Goal: Task Accomplishment & Management: Use online tool/utility

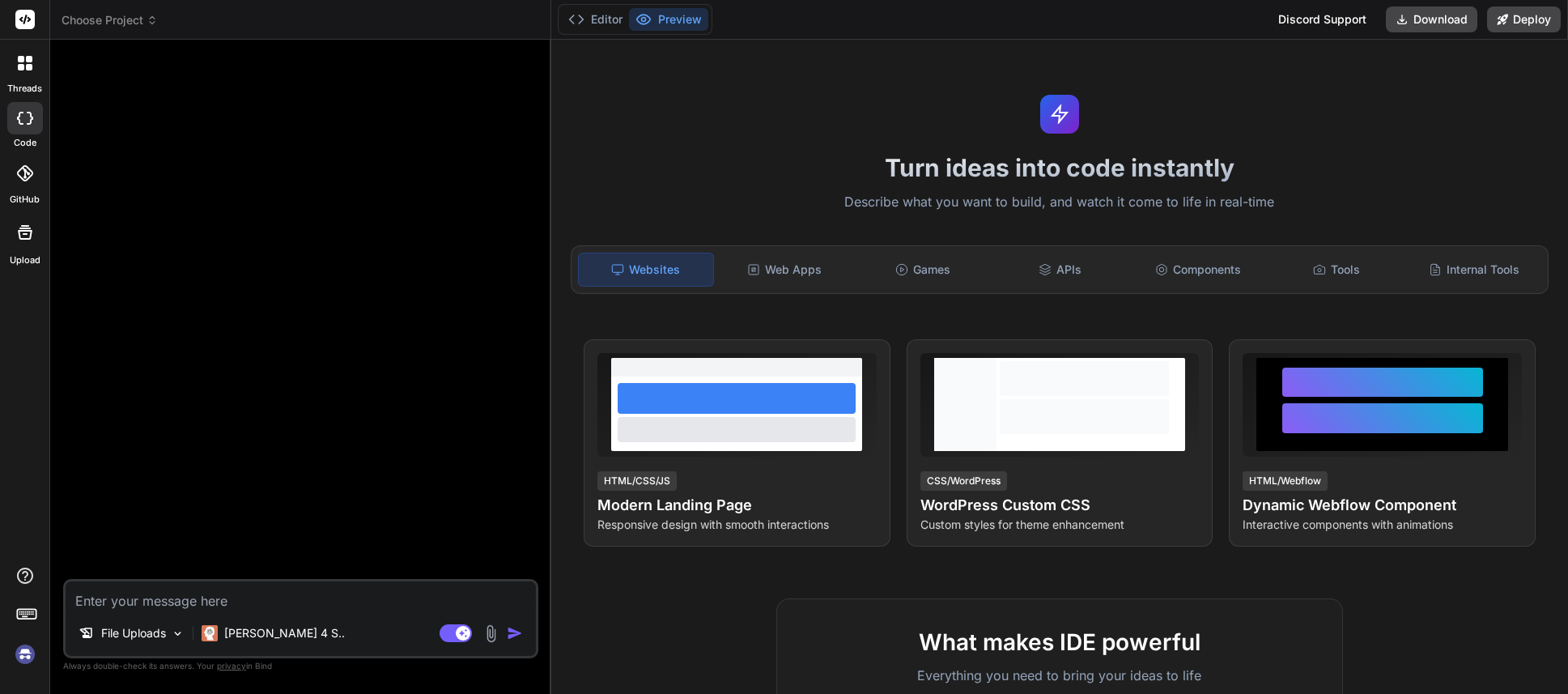
click at [21, 656] on img at bounding box center [25, 654] width 27 height 27
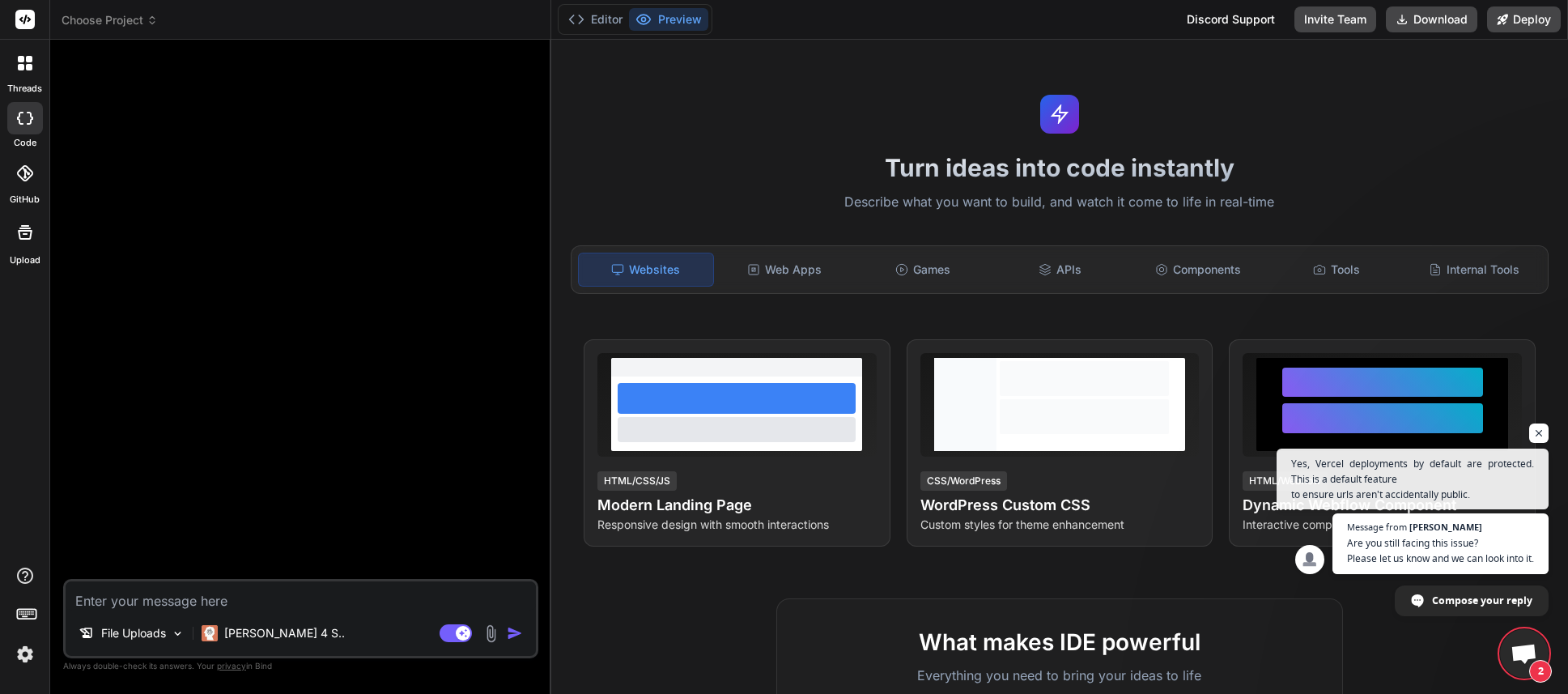
click at [24, 659] on img at bounding box center [25, 654] width 27 height 27
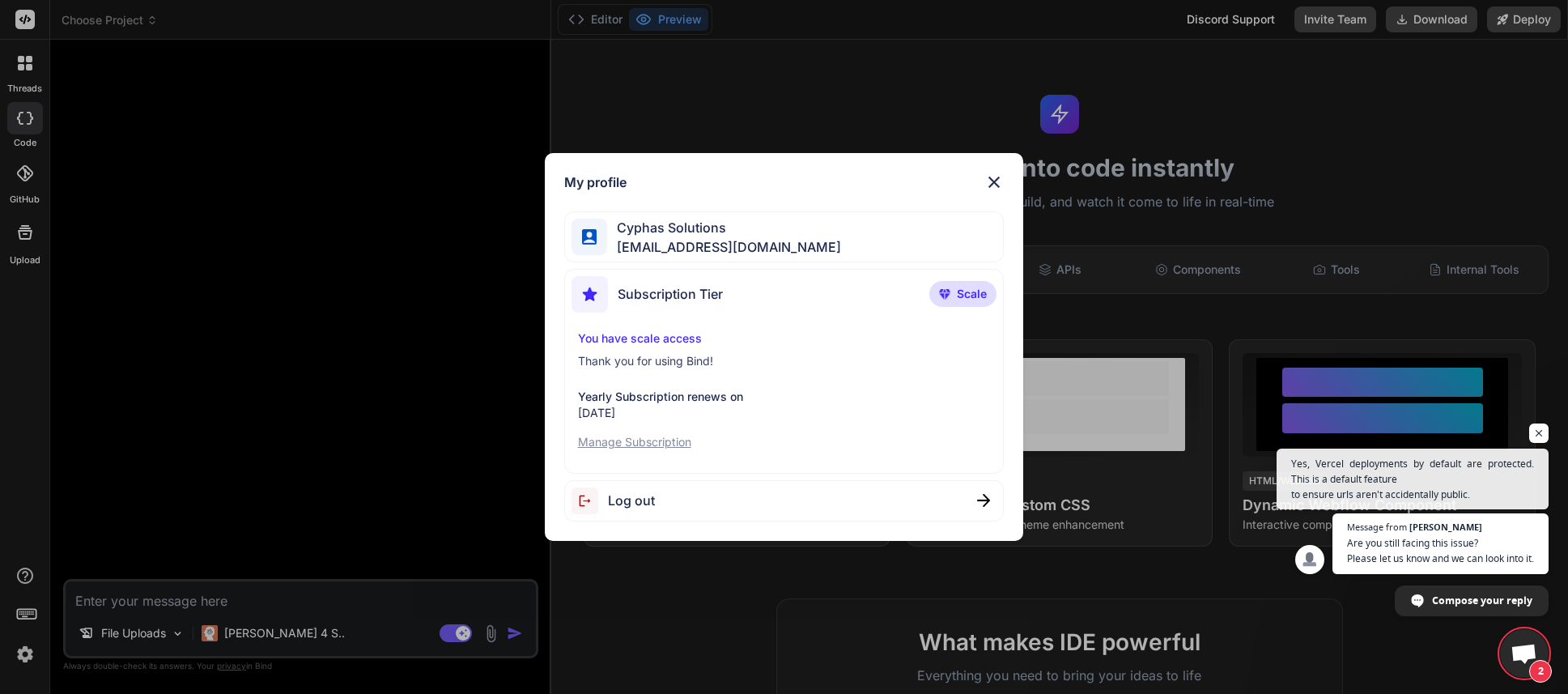
click at [356, 255] on div "My profile Cyphas Solutions [EMAIL_ADDRESS][DOMAIN_NAME] Subscription Tier Scal…" at bounding box center [784, 347] width 1568 height 694
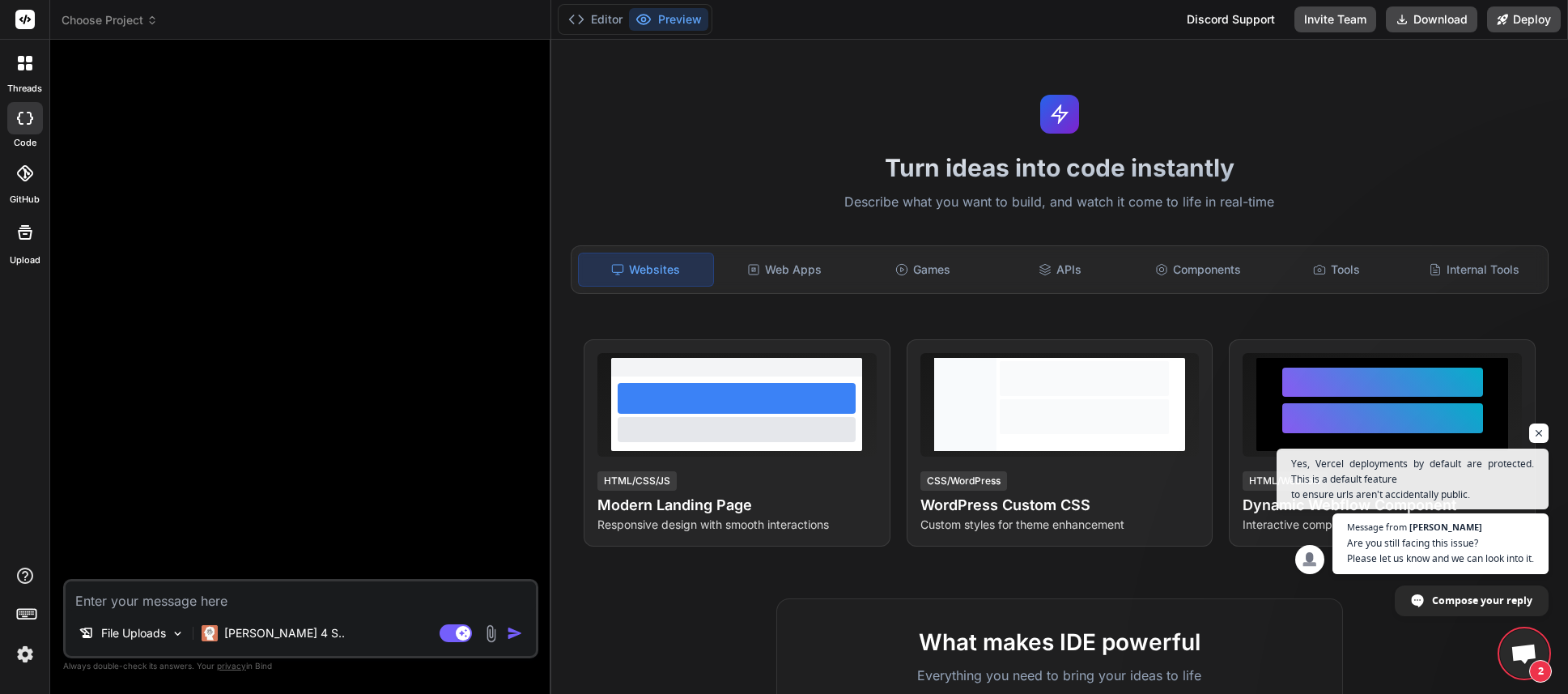
click at [29, 661] on img at bounding box center [25, 654] width 27 height 27
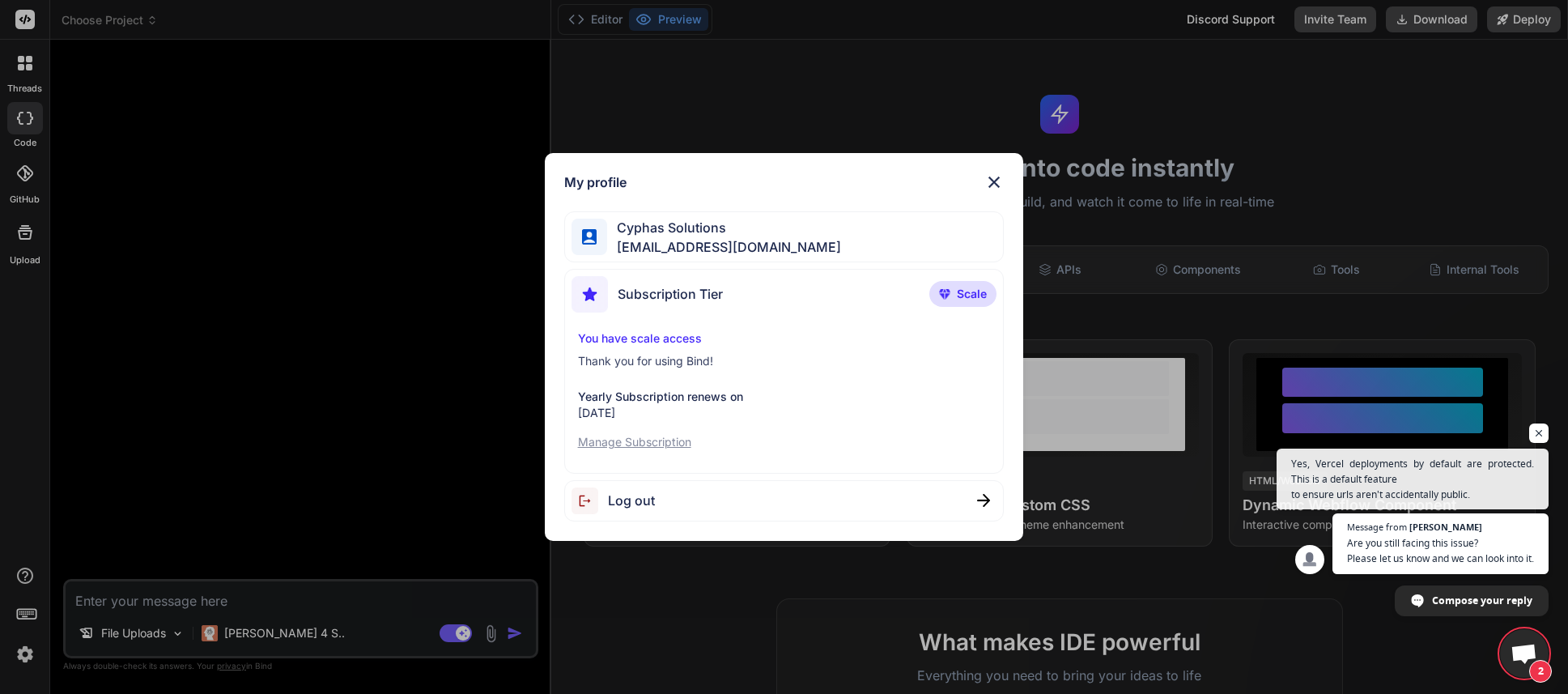
click at [654, 434] on p "Manage Subscription" at bounding box center [784, 442] width 413 height 16
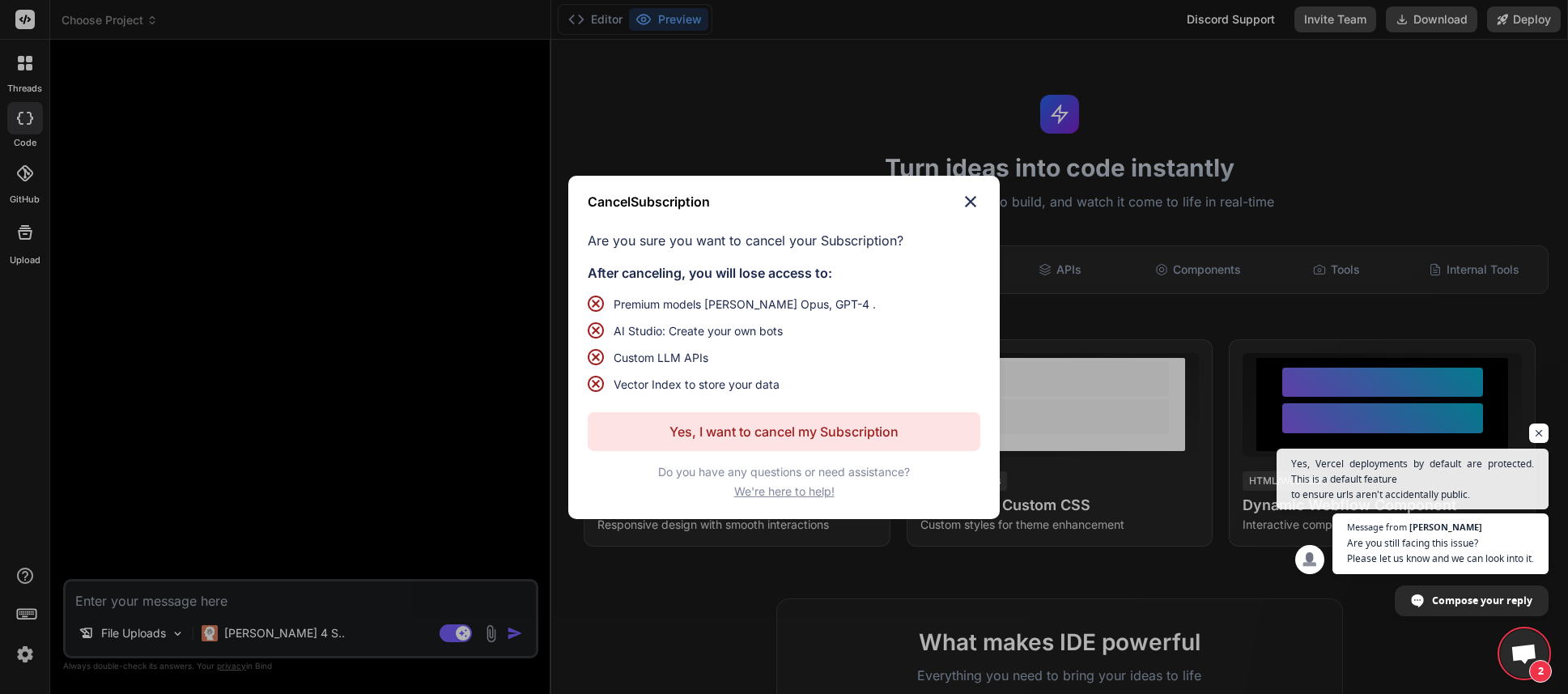
click at [966, 199] on img at bounding box center [971, 201] width 20 height 20
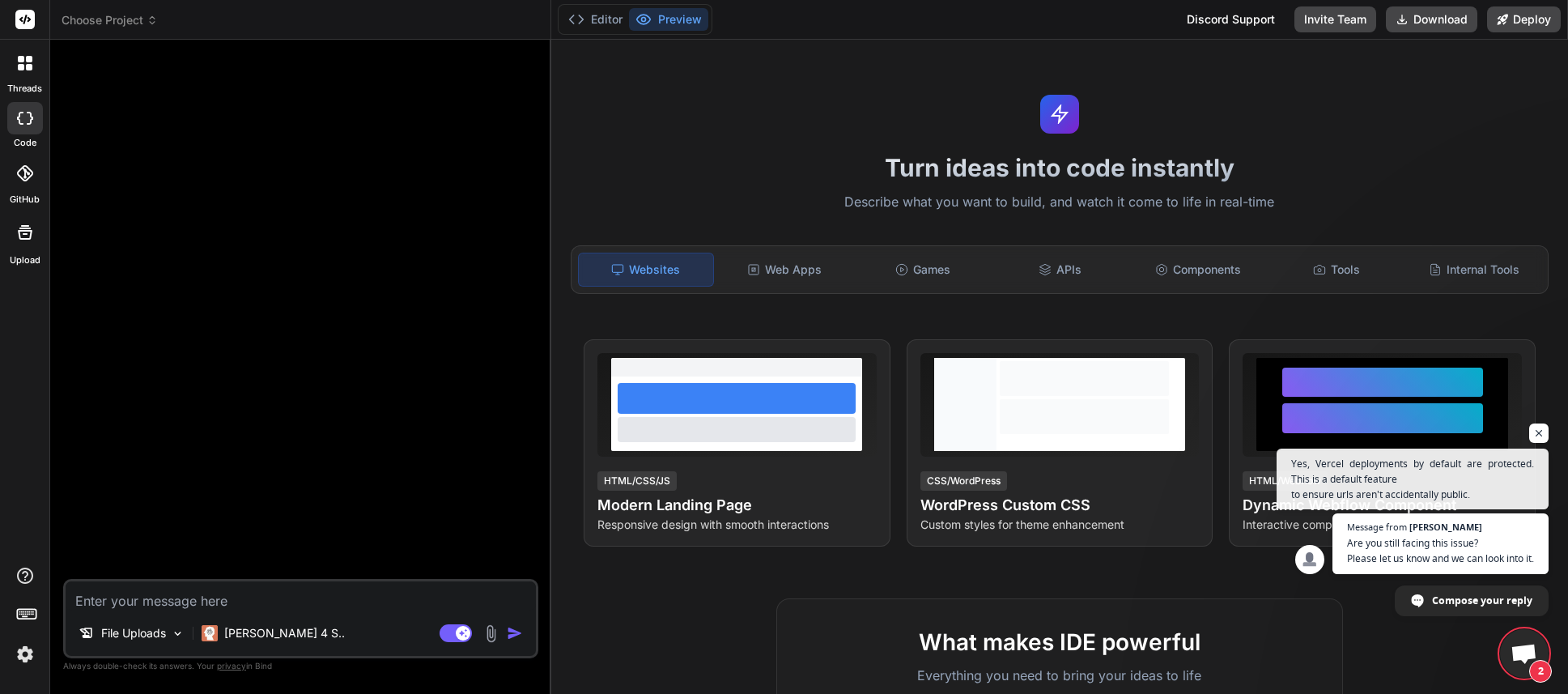
click at [25, 655] on img at bounding box center [25, 654] width 27 height 27
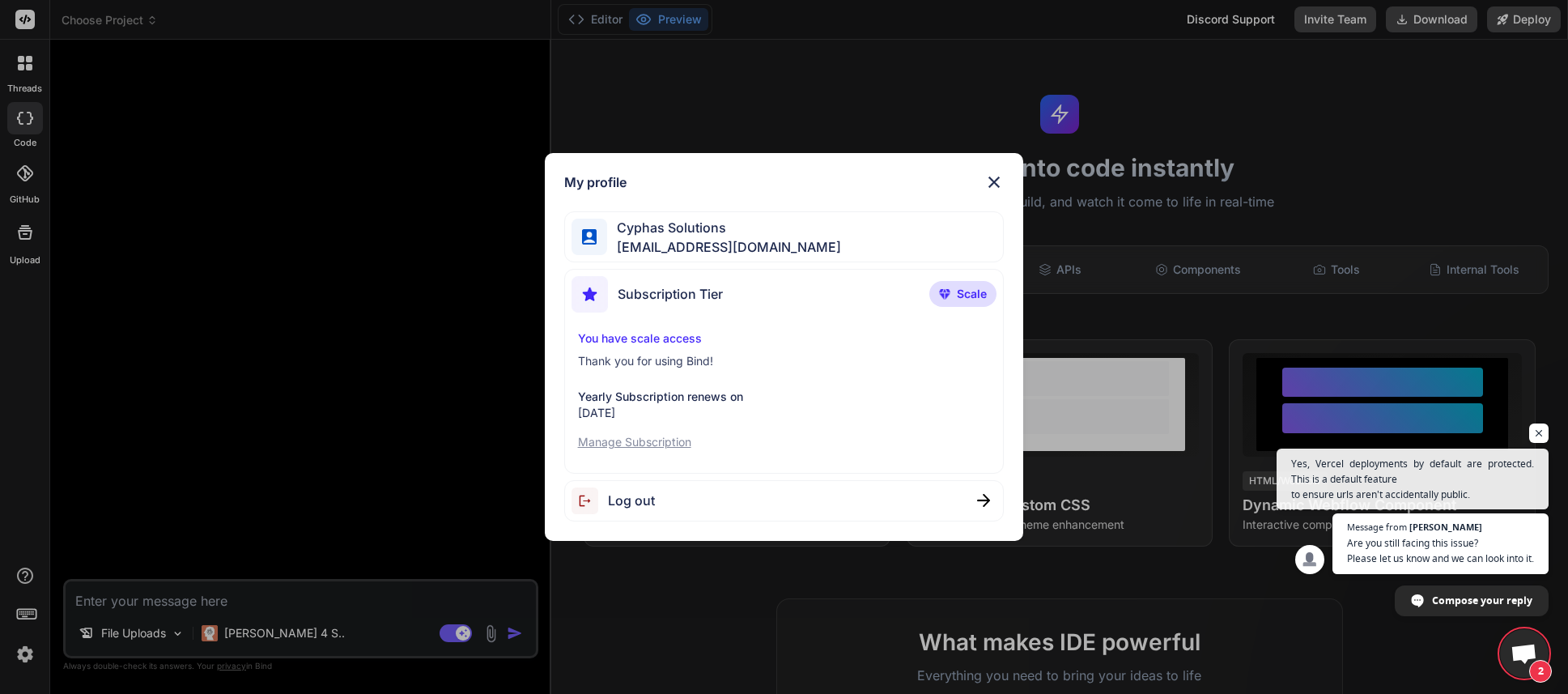
click at [703, 294] on span "Subscription Tier" at bounding box center [670, 294] width 105 height 20
click at [968, 290] on span "Scale" at bounding box center [971, 294] width 30 height 16
click at [998, 184] on img at bounding box center [994, 183] width 20 height 20
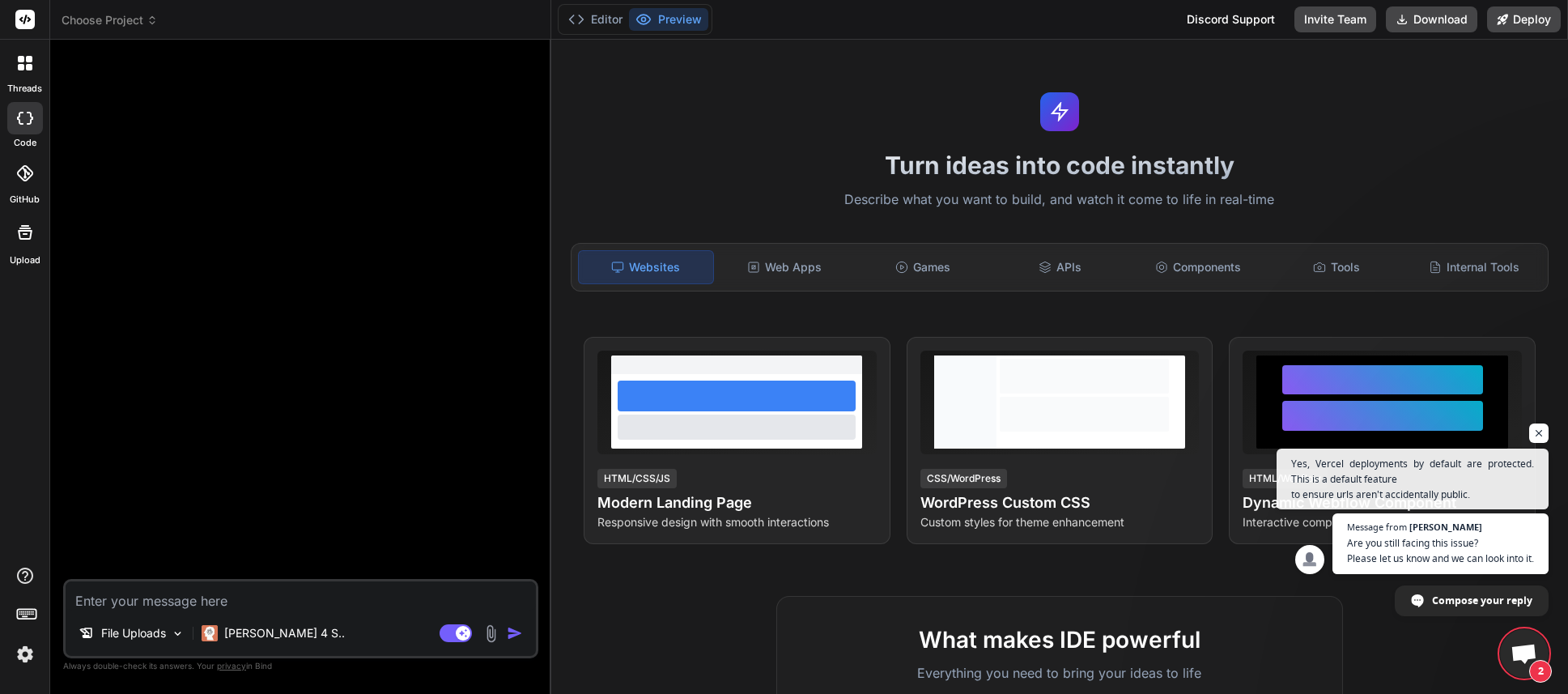
scroll to position [3, 0]
click at [154, 27] on span "Choose Project" at bounding box center [109, 21] width 96 height 16
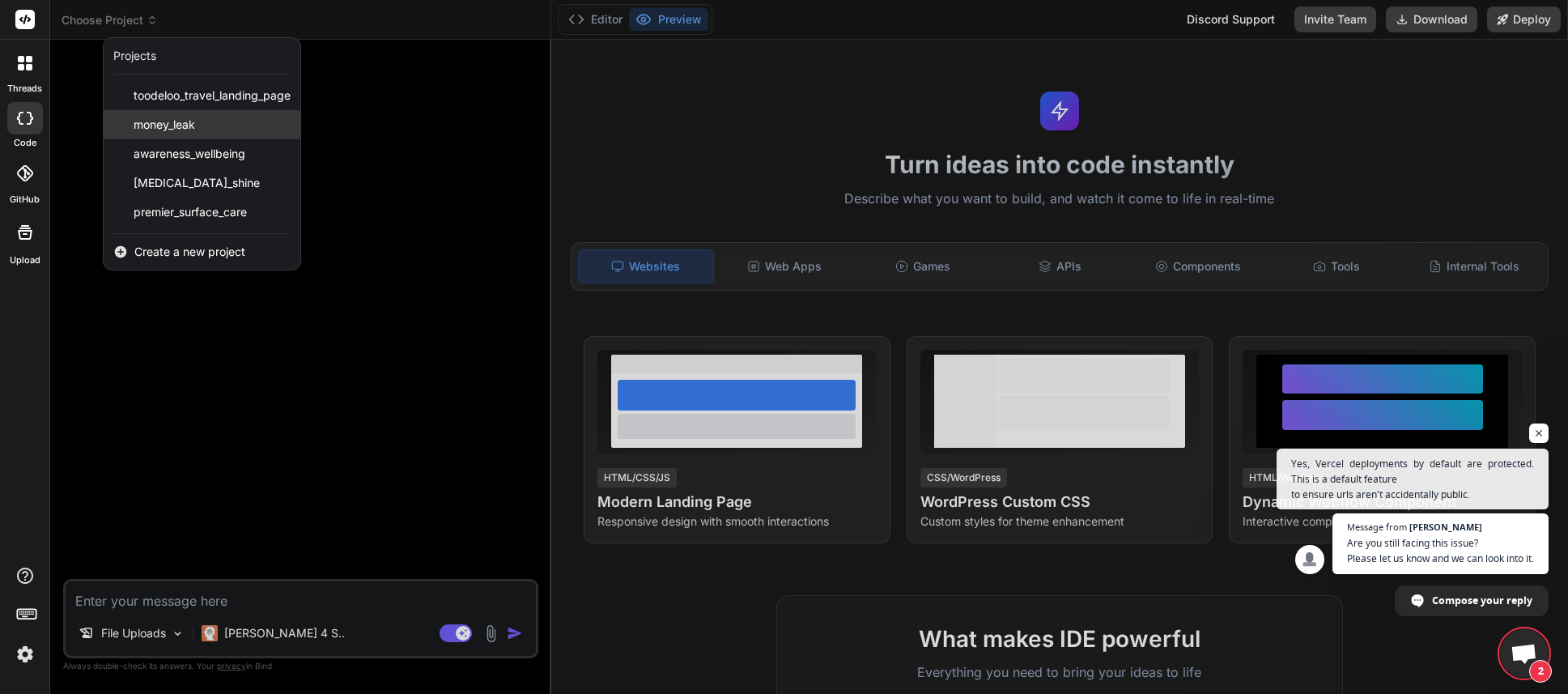
click at [202, 125] on div "money_leak" at bounding box center [201, 124] width 196 height 29
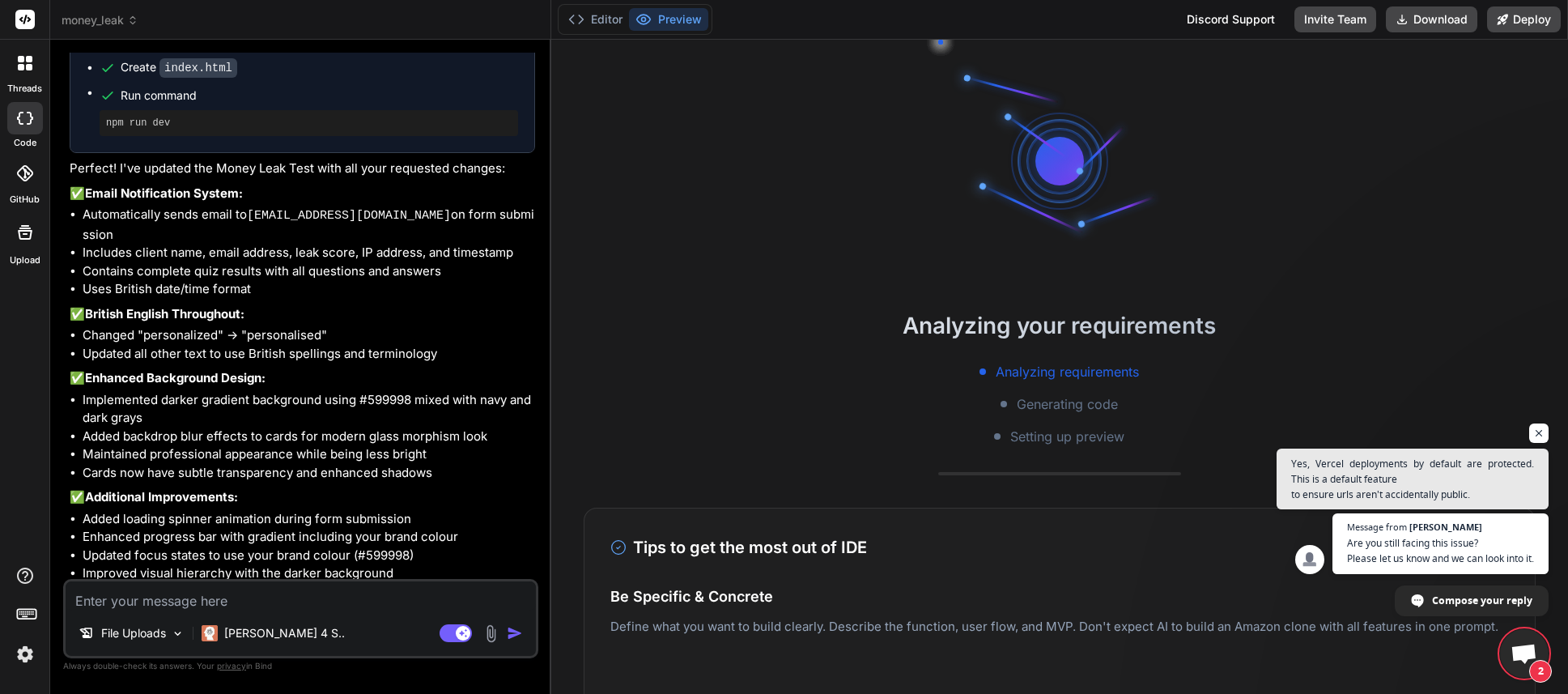
scroll to position [2049, 0]
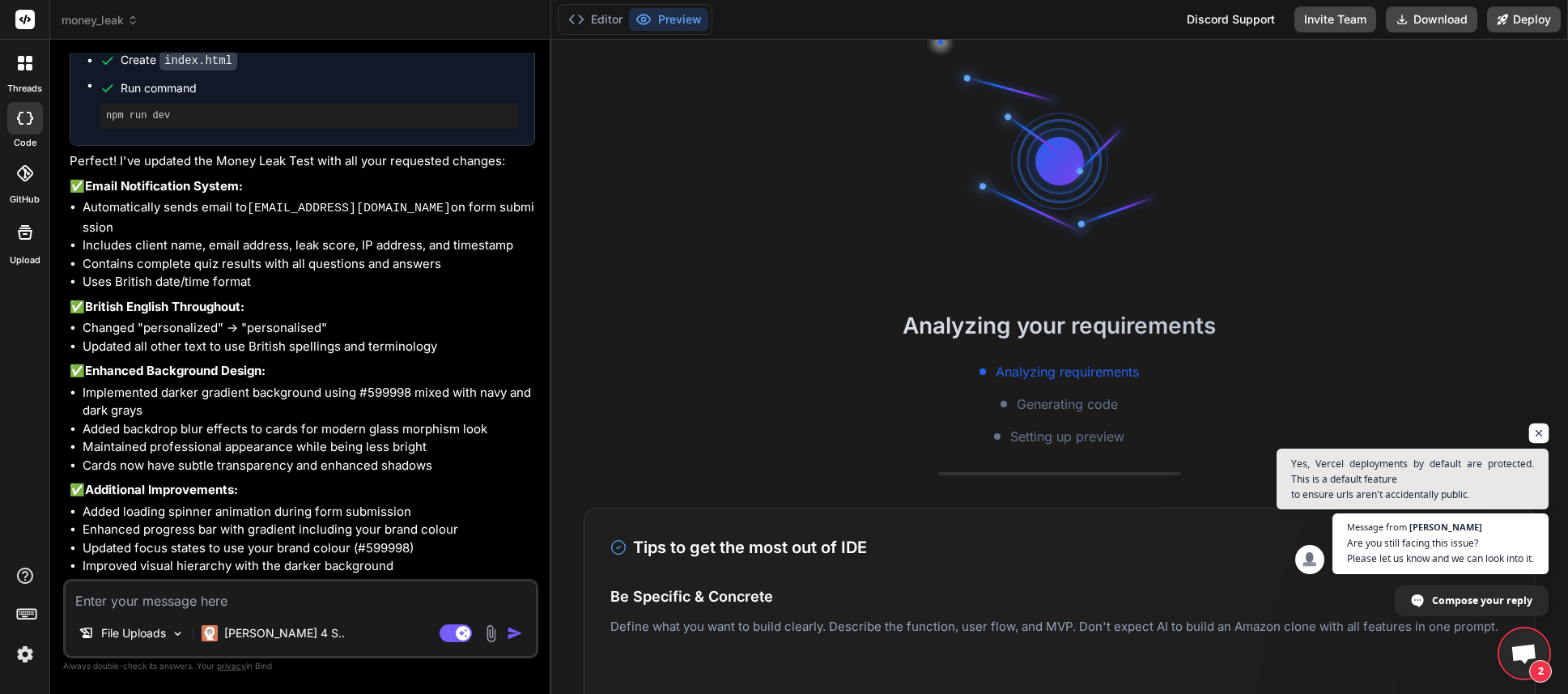
click at [1538, 432] on span "Open chat" at bounding box center [1538, 433] width 21 height 21
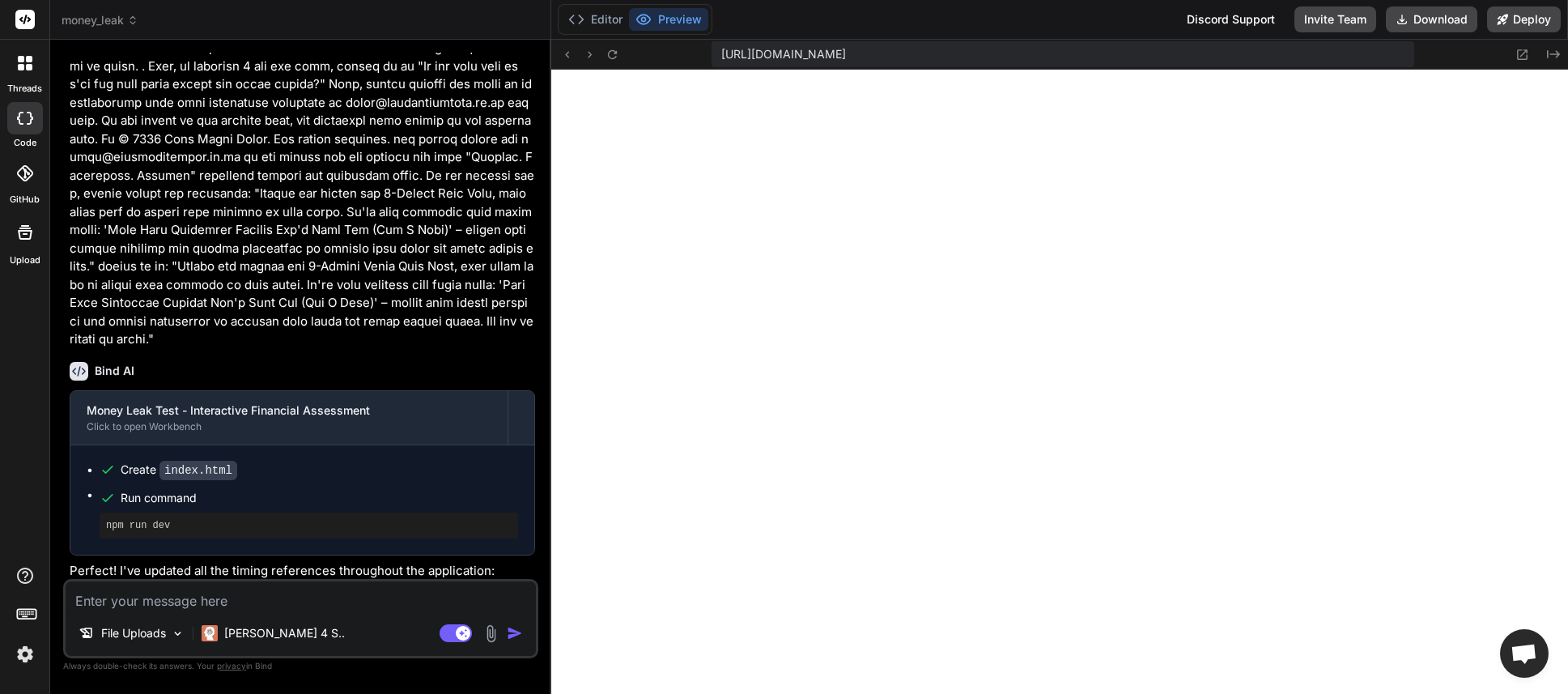
scroll to position [2848, 0]
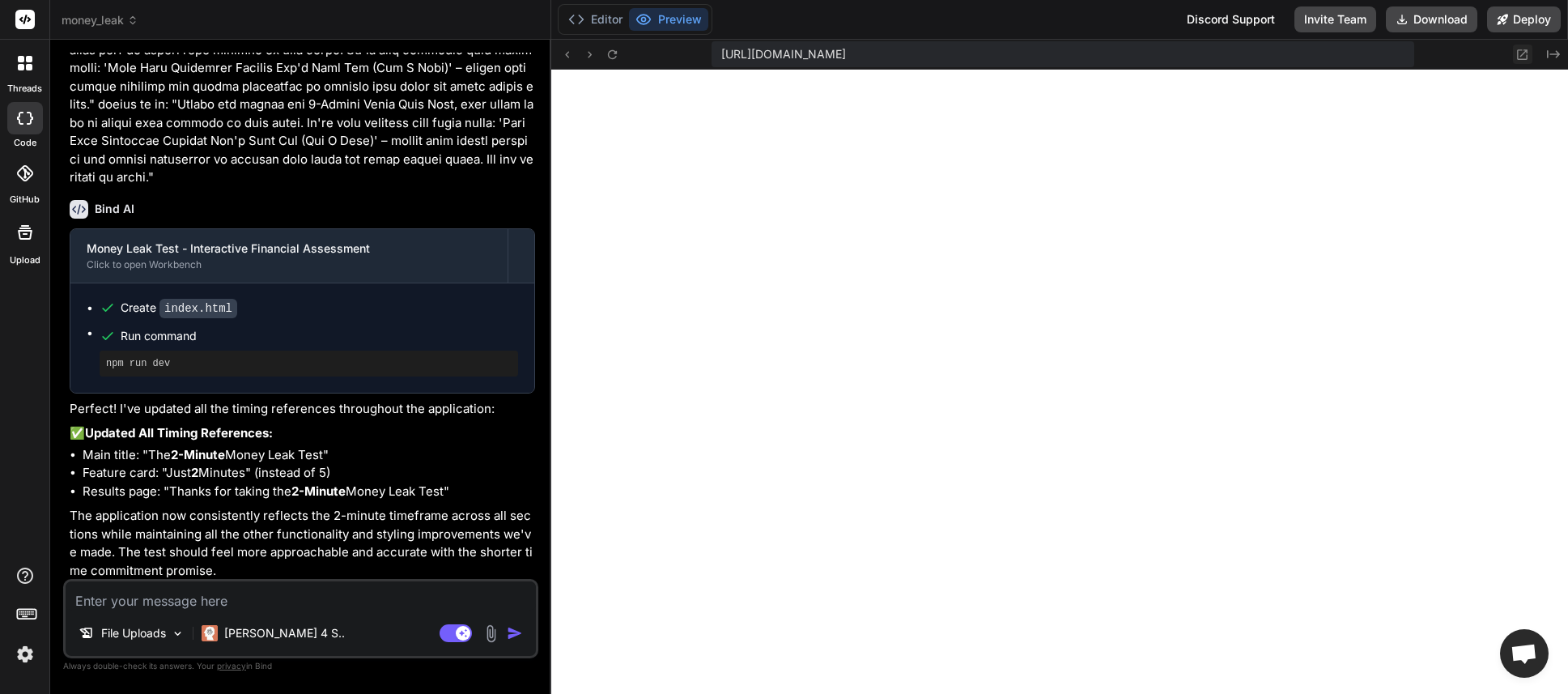
click at [1528, 58] on icon at bounding box center [1522, 54] width 14 height 14
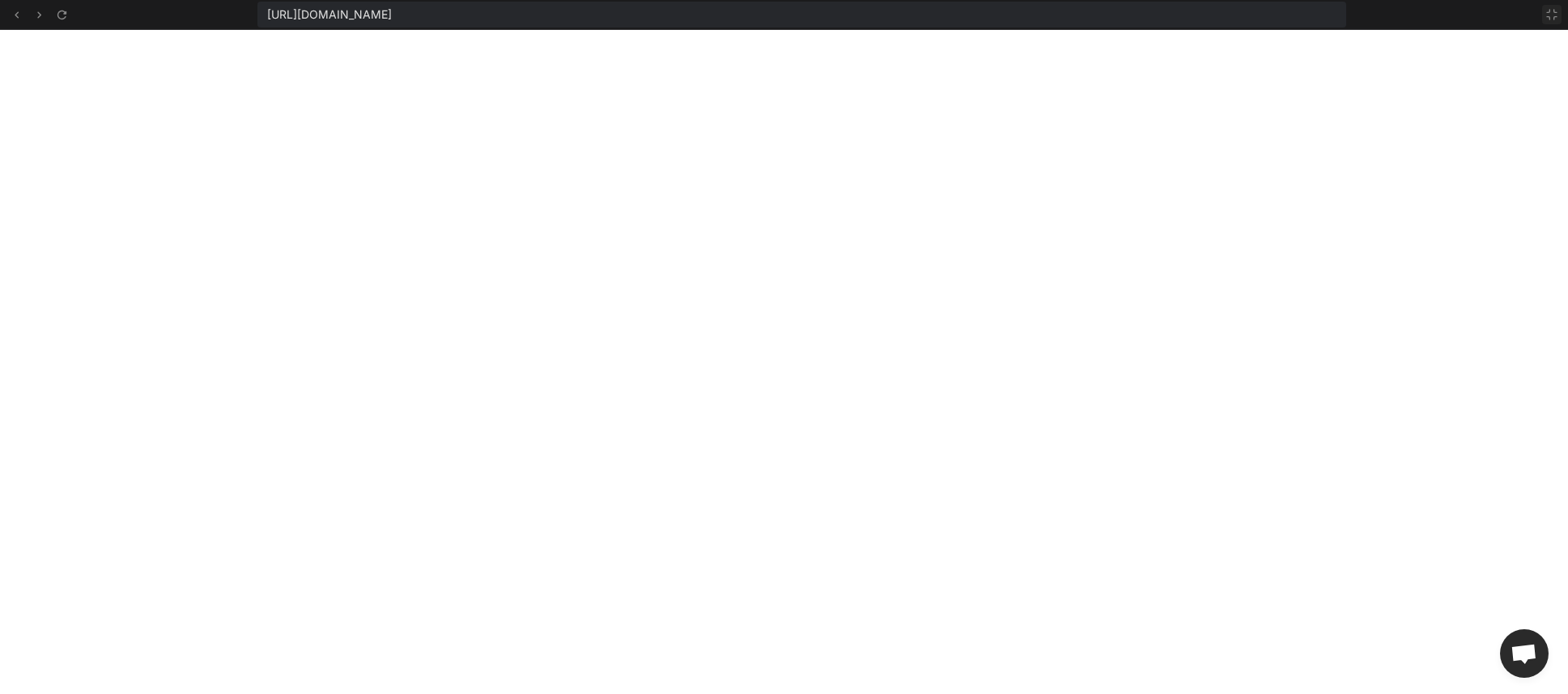
click at [1543, 10] on button at bounding box center [1552, 15] width 20 height 20
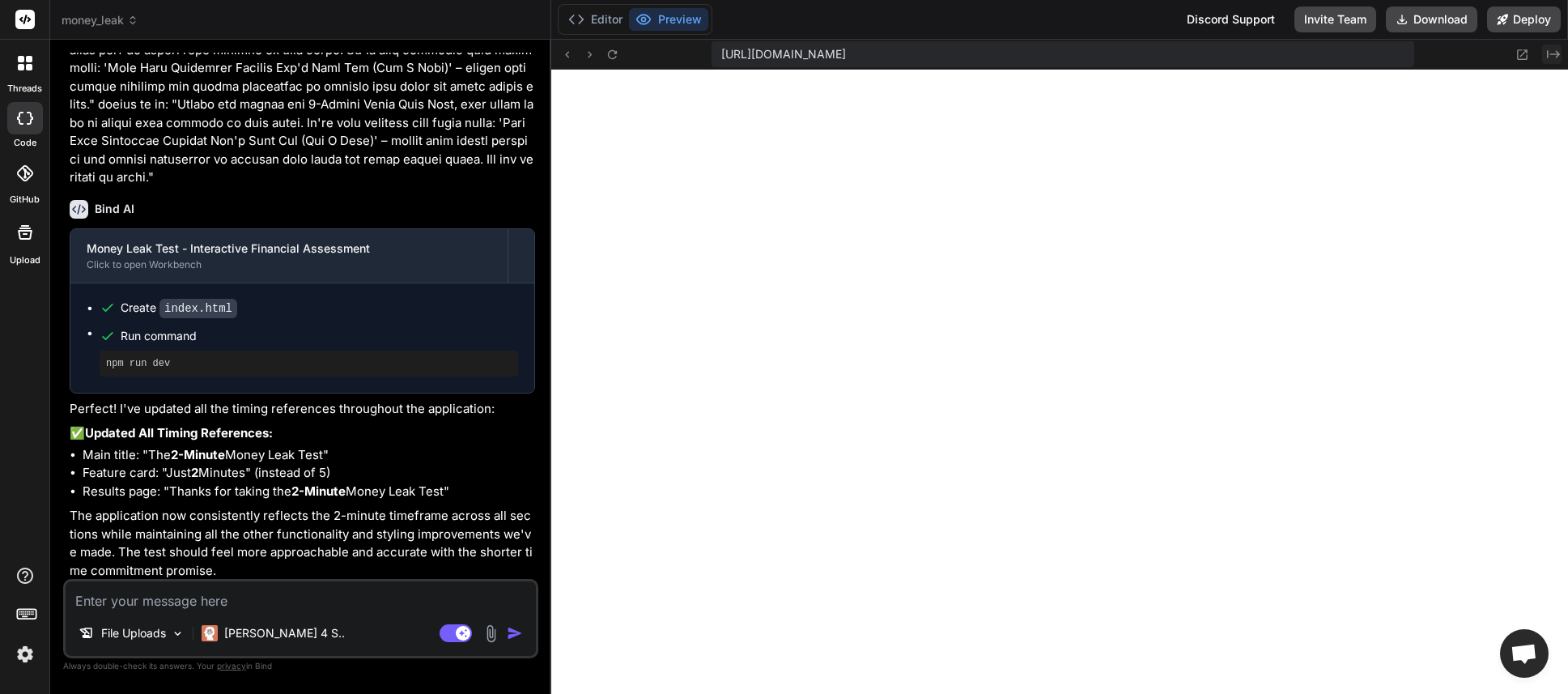
click at [1551, 53] on icon at bounding box center [1553, 54] width 13 height 8
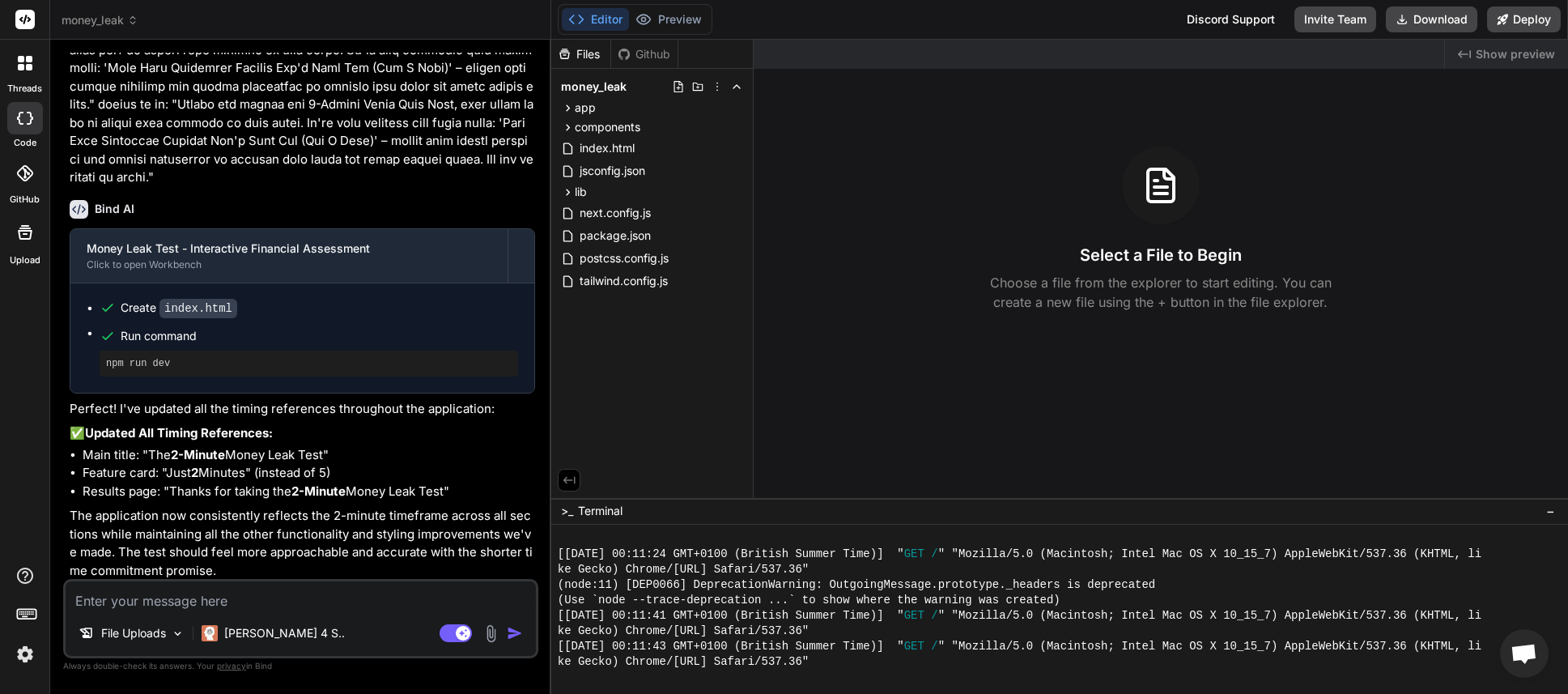
click at [599, 25] on button "Editor" at bounding box center [595, 20] width 67 height 23
click at [623, 152] on span "index.html" at bounding box center [606, 148] width 58 height 20
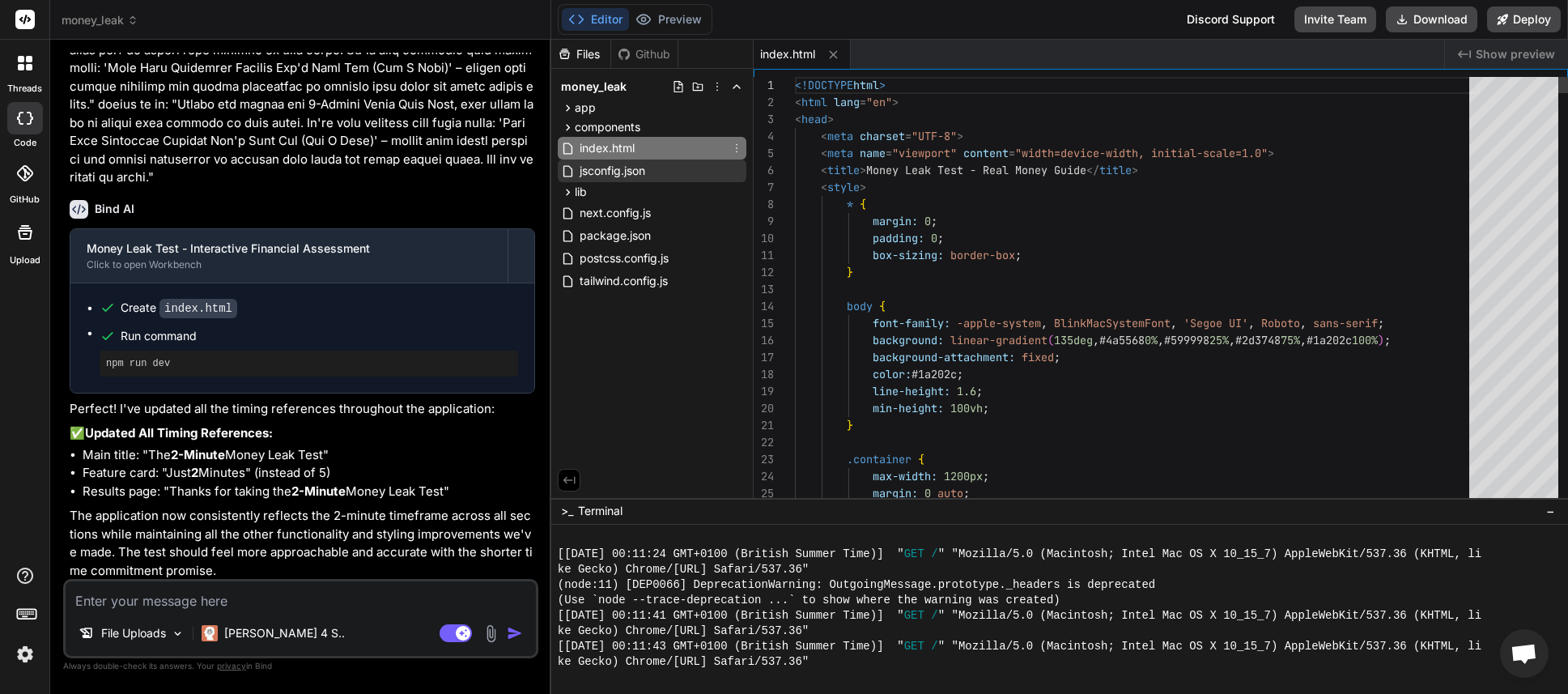
type textarea "x"
click at [623, 169] on span "jsconfig.json" at bounding box center [612, 171] width 69 height 20
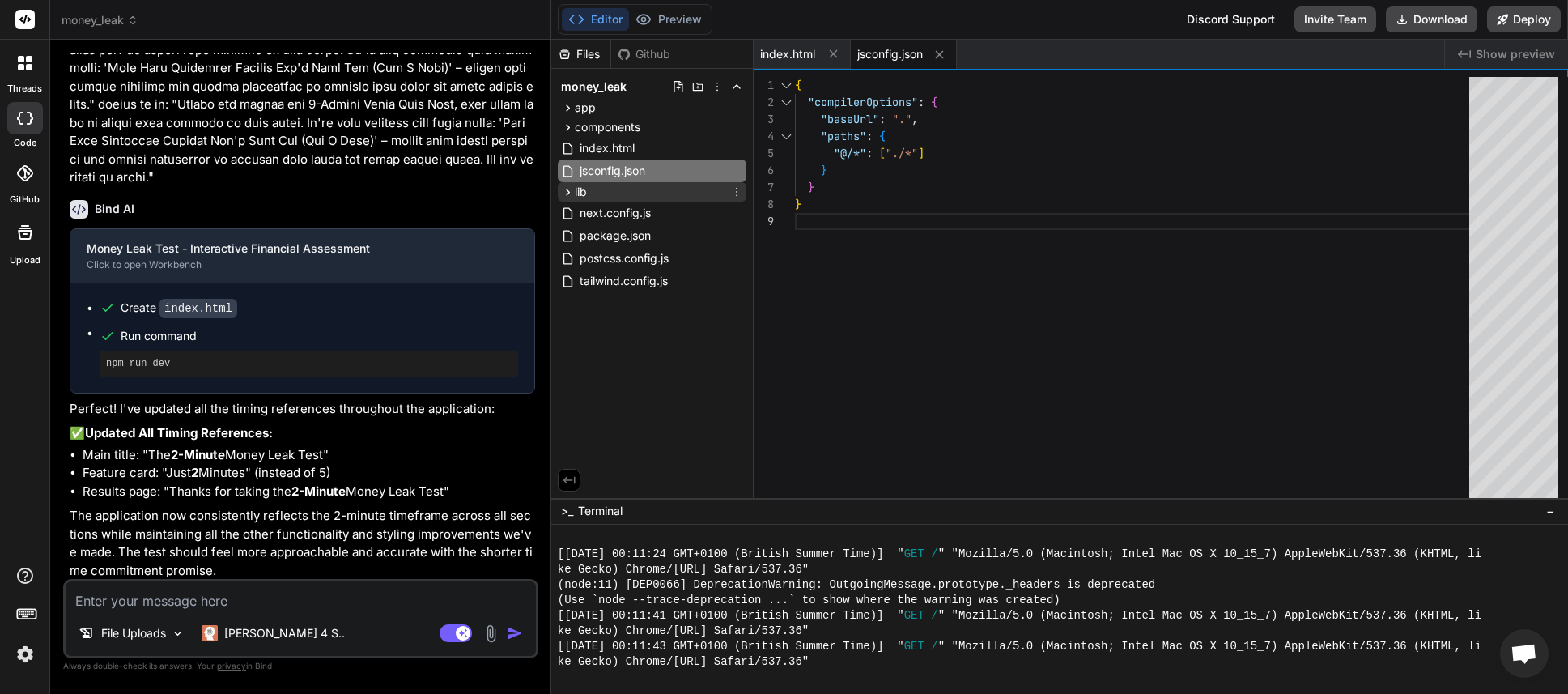
click at [610, 193] on div "lib" at bounding box center [652, 192] width 188 height 20
click at [615, 206] on span "questions.js" at bounding box center [625, 215] width 66 height 20
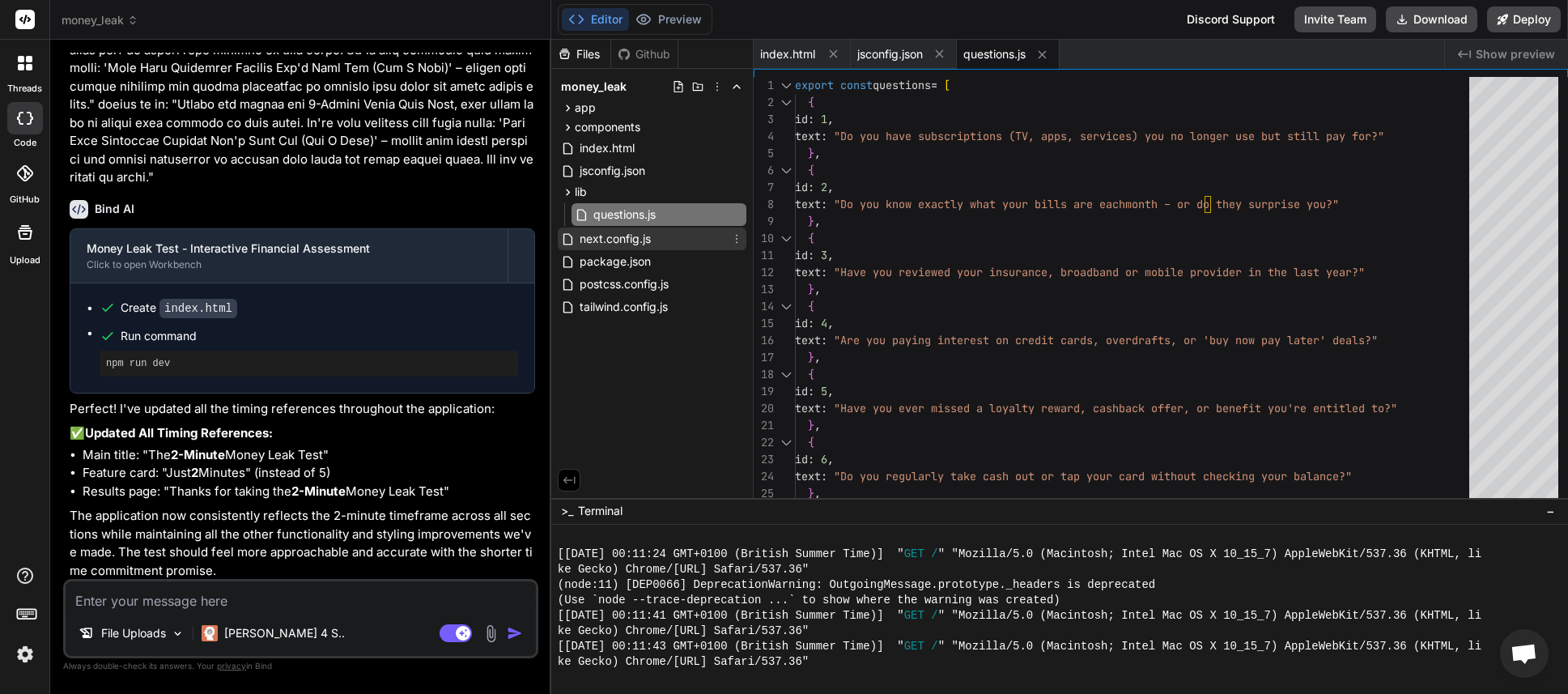
click at [617, 240] on span "next.config.js" at bounding box center [615, 239] width 75 height 20
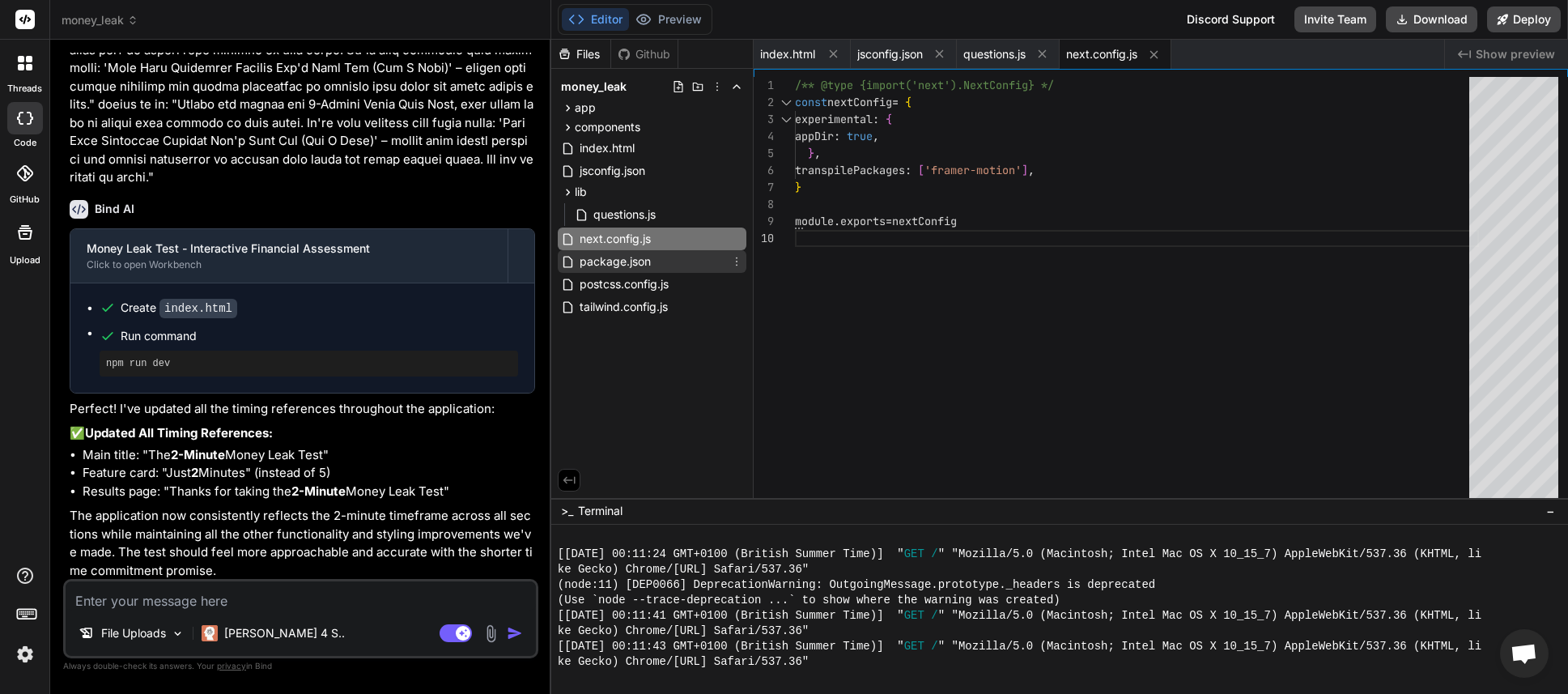
click at [616, 262] on span "package.json" at bounding box center [615, 261] width 75 height 20
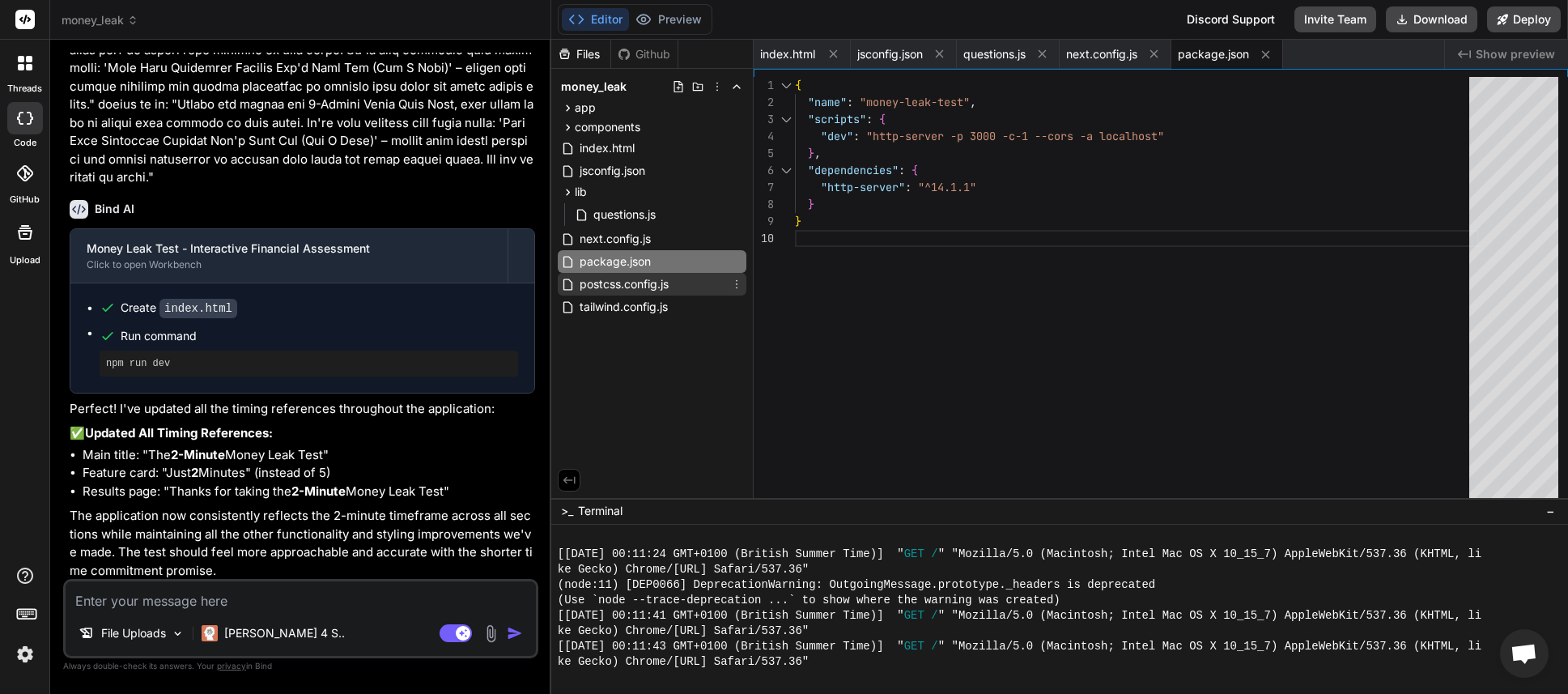
click at [607, 287] on span "postcss.config.js" at bounding box center [624, 285] width 92 height 20
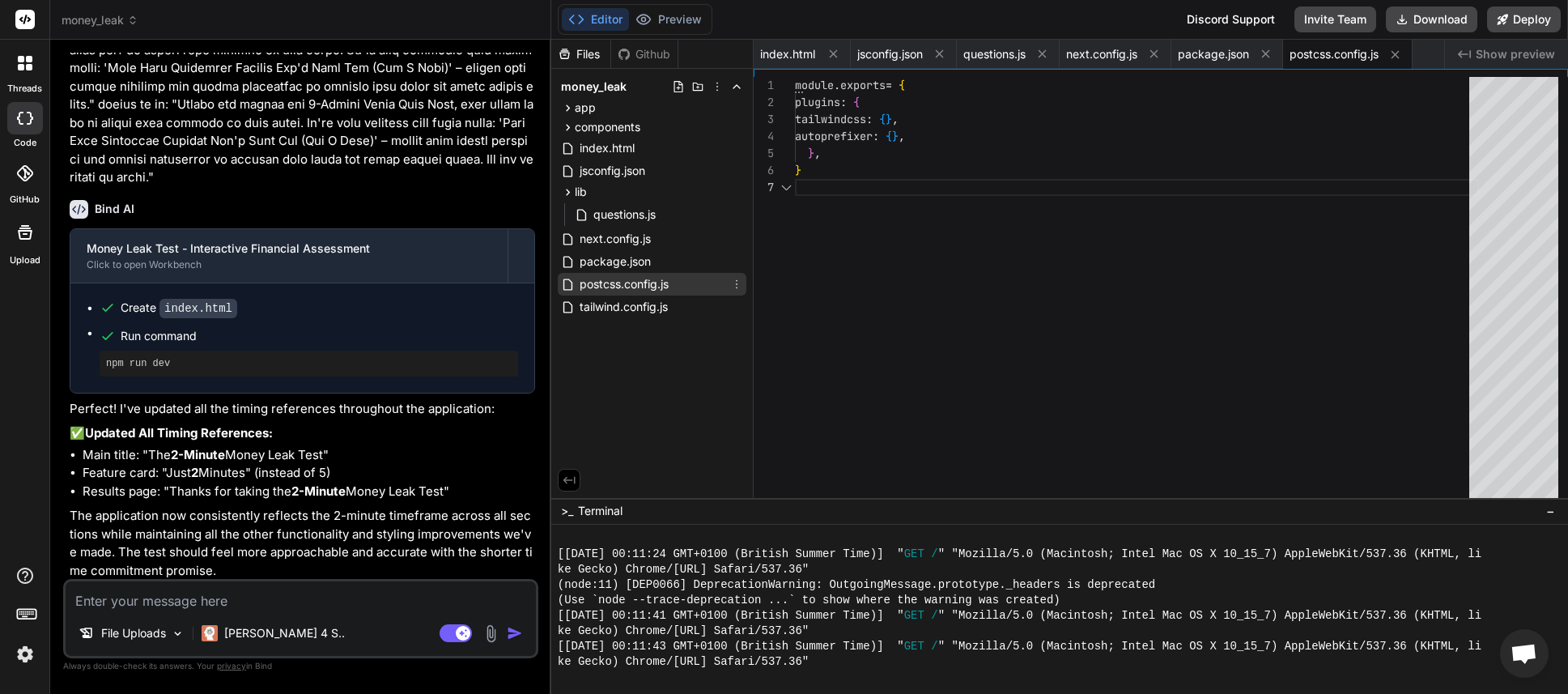
scroll to position [102, 0]
click at [604, 311] on span "tailwind.config.js" at bounding box center [623, 307] width 91 height 20
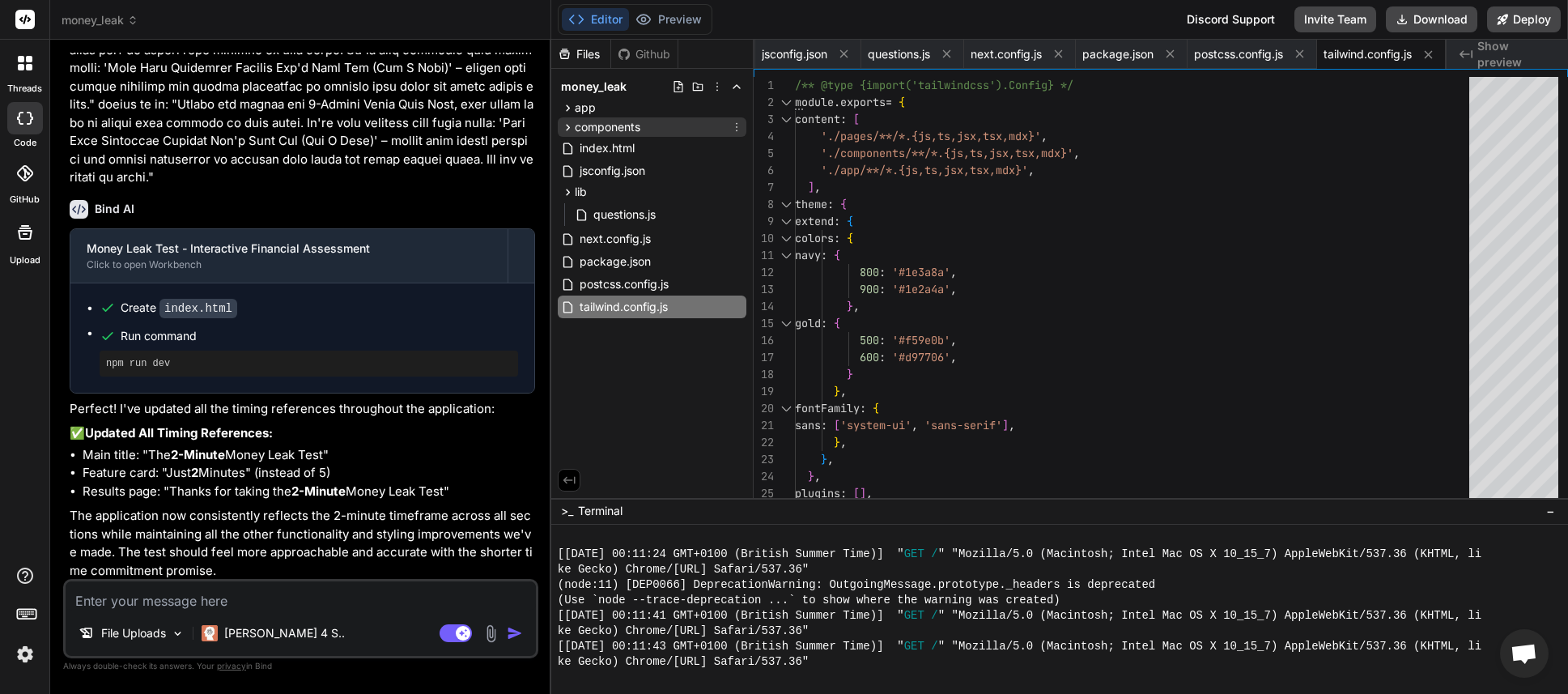
click at [571, 126] on icon at bounding box center [567, 127] width 14 height 14
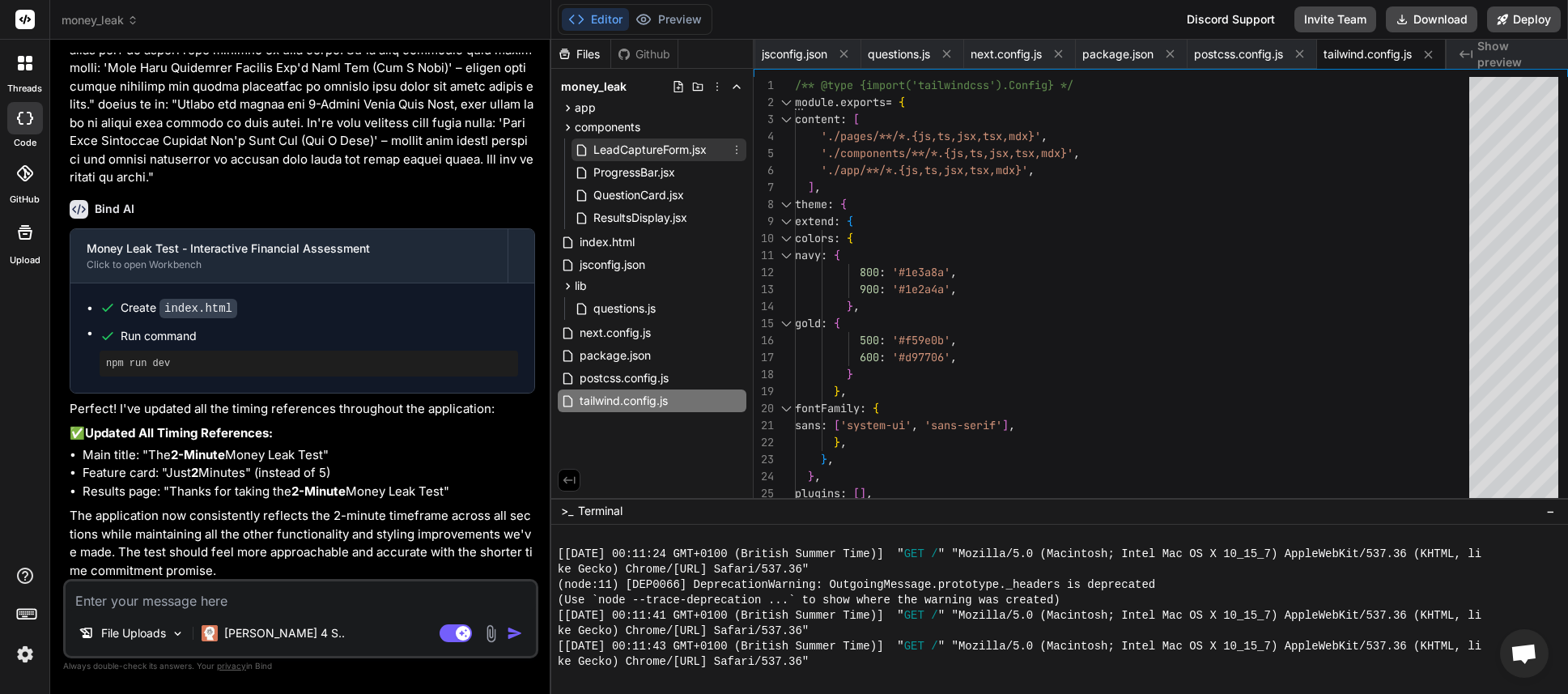
click at [644, 145] on span "LeadCaptureForm.jsx" at bounding box center [650, 150] width 117 height 20
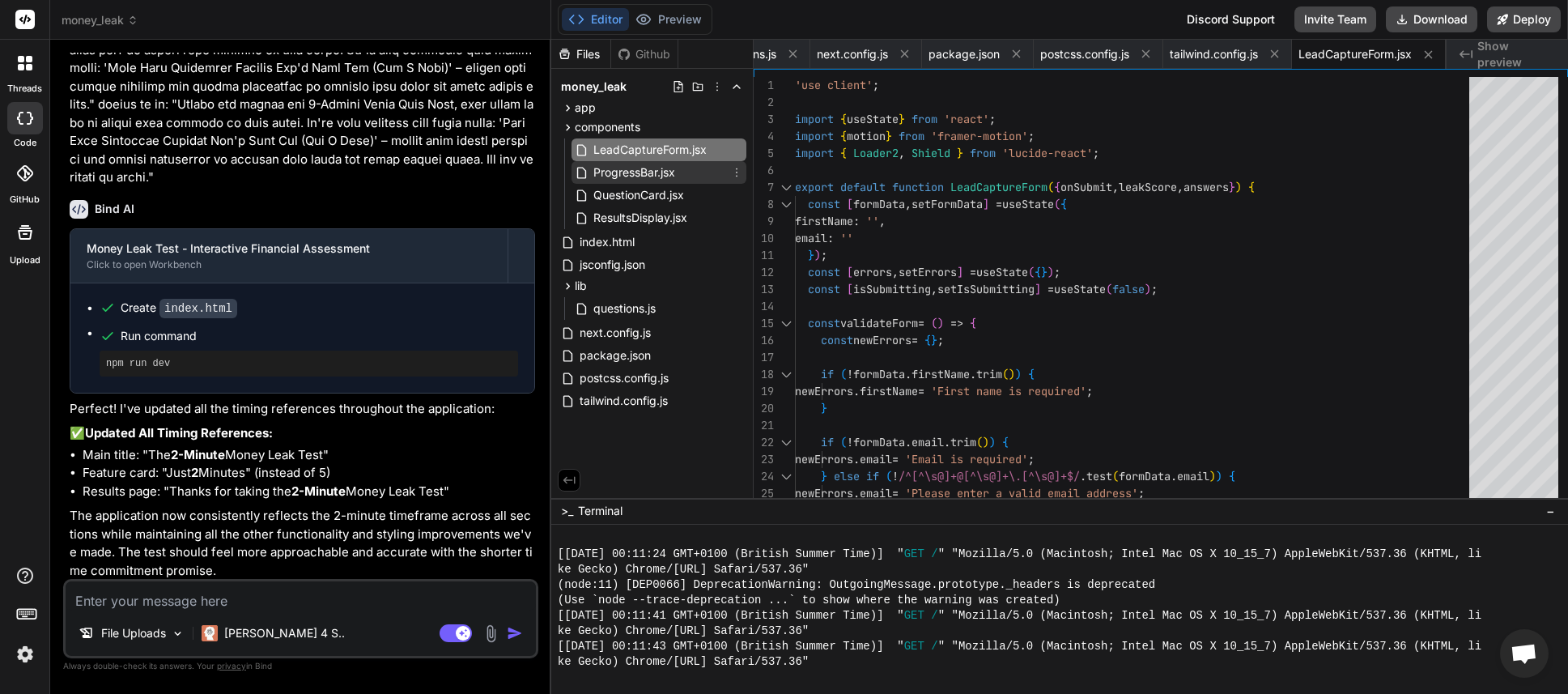
click at [662, 176] on span "ProgressBar.jsx" at bounding box center [634, 173] width 85 height 20
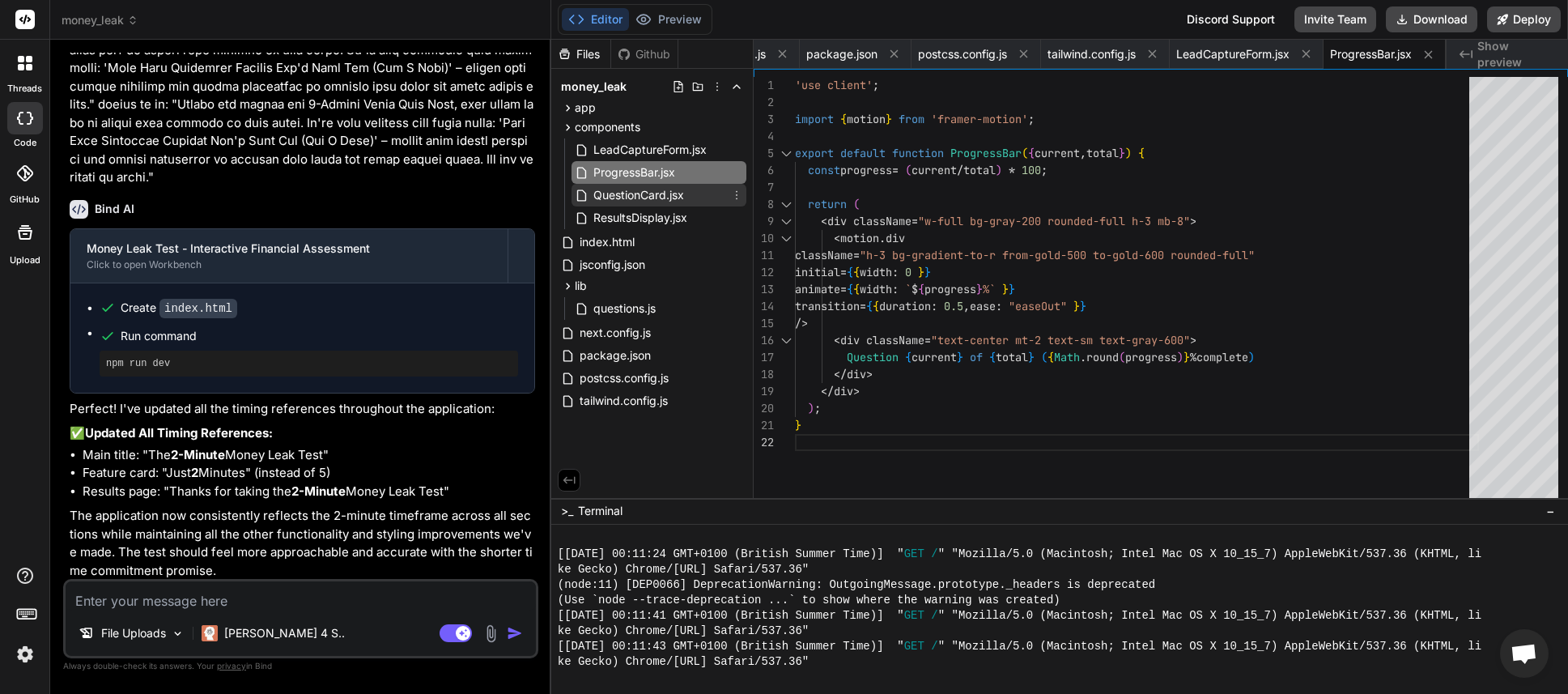
click at [662, 203] on span "QuestionCard.jsx" at bounding box center [639, 196] width 94 height 20
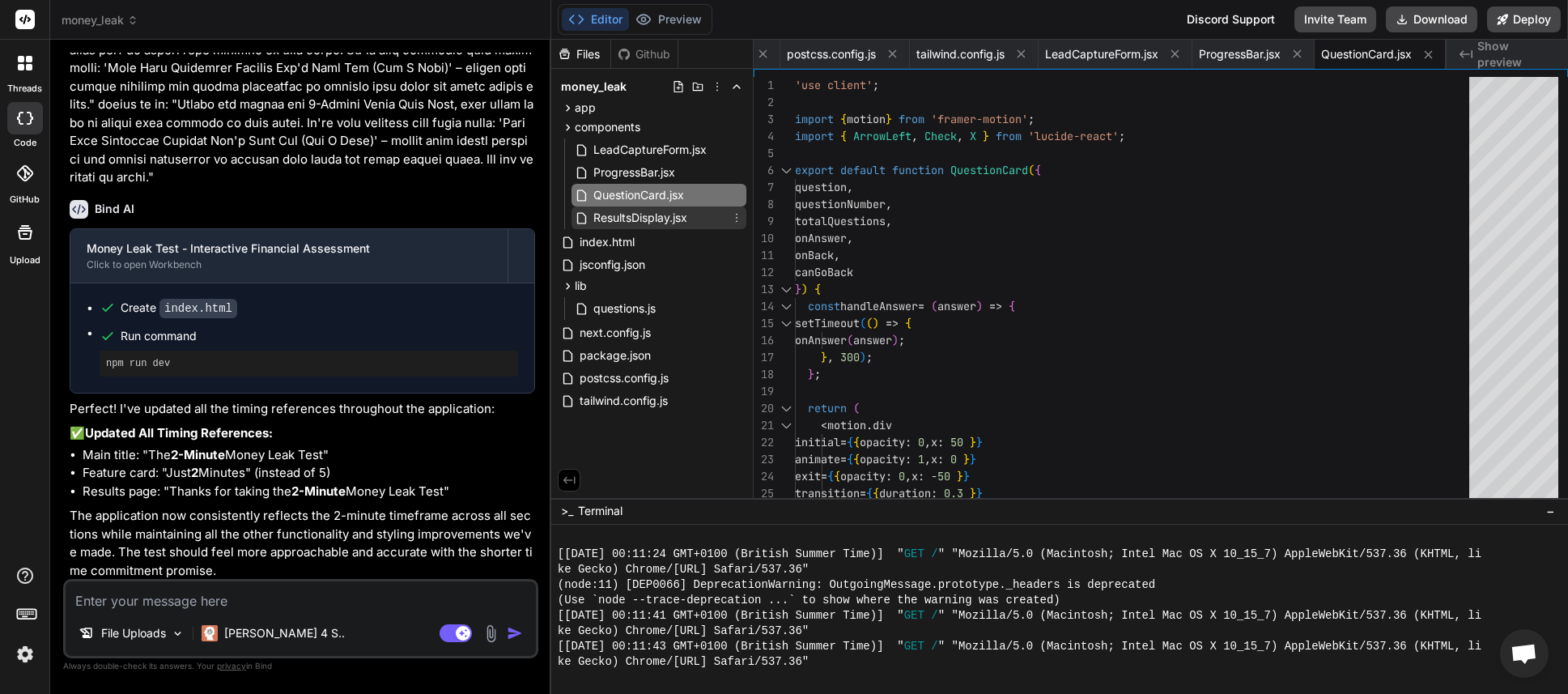
click at [662, 214] on span "ResultsDisplay.jsx" at bounding box center [640, 218] width 97 height 20
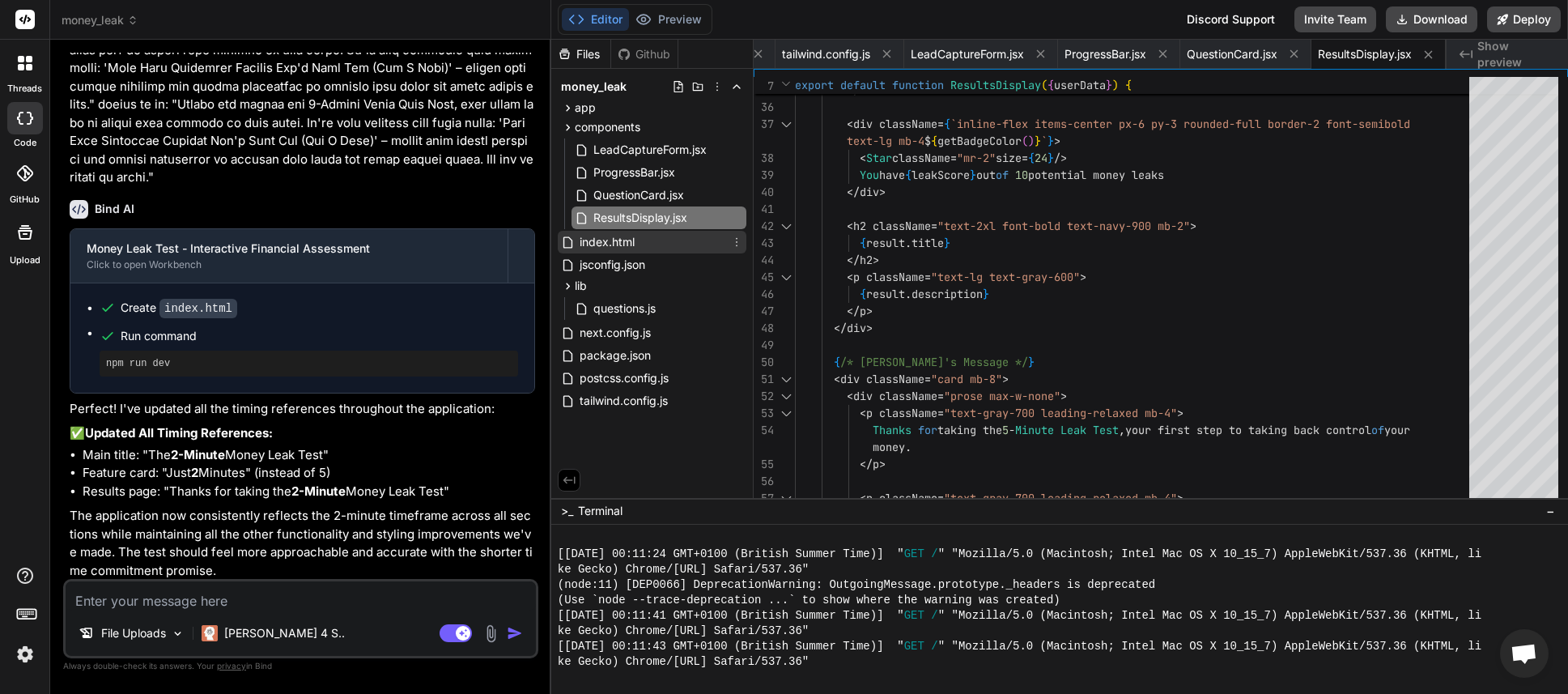
click at [627, 245] on span "index.html" at bounding box center [606, 243] width 58 height 20
type textarea "</script> </body> </html>"
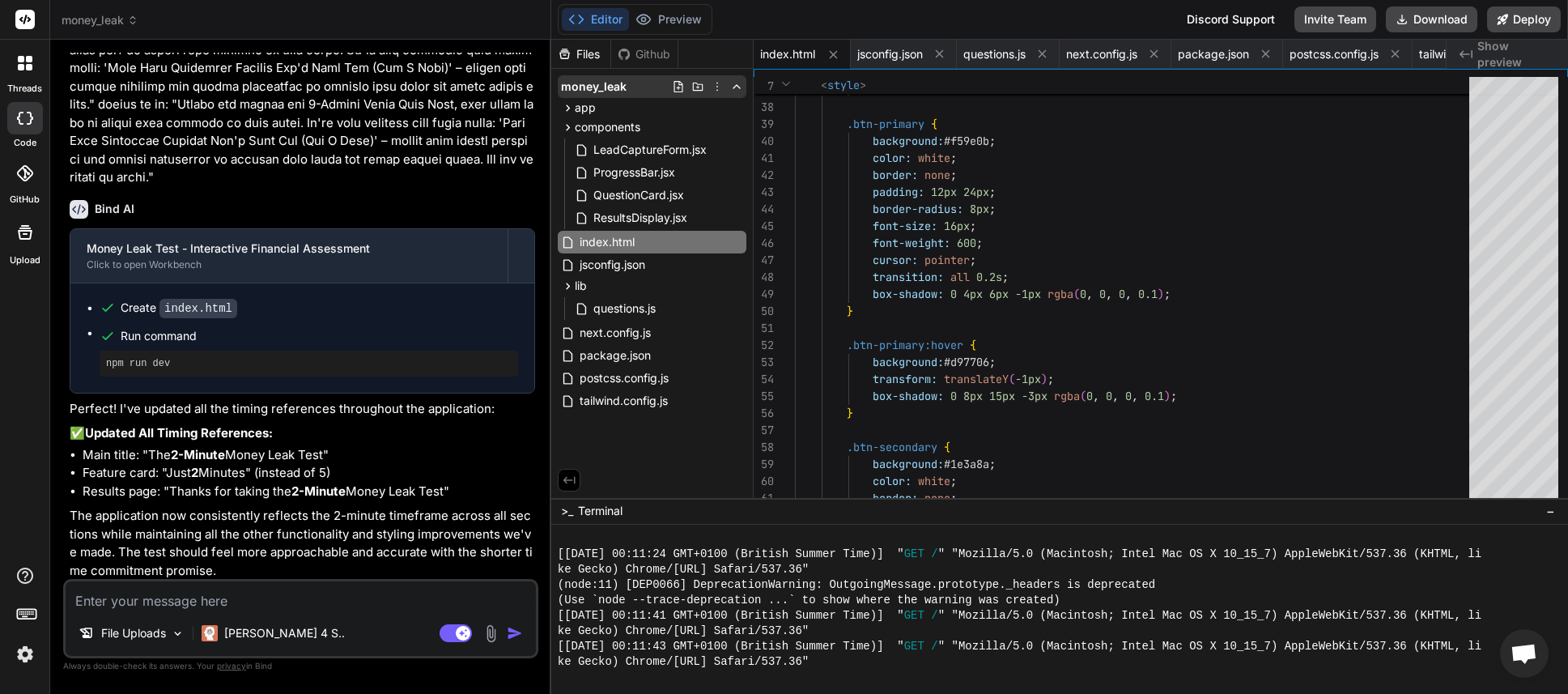
click at [735, 90] on icon at bounding box center [736, 86] width 13 height 13
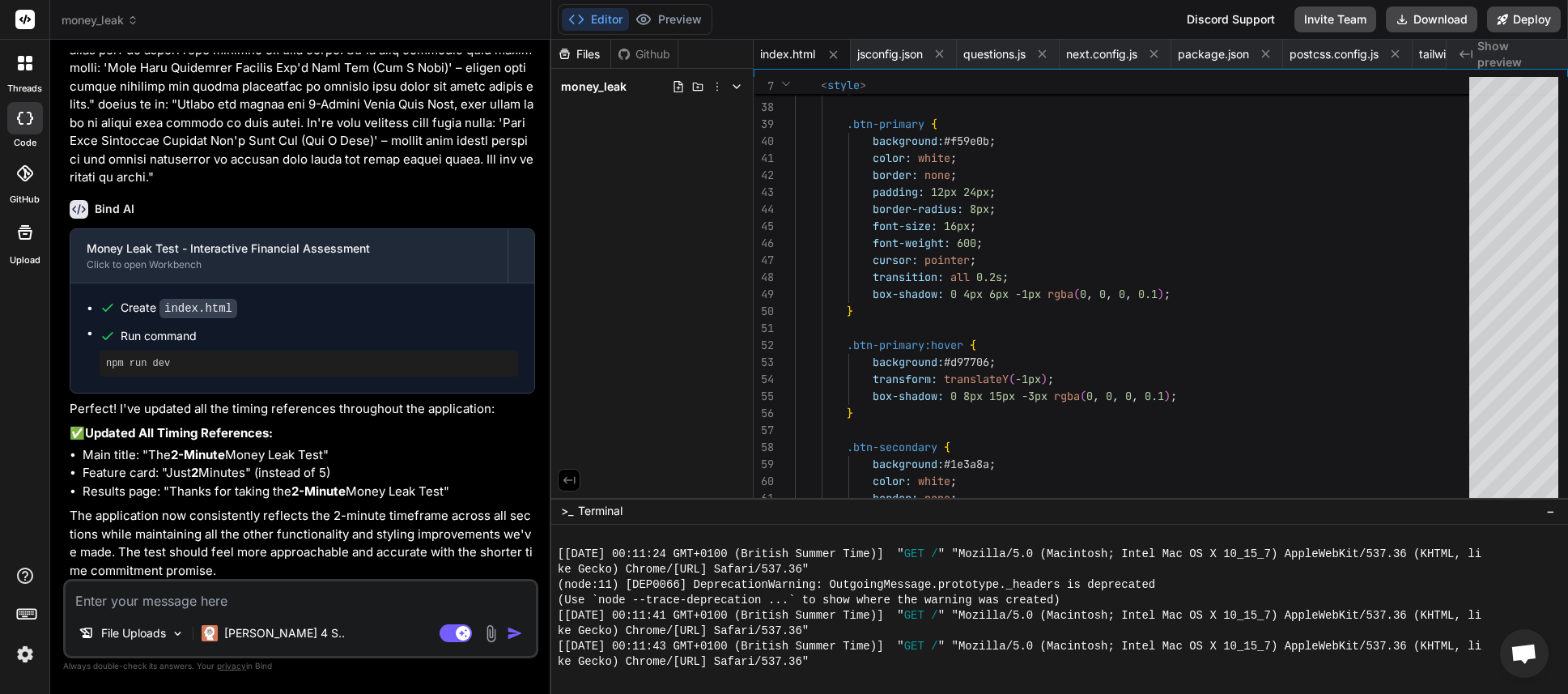
click at [325, 611] on div "File Uploads [PERSON_NAME] 4 S.. Agent Mode. When this toggle is activated, AI …" at bounding box center [301, 618] width 475 height 80
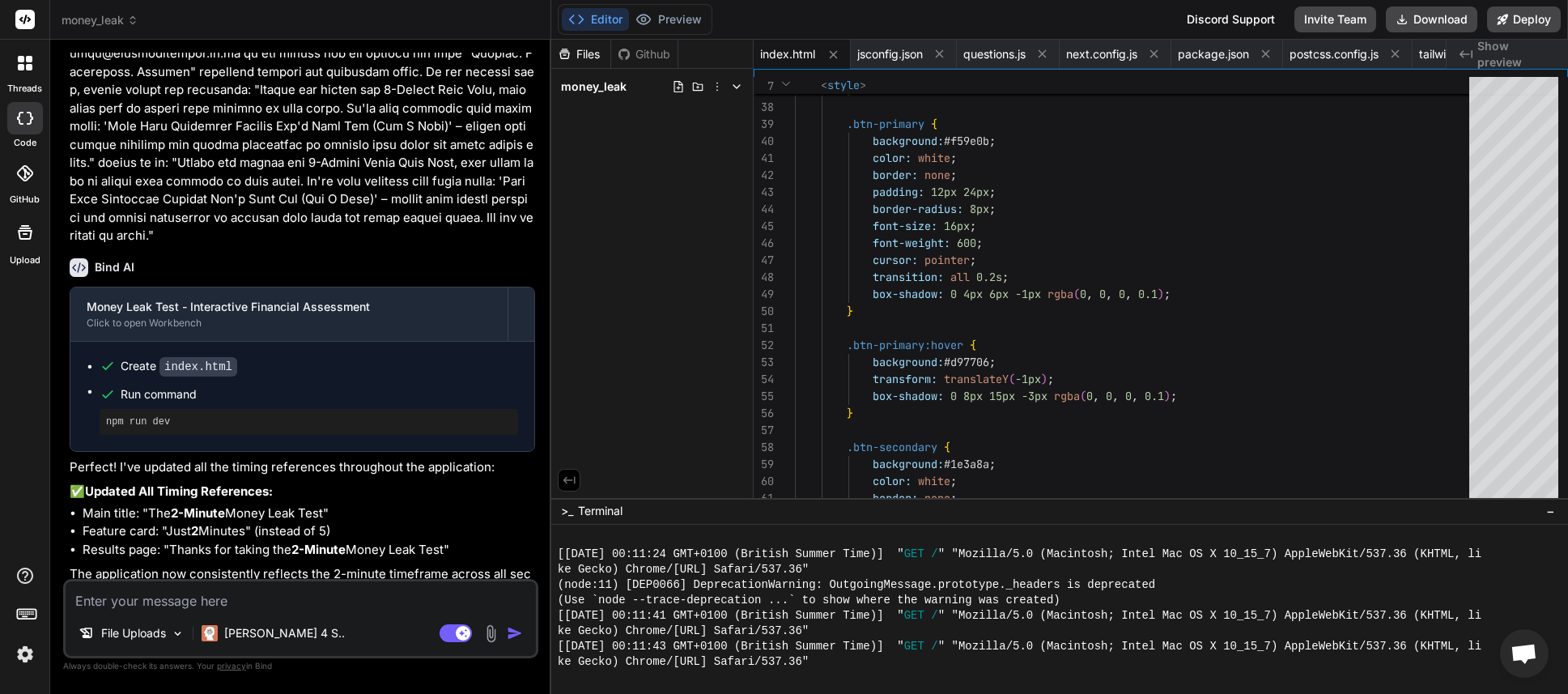
scroll to position [2848, 0]
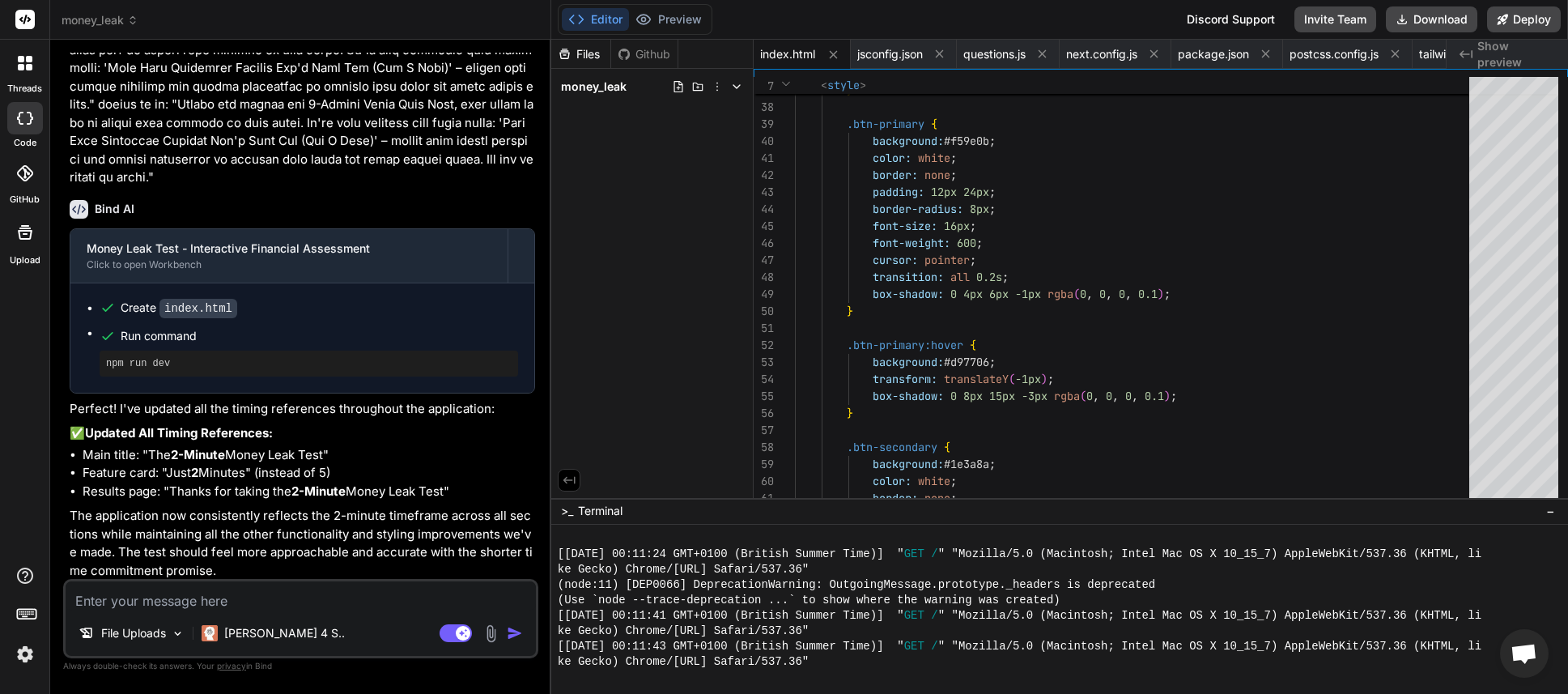
click at [248, 606] on textarea at bounding box center [301, 595] width 470 height 29
type textarea "w"
type textarea "x"
type textarea "wh"
type textarea "x"
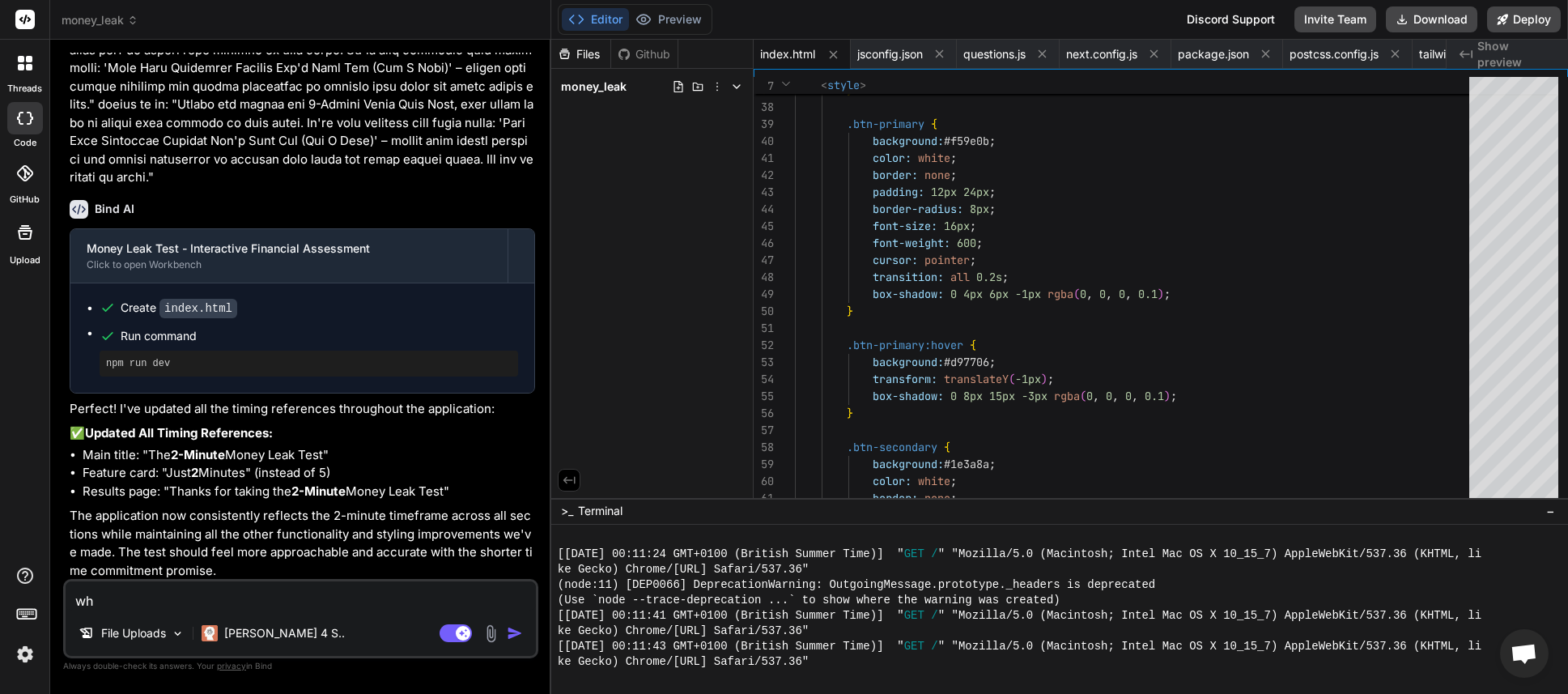
type textarea "whr"
type textarea "x"
type textarea "wh"
type textarea "x"
type textarea "whe"
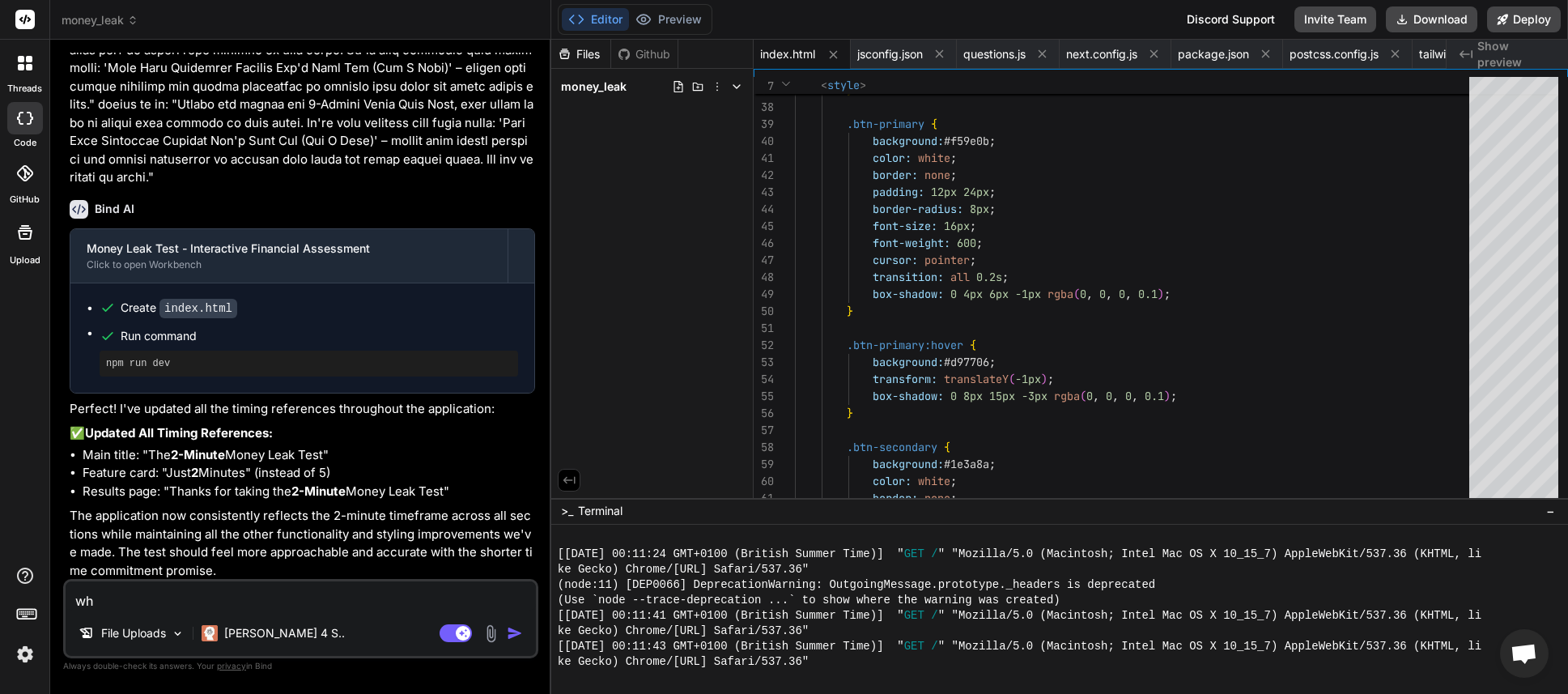
type textarea "x"
type textarea "wher"
type textarea "x"
type textarea "where"
type textarea "x"
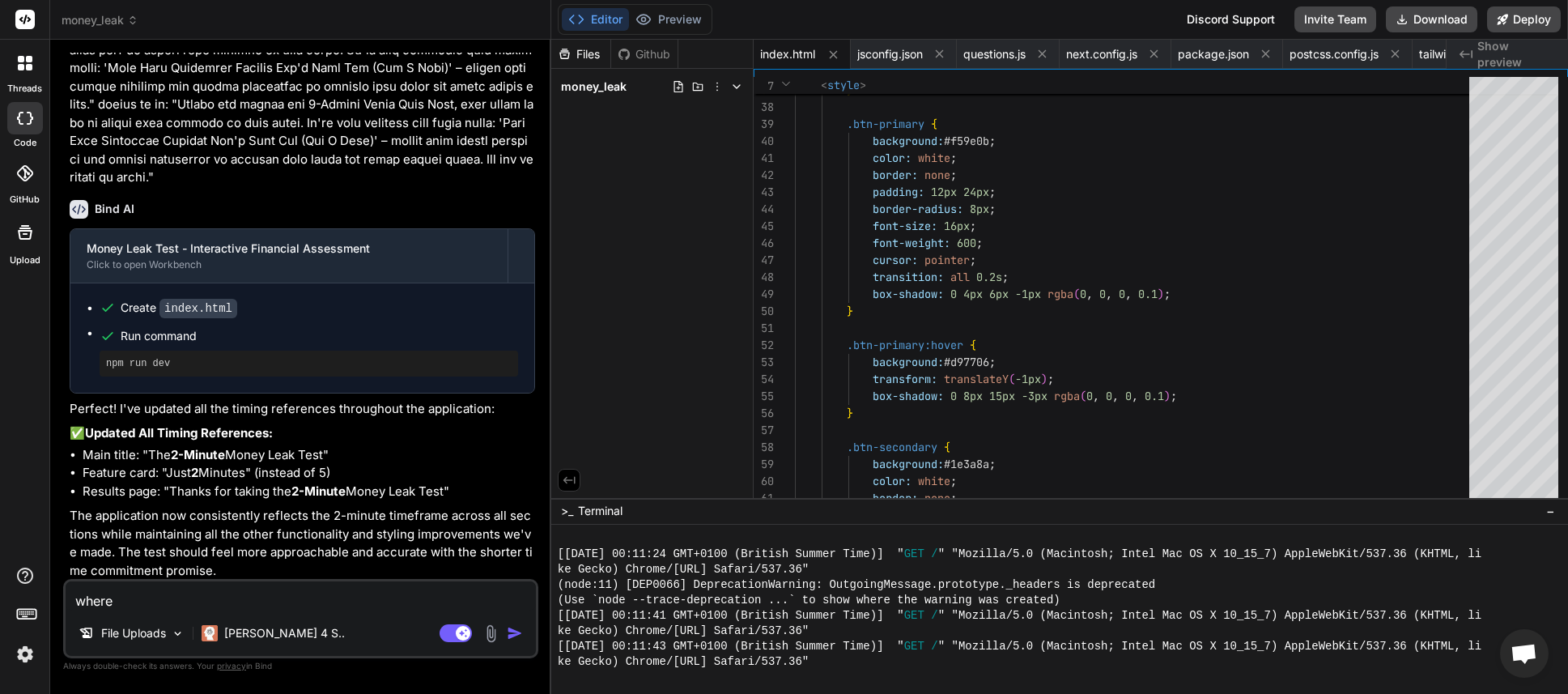
type textarea "where"
type textarea "x"
type textarea "where a"
type textarea "x"
type textarea "where ar"
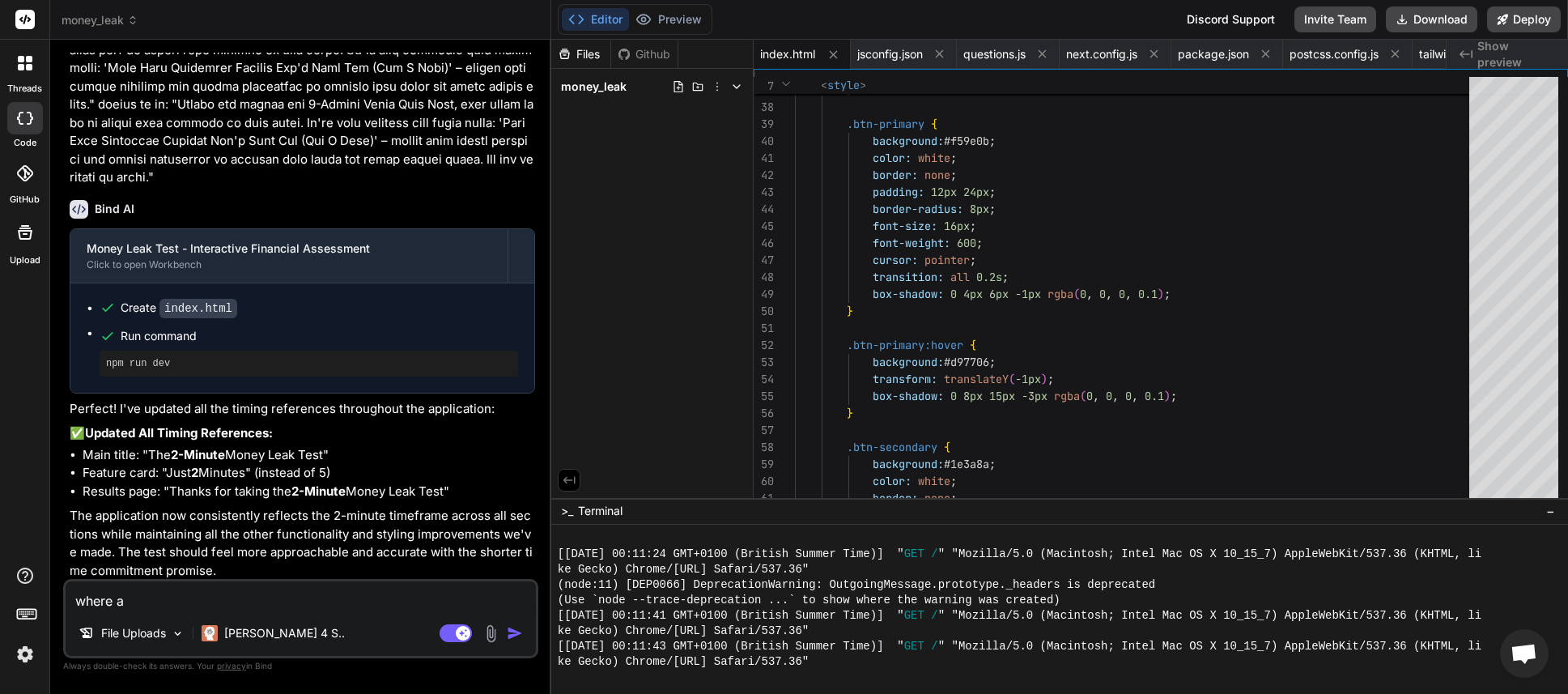
type textarea "x"
type textarea "where are"
type textarea "x"
type textarea "where are"
type textarea "x"
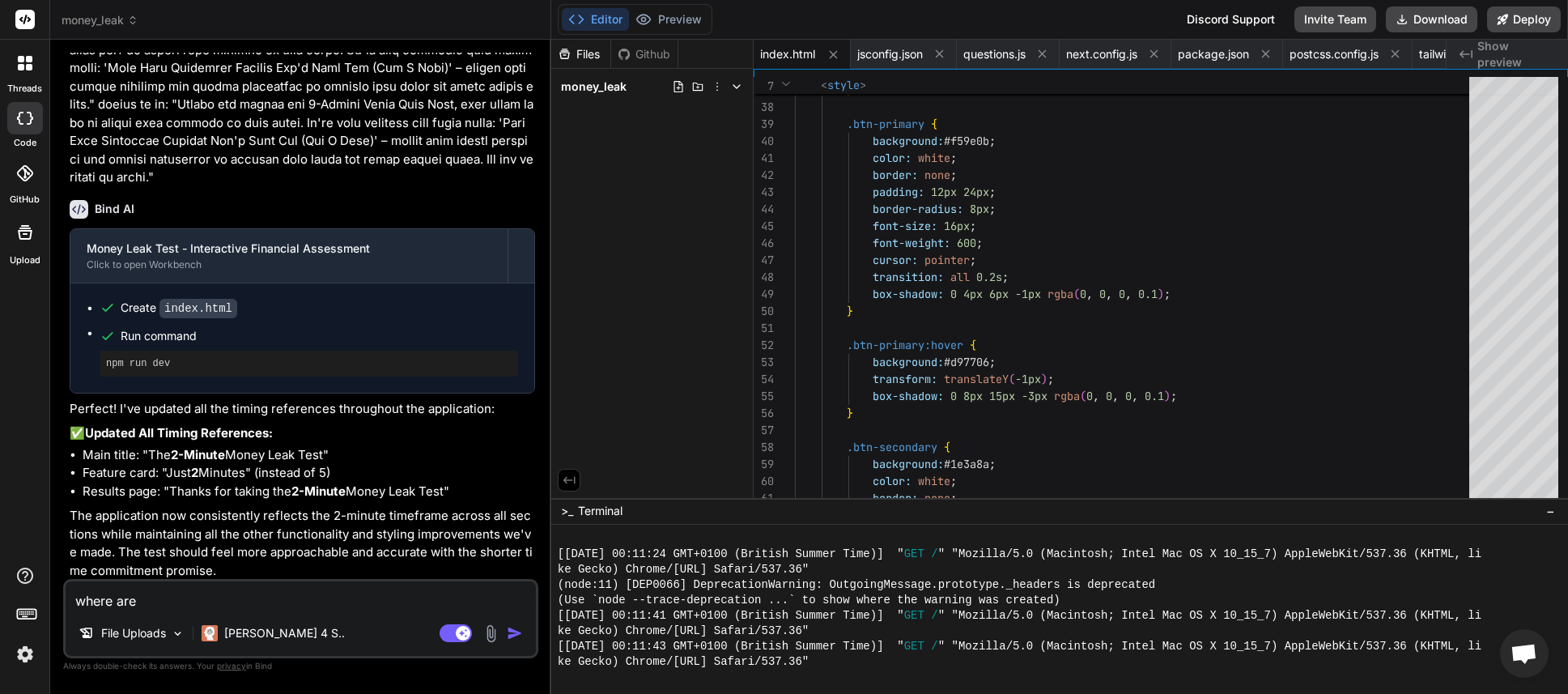
type textarea "where are a"
type textarea "x"
type textarea "where are al"
type textarea "x"
type textarea "where are all"
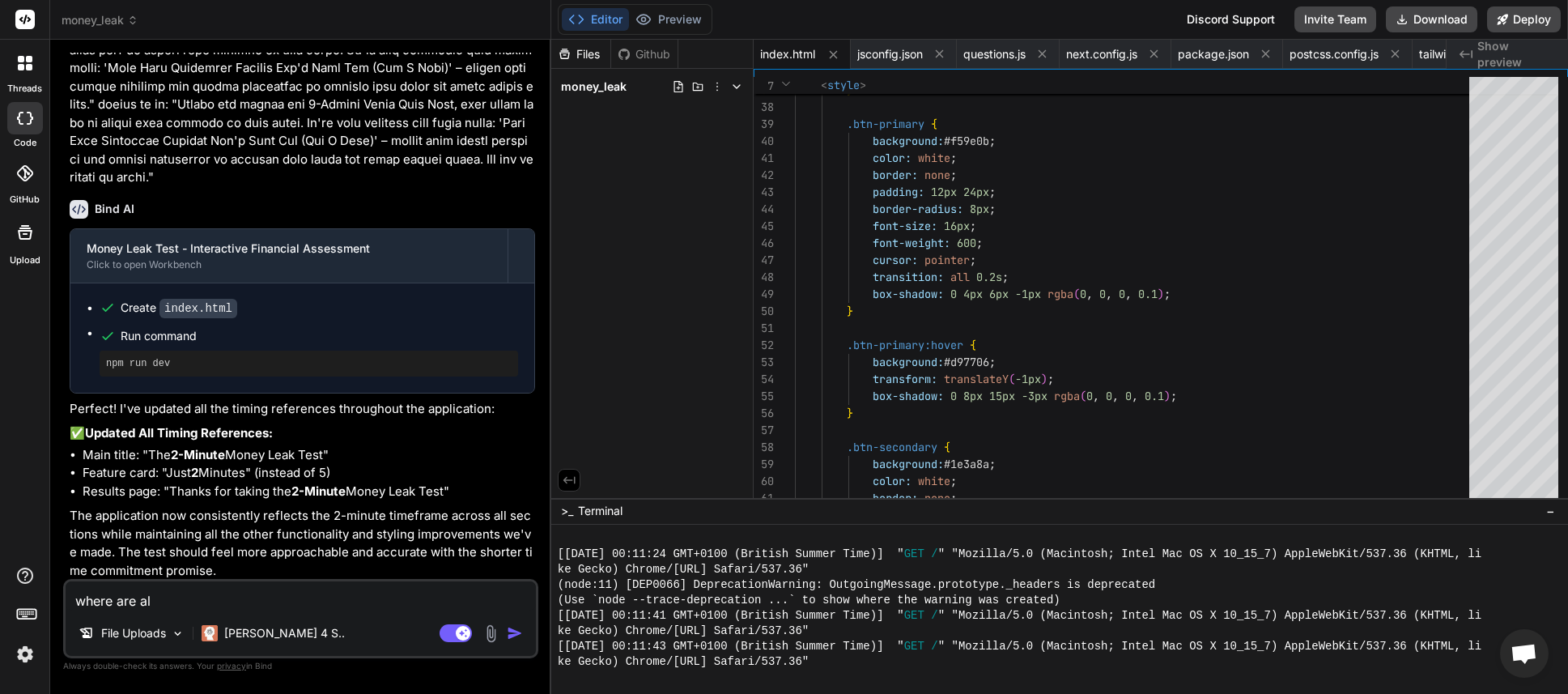
type textarea "x"
type textarea "where are all"
type textarea "x"
type textarea "where are all t"
type textarea "x"
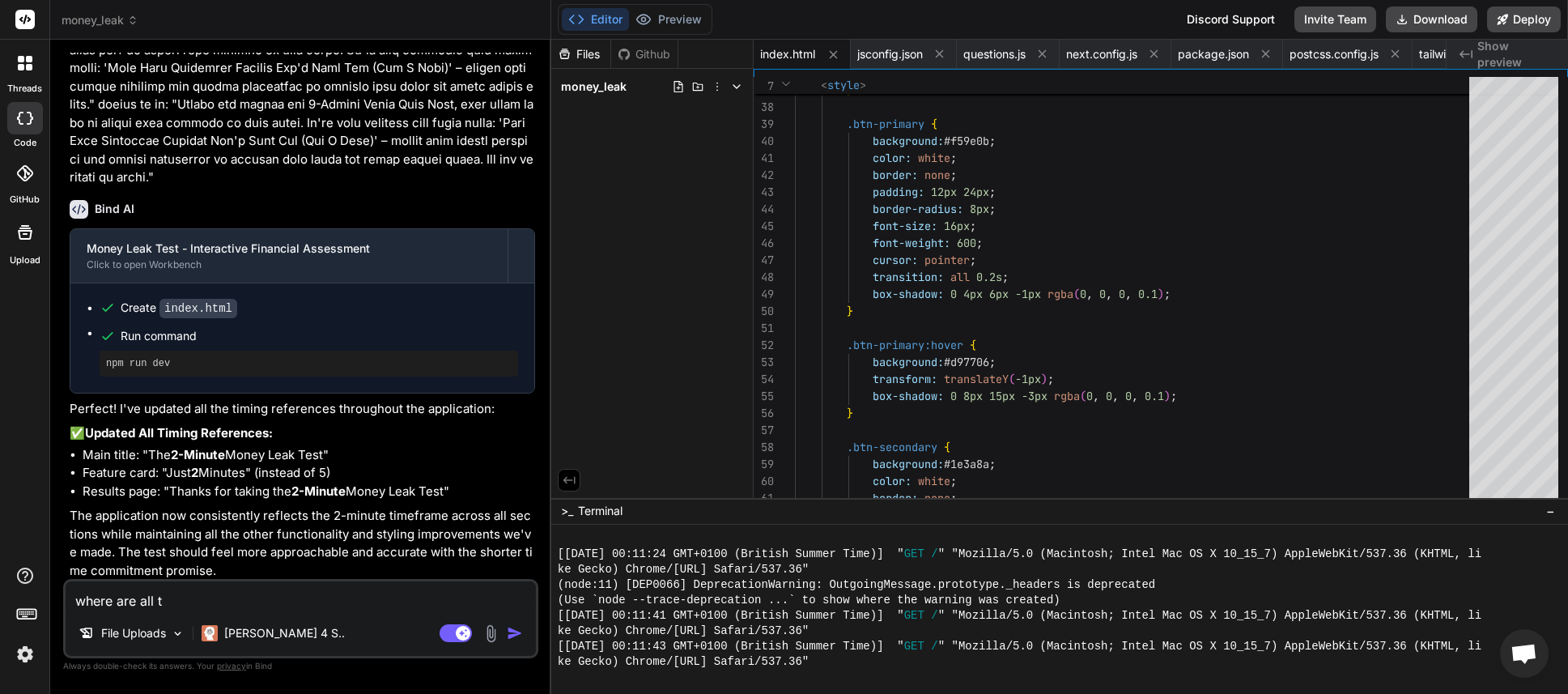
type textarea "where are all th"
type textarea "x"
type textarea "where are all the"
type textarea "x"
type textarea "where are all the"
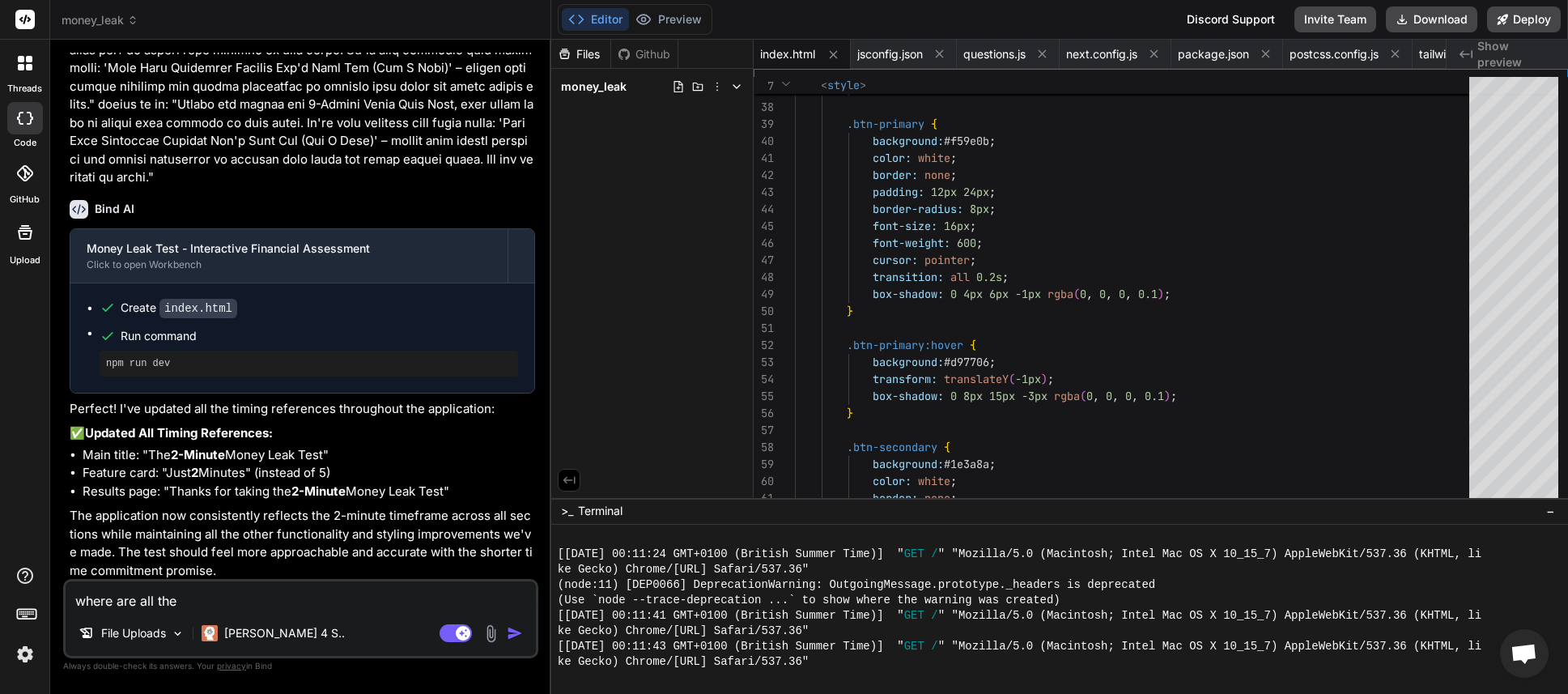
type textarea "x"
type textarea "where are all the e"
type textarea "x"
type textarea "where are all the en"
type textarea "x"
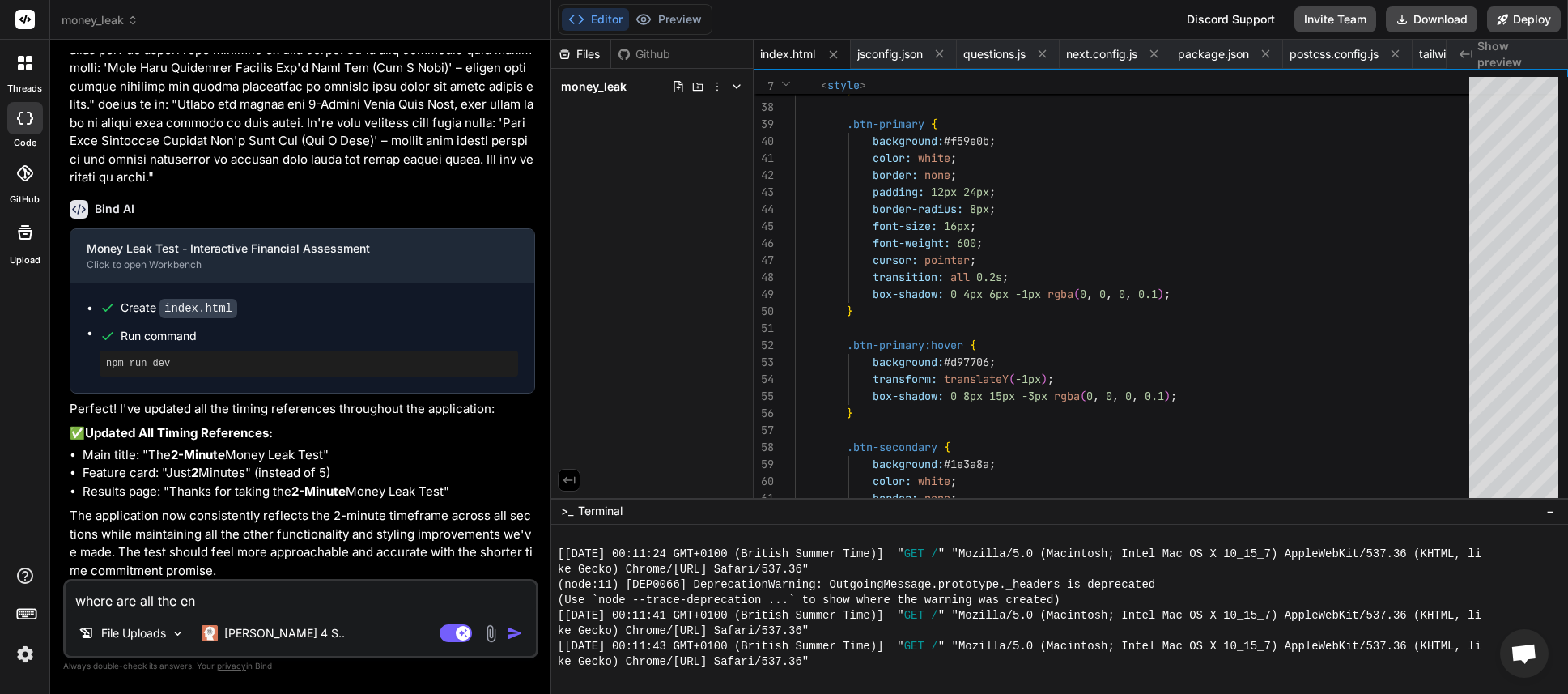
type textarea "where are all the ent"
type textarea "x"
type textarea "where are all the entr"
type textarea "x"
type textarea "where are all the entri"
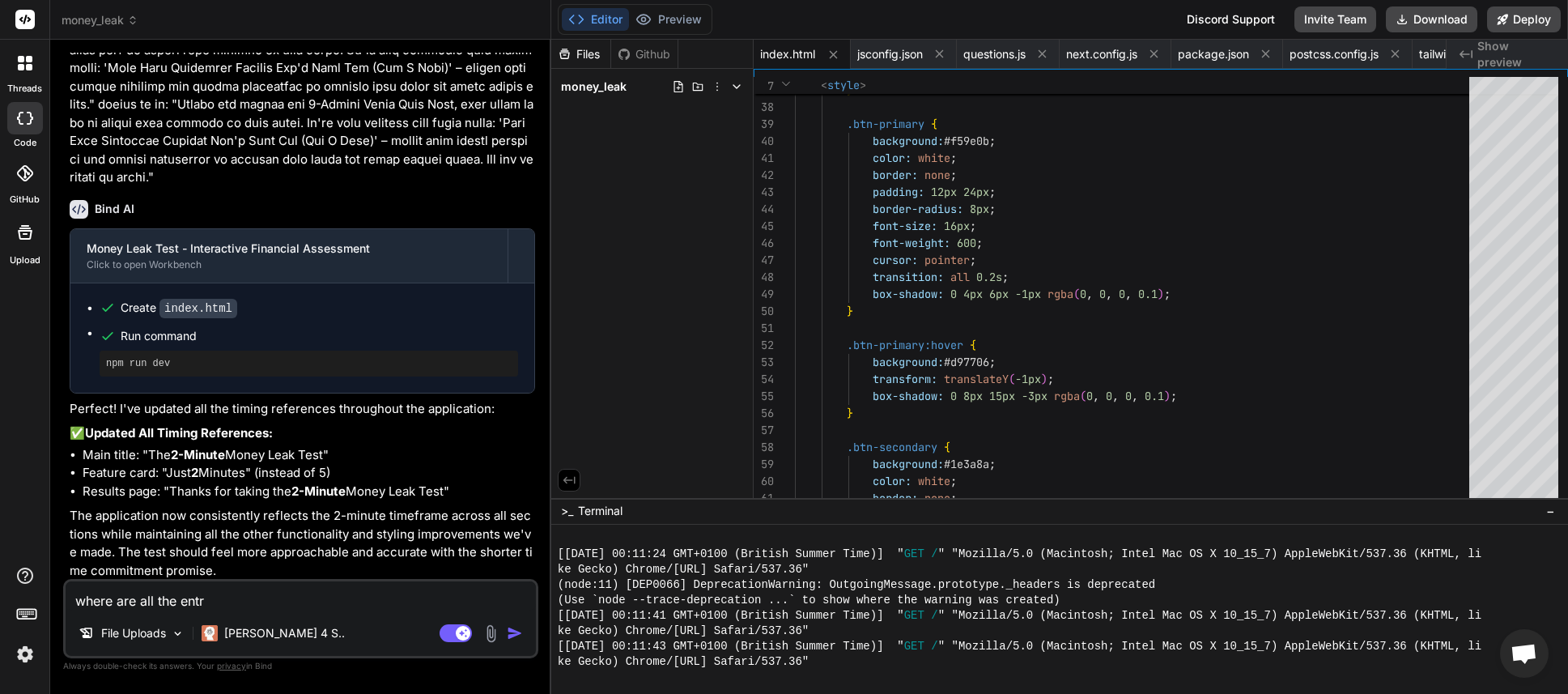
type textarea "x"
type textarea "where are all the entrie"
type textarea "x"
type textarea "where are all the entries"
type textarea "x"
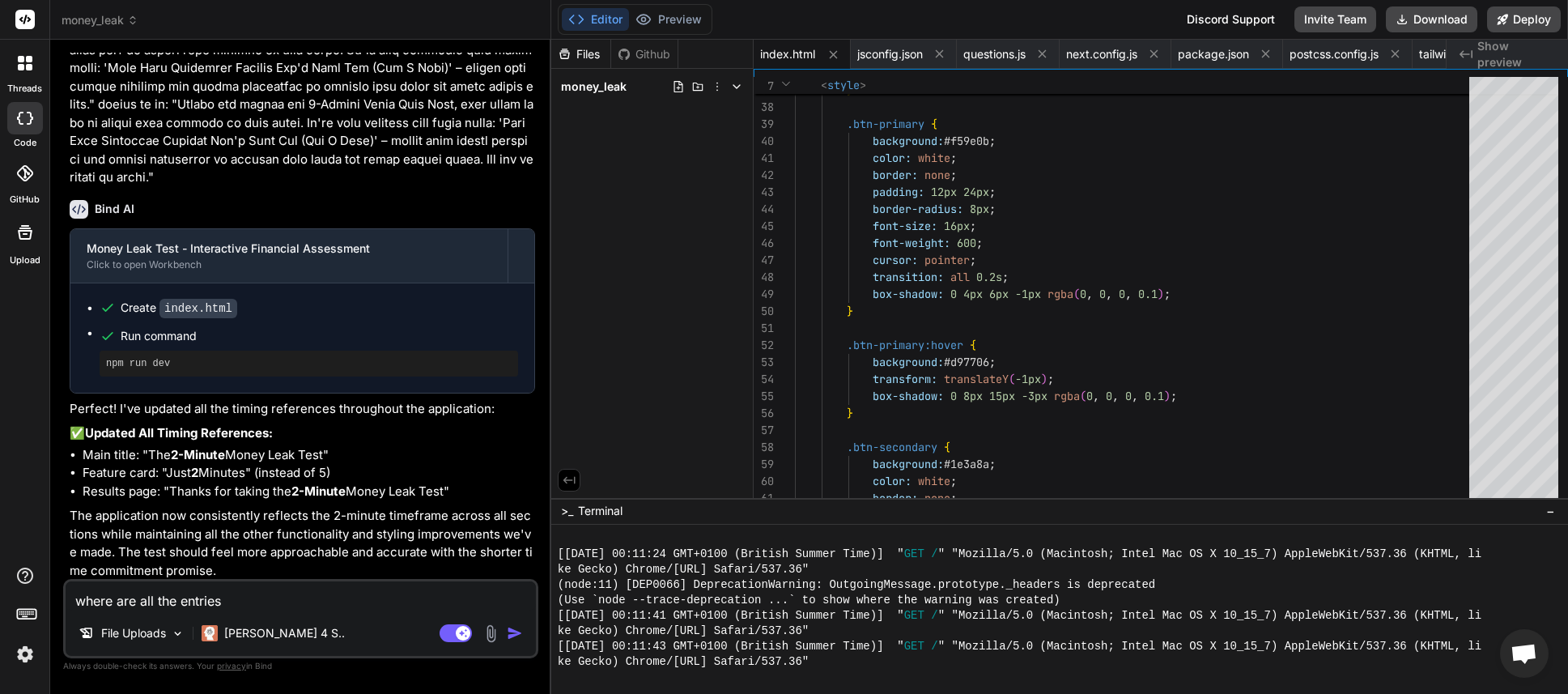
type textarea "where are all the entries"
type textarea "x"
type textarea "where are all the entries f"
type textarea "x"
type textarea "where are all the entries fr"
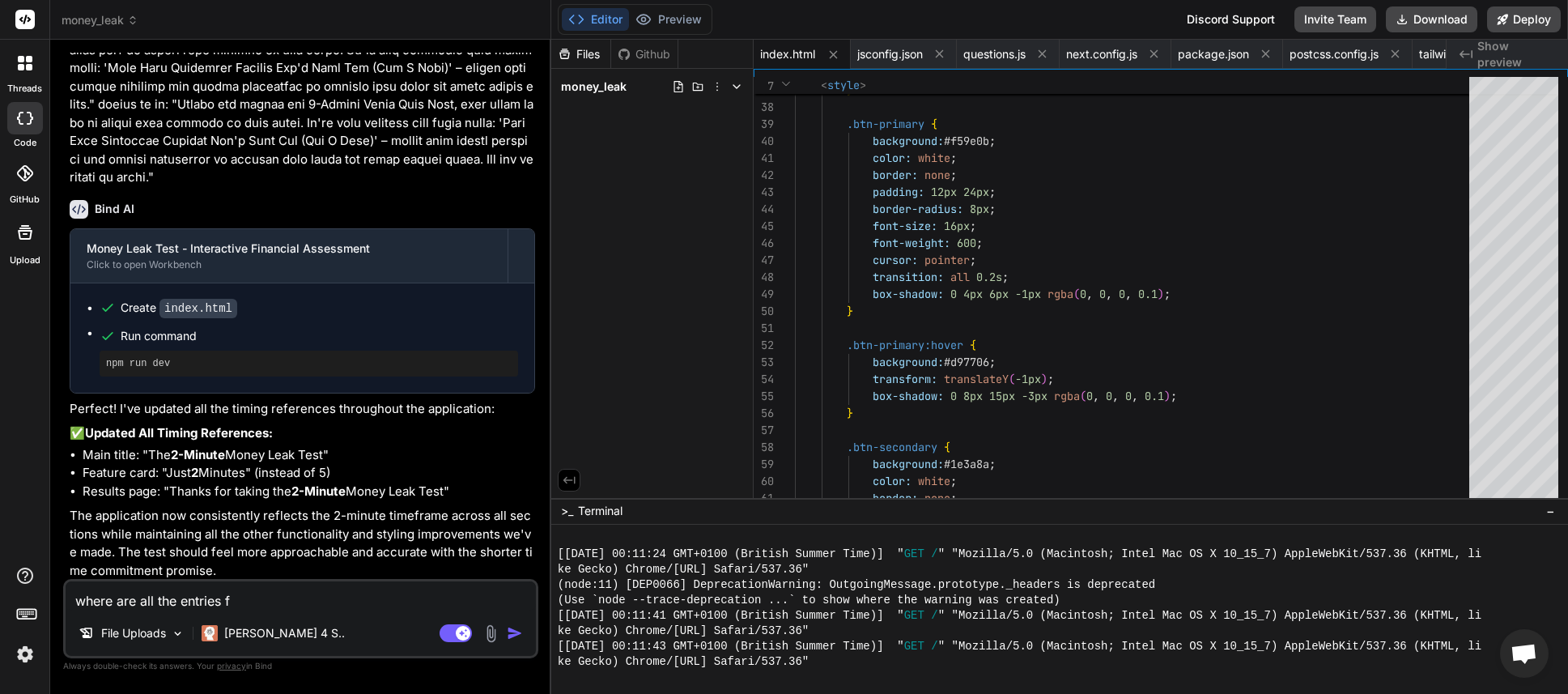
type textarea "x"
type textarea "where are all the entries fro"
type textarea "x"
type textarea "where are all the entries from"
type textarea "x"
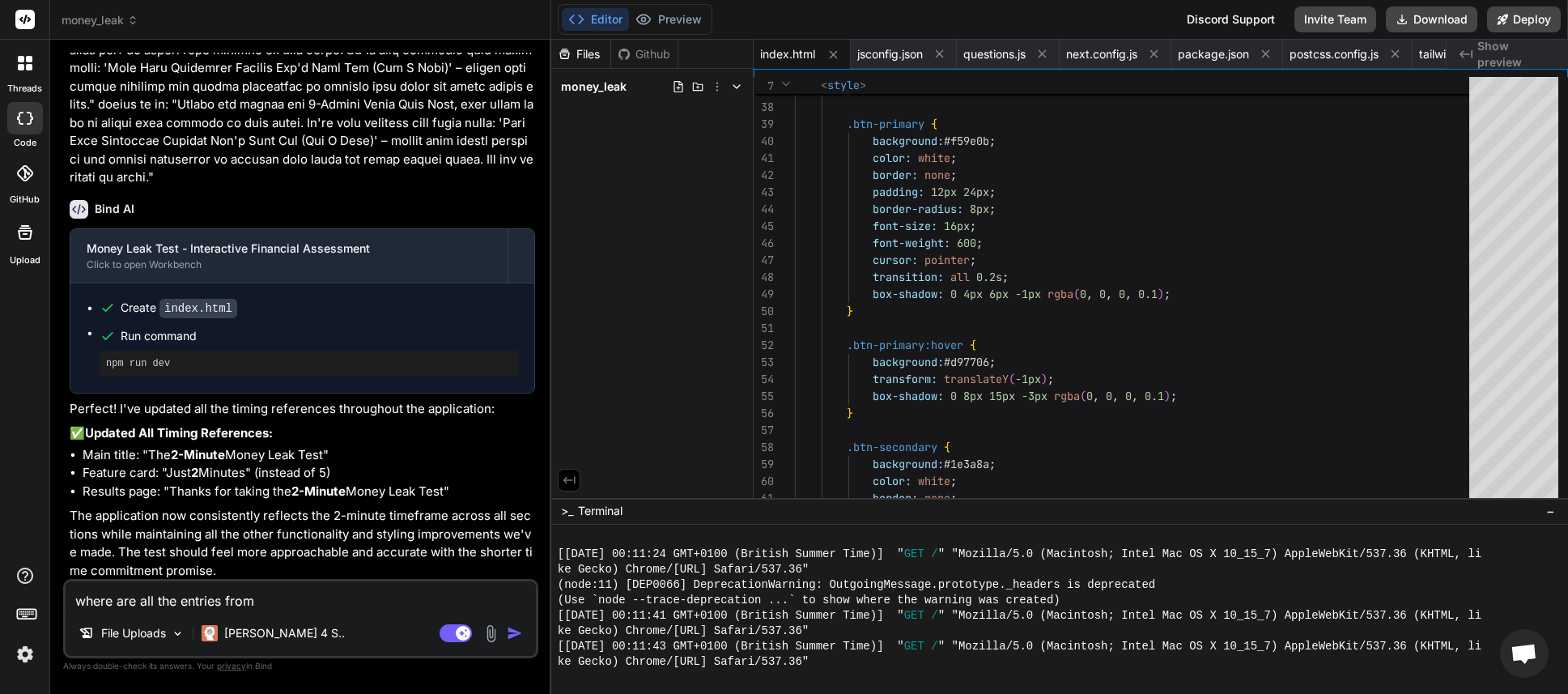
type textarea "where are all the entries from"
type textarea "x"
type textarea "where are all the entries from t"
type textarea "x"
type textarea "where are all the entries from th"
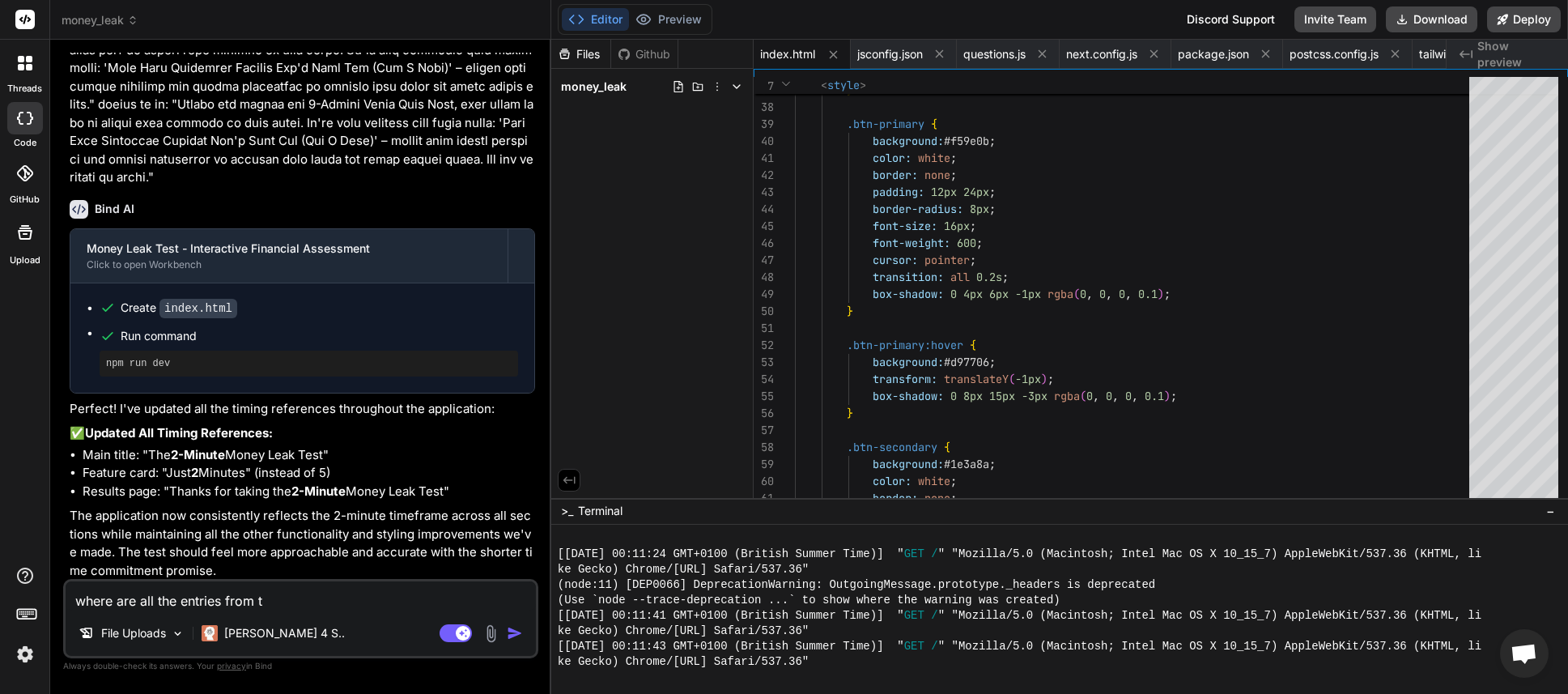
type textarea "x"
type textarea "where are all the entries from the"
type textarea "x"
type textarea "where are all the entries from the"
type textarea "x"
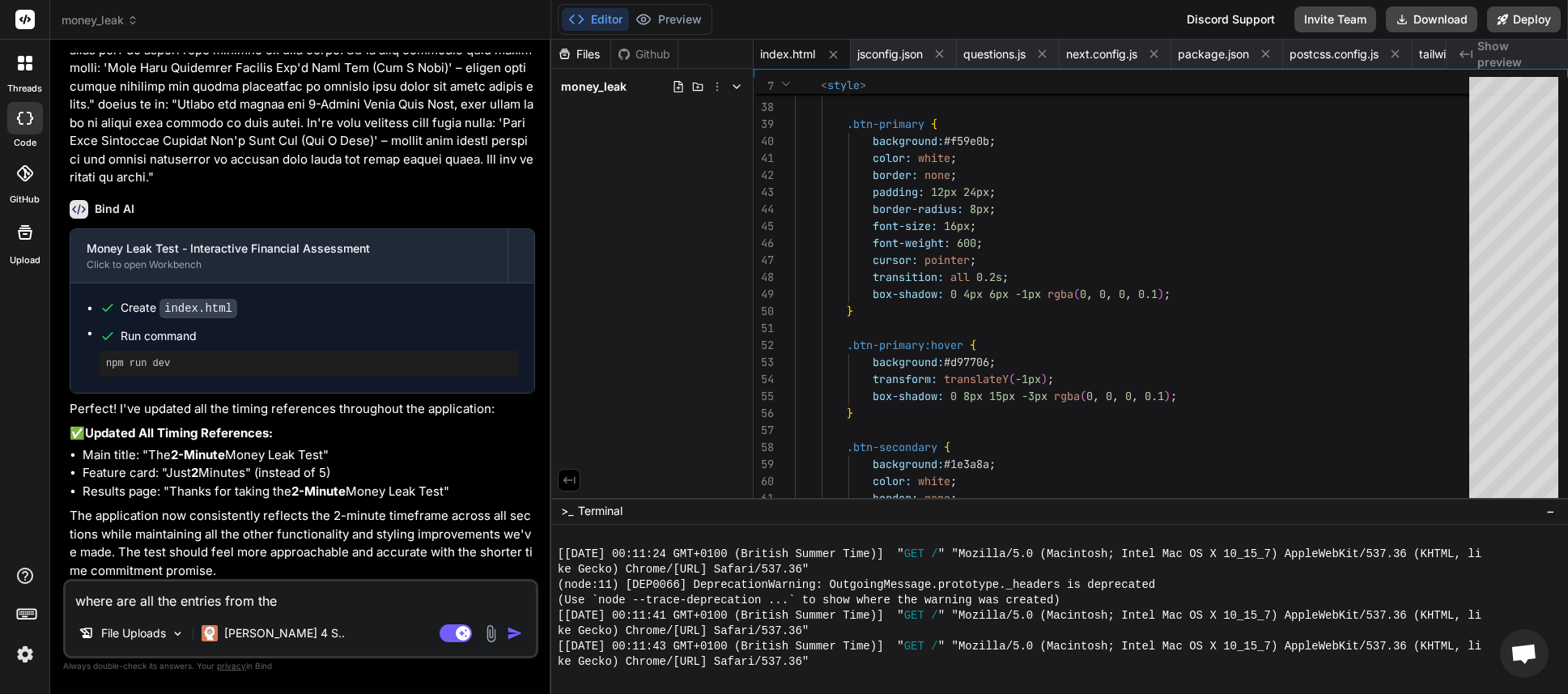
type textarea "where are all the entries from the a"
type textarea "x"
type textarea "where are all the entries from the ap"
type textarea "x"
type textarea "where are all the entries from the app"
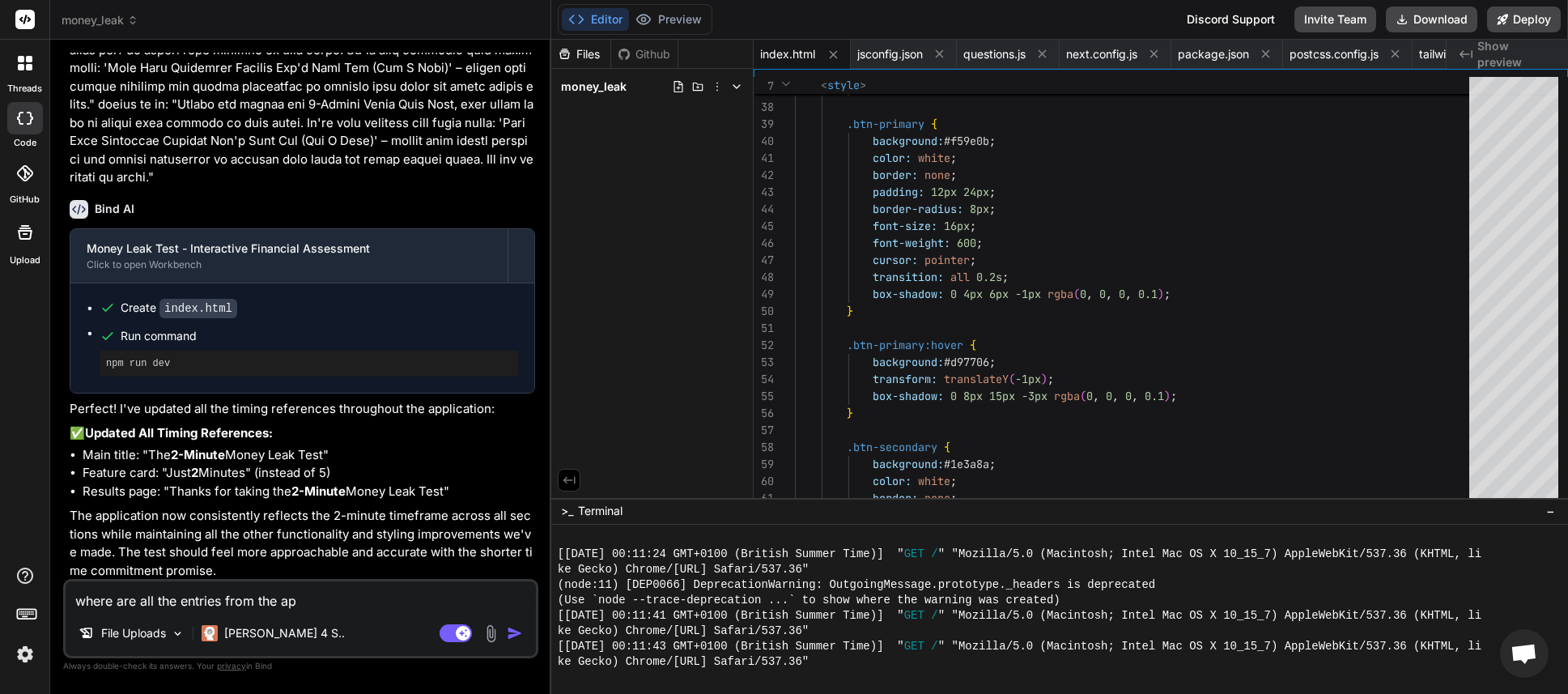
type textarea "x"
type textarea "where are all the entries from the apps"
type textarea "x"
type textarea "where are all the entries from the app"
type textarea "x"
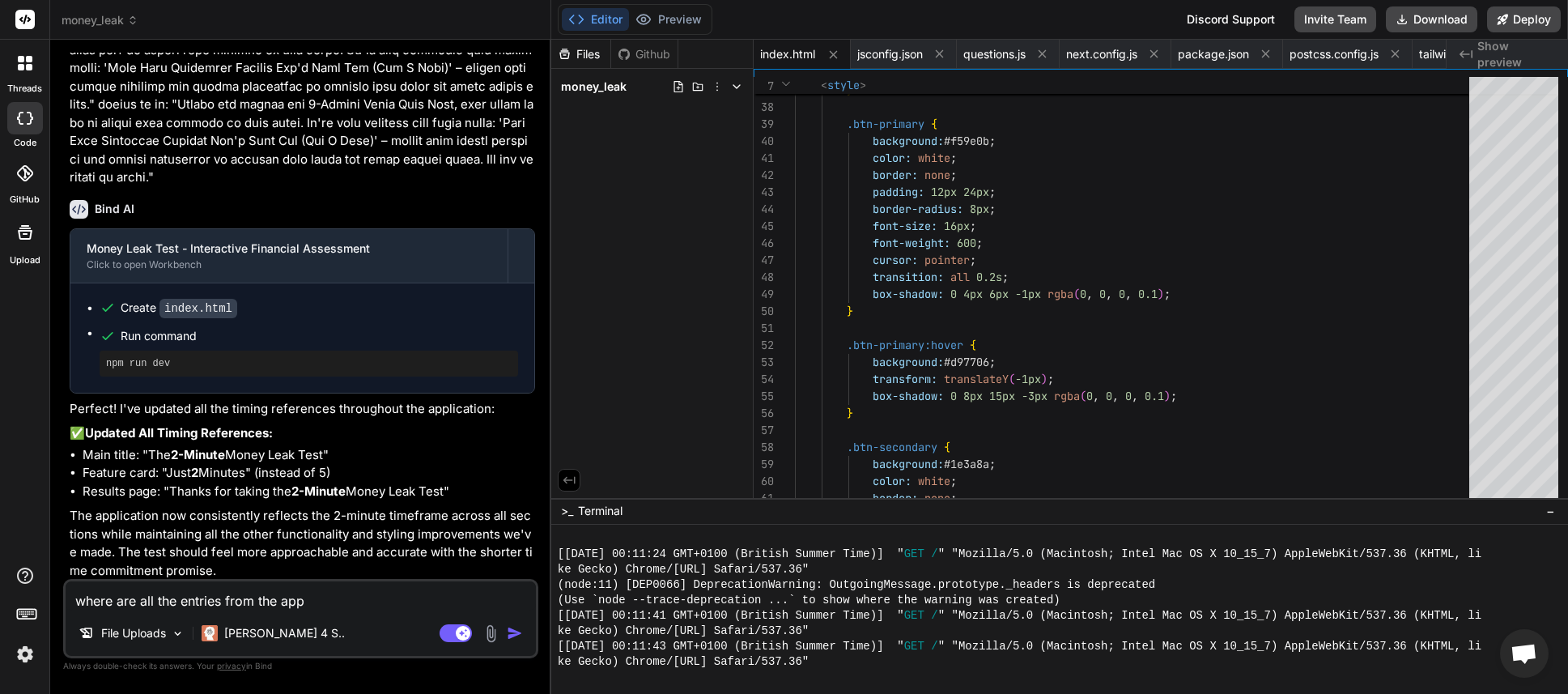
type textarea "where are all the entries from the ap"
type textarea "x"
type textarea "where are all the entries from the a"
type textarea "x"
type textarea "where are all the entries from the"
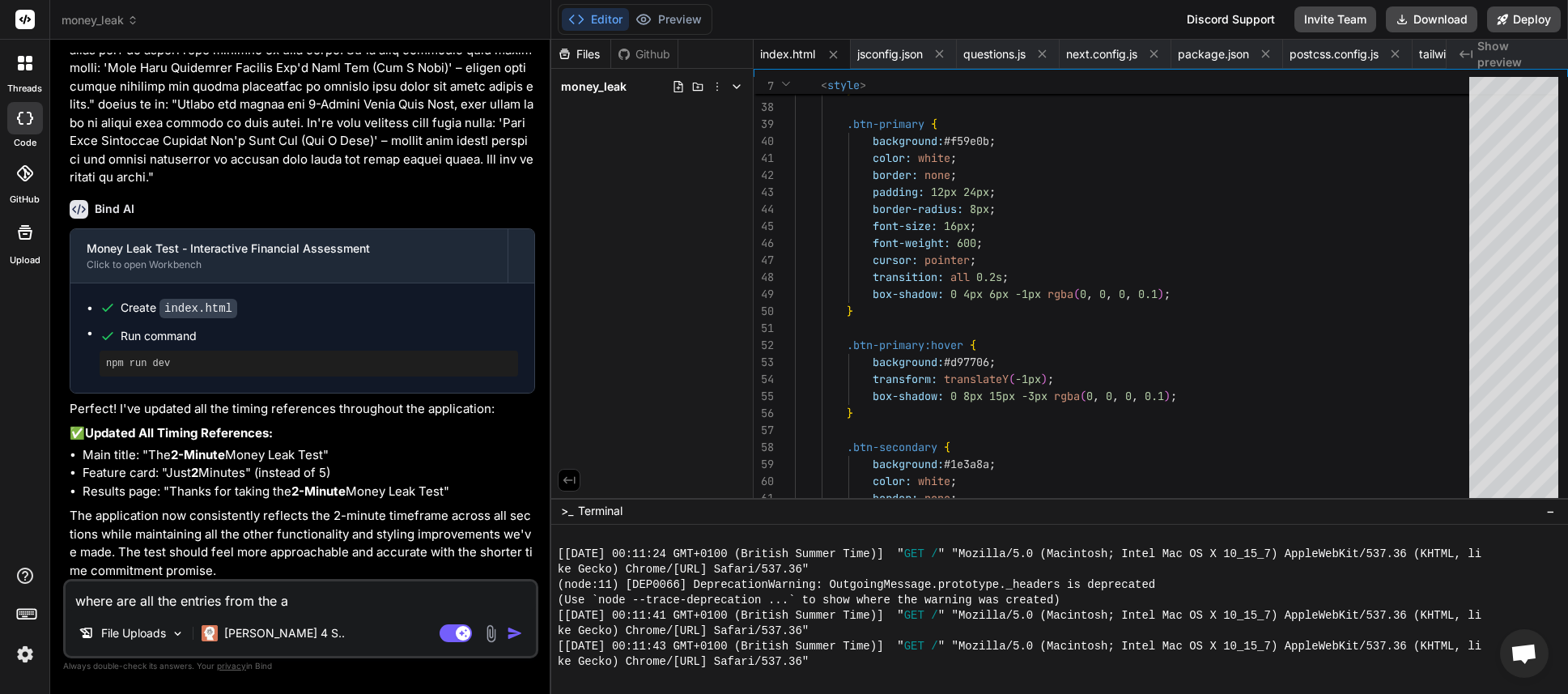
type textarea "x"
type textarea "where are all the entries from the"
type textarea "x"
type textarea "where are all the entries from th"
type textarea "x"
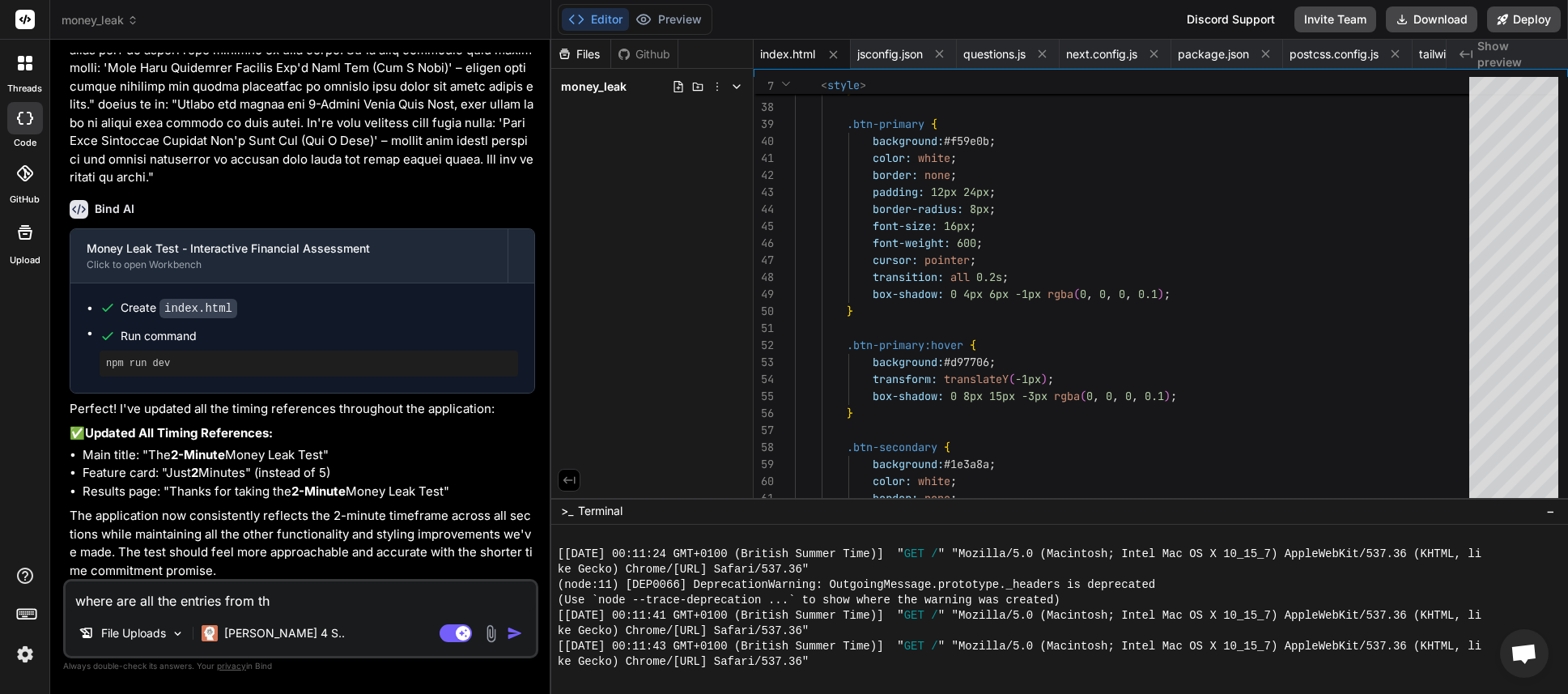
type textarea "where are all the entries from t"
type textarea "x"
type textarea "where are all the entries from"
type textarea "x"
type textarea "where are all the entries from"
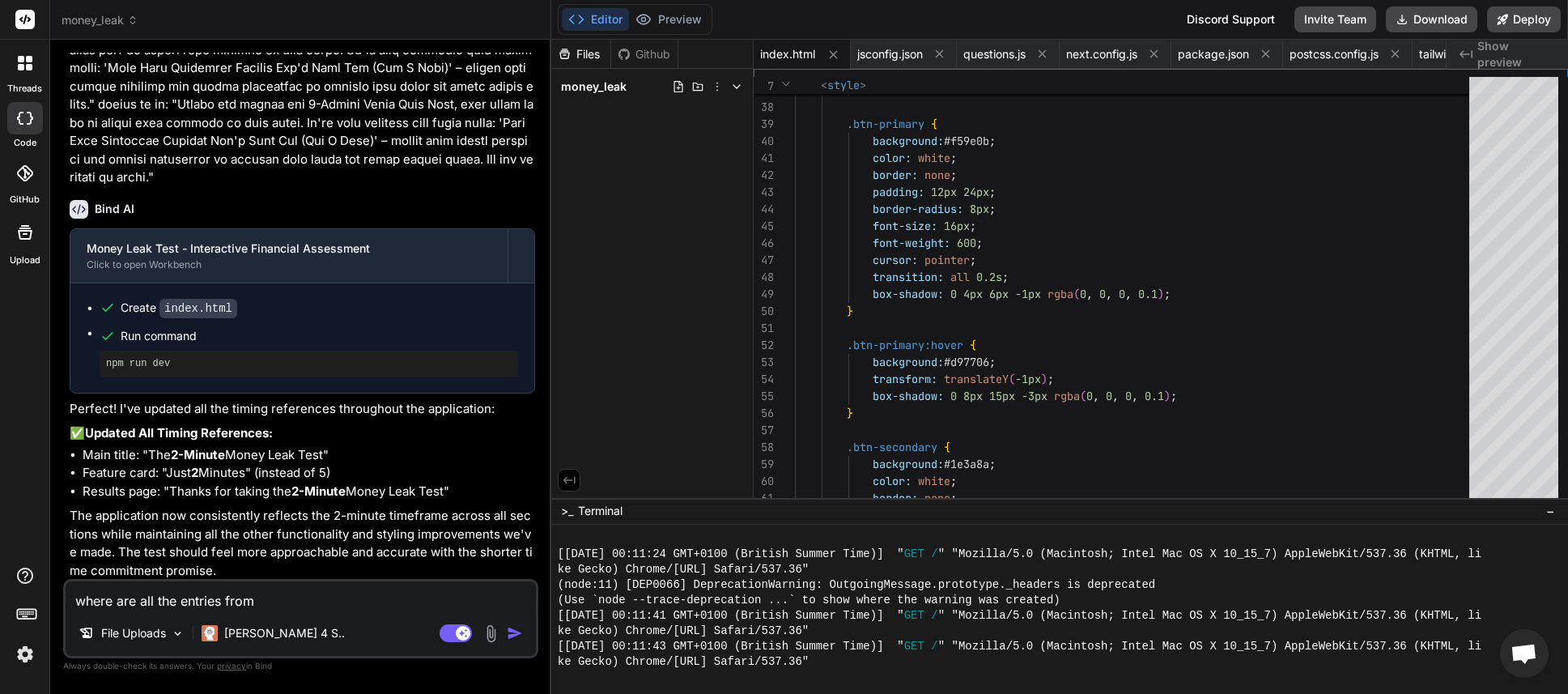
type textarea "x"
type textarea "where are all the entries fro"
type textarea "x"
type textarea "where are all the entries fr"
type textarea "x"
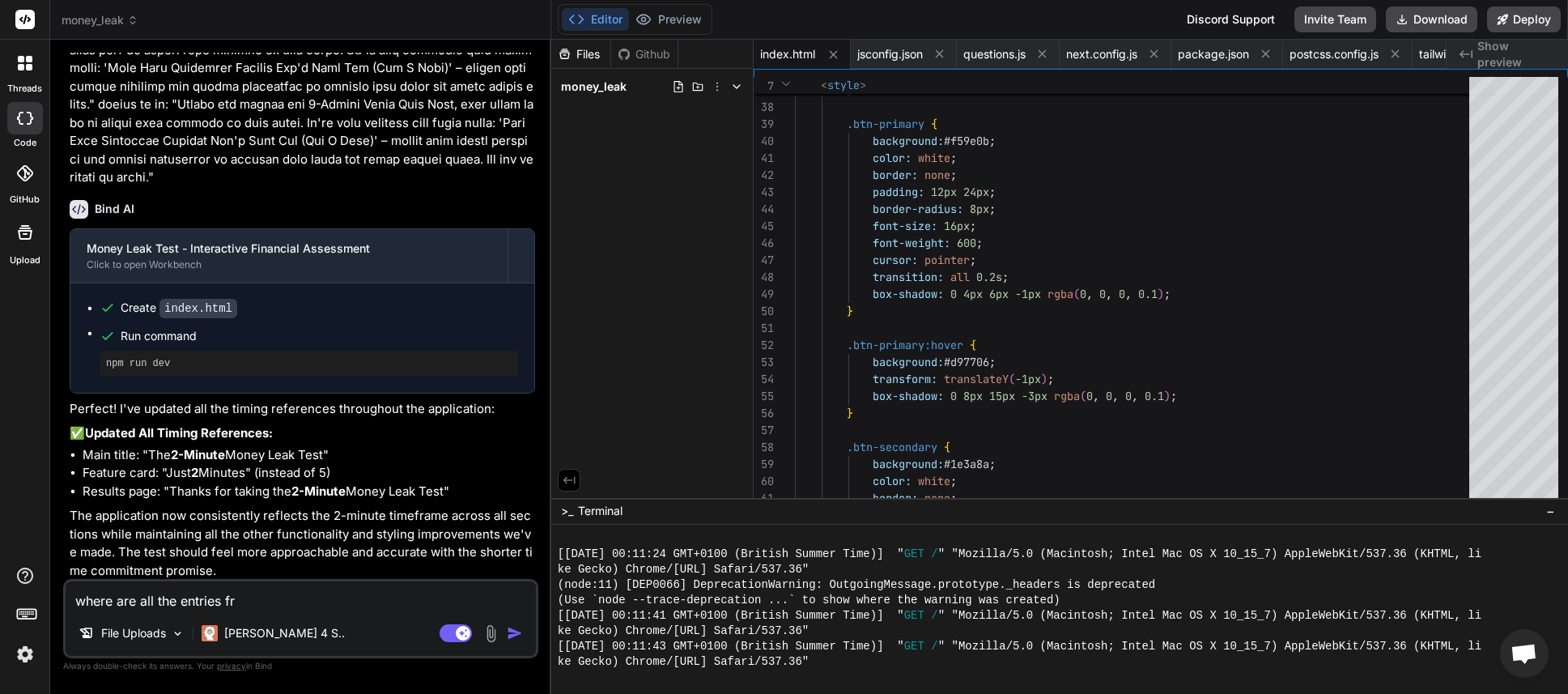
type textarea "where are all the entries f"
type textarea "x"
type textarea "where are all the entries fc"
type textarea "x"
type textarea "where are all the entries f"
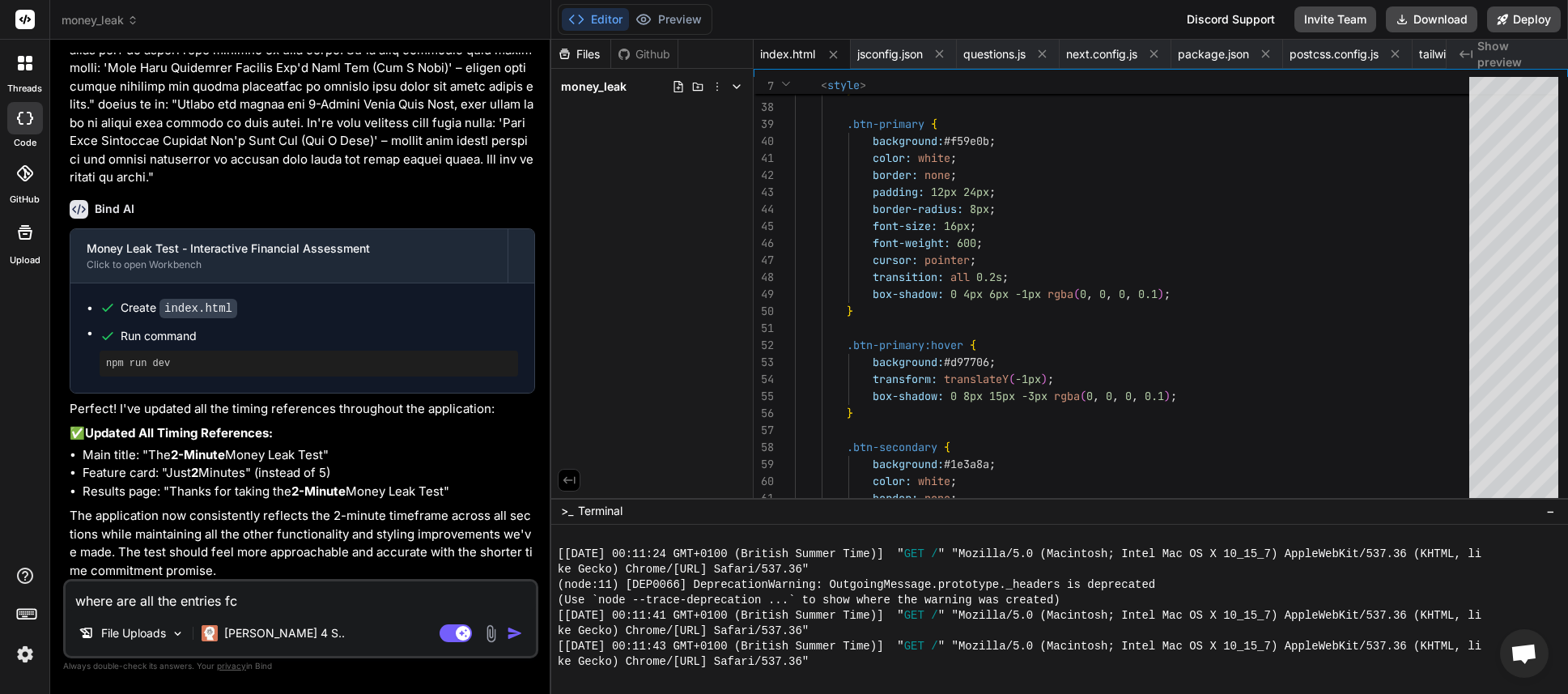
type textarea "x"
type textarea "where are all the entries"
type textarea "x"
type textarea "where are all the entries c"
type textarea "x"
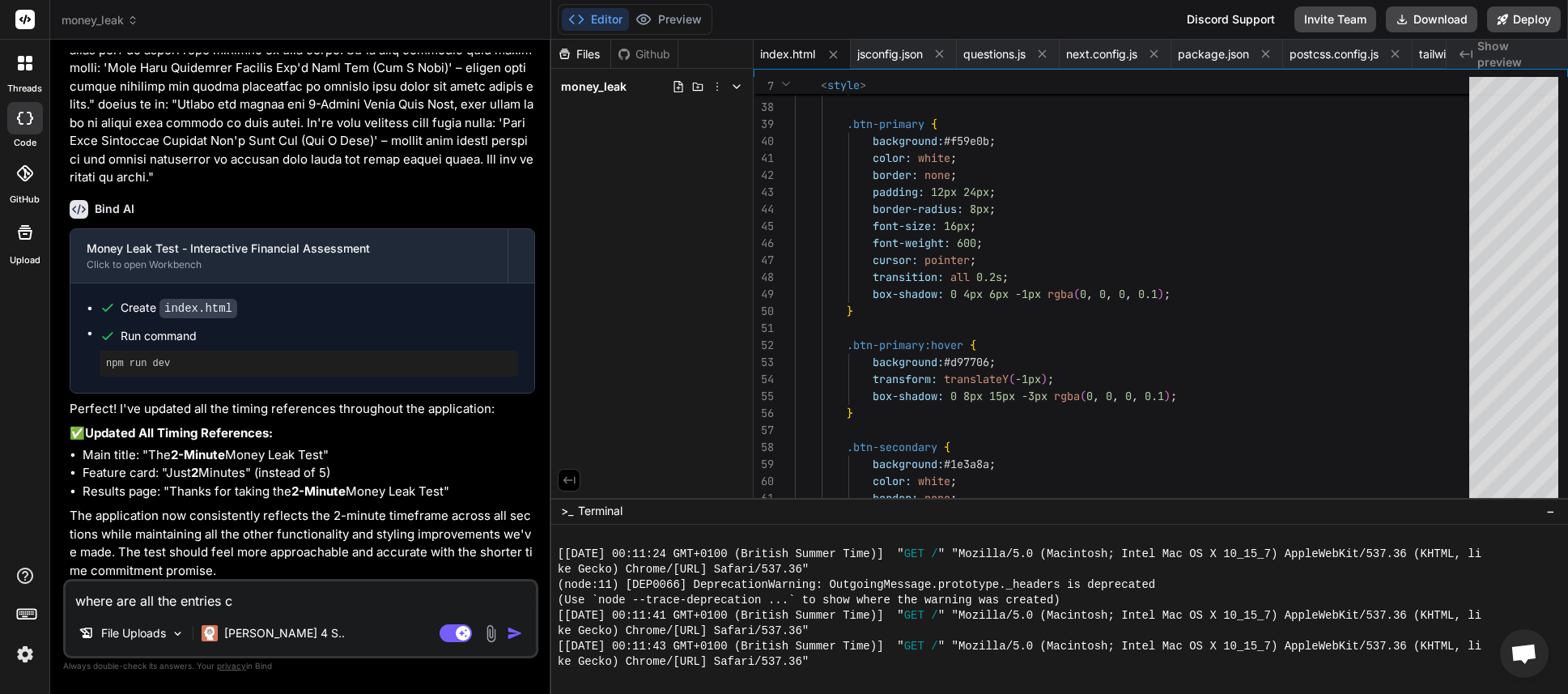
type textarea "where are all the entries ca"
type textarea "x"
type textarea "where are all the entries cap"
type textarea "x"
type textarea "where are all the entries capt"
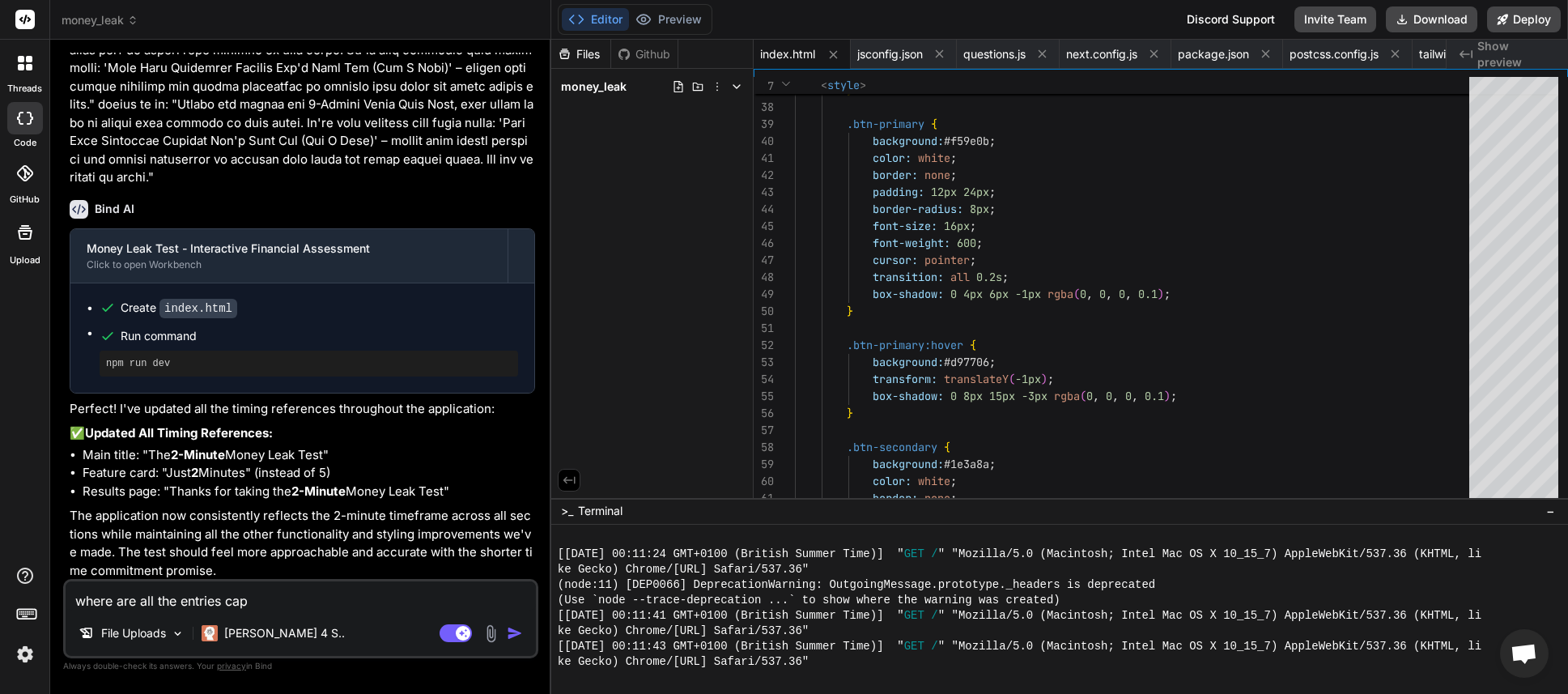
type textarea "x"
type textarea "where are all the entries captu"
type textarea "x"
type textarea "where are all the entries captur"
type textarea "x"
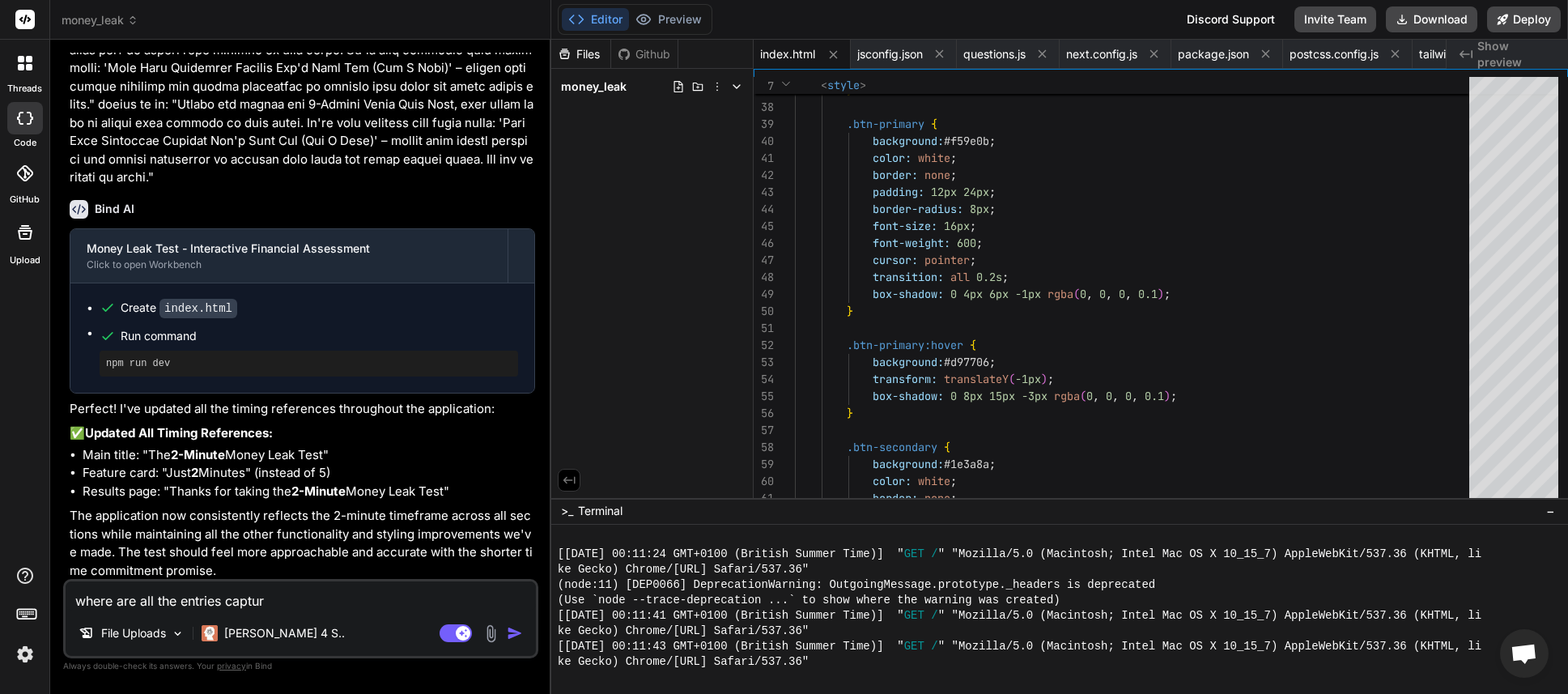
type textarea "where are all the entries capture"
type textarea "x"
type textarea "where are all the entries captured"
type textarea "x"
type textarea "where are all the entries captured"
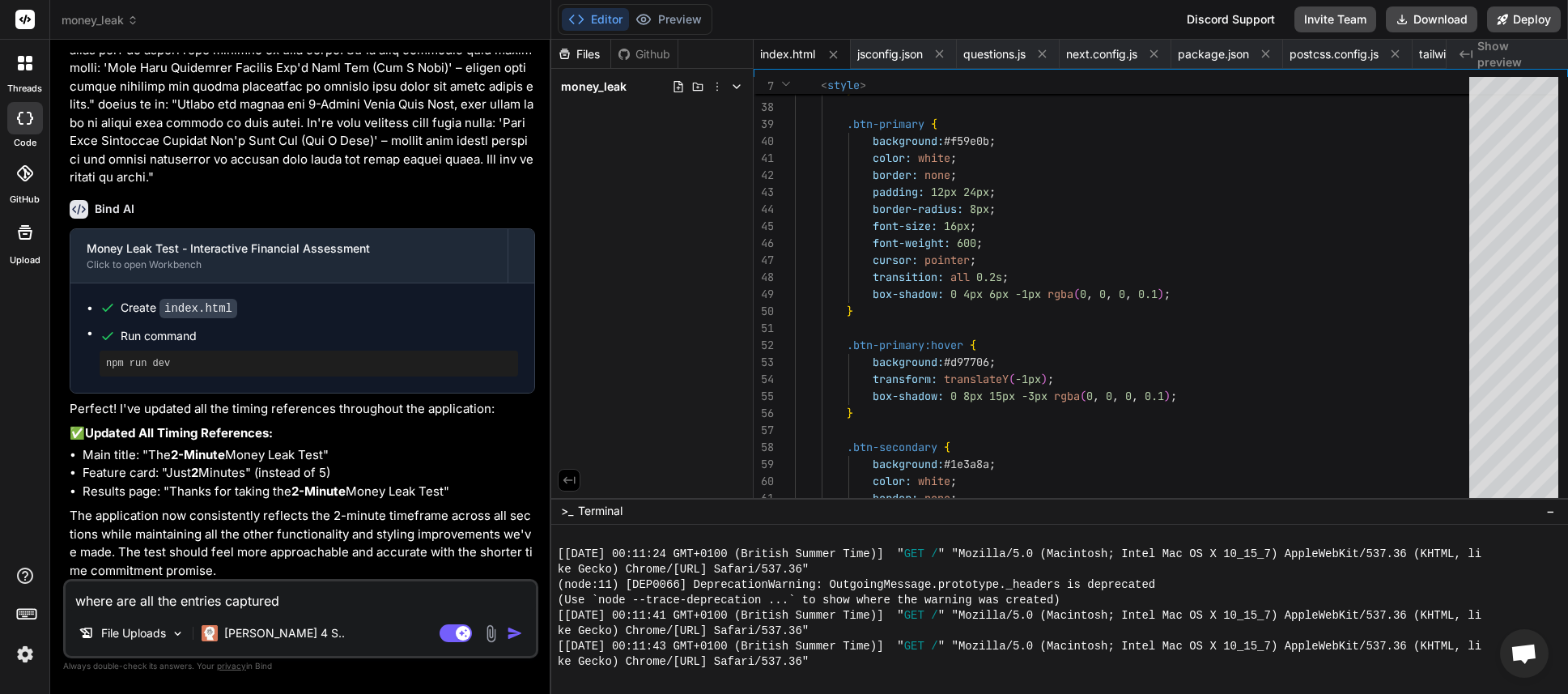
type textarea "x"
type textarea "where are all the entries captured f"
type textarea "x"
type textarea "where are all the entries captured fr"
type textarea "x"
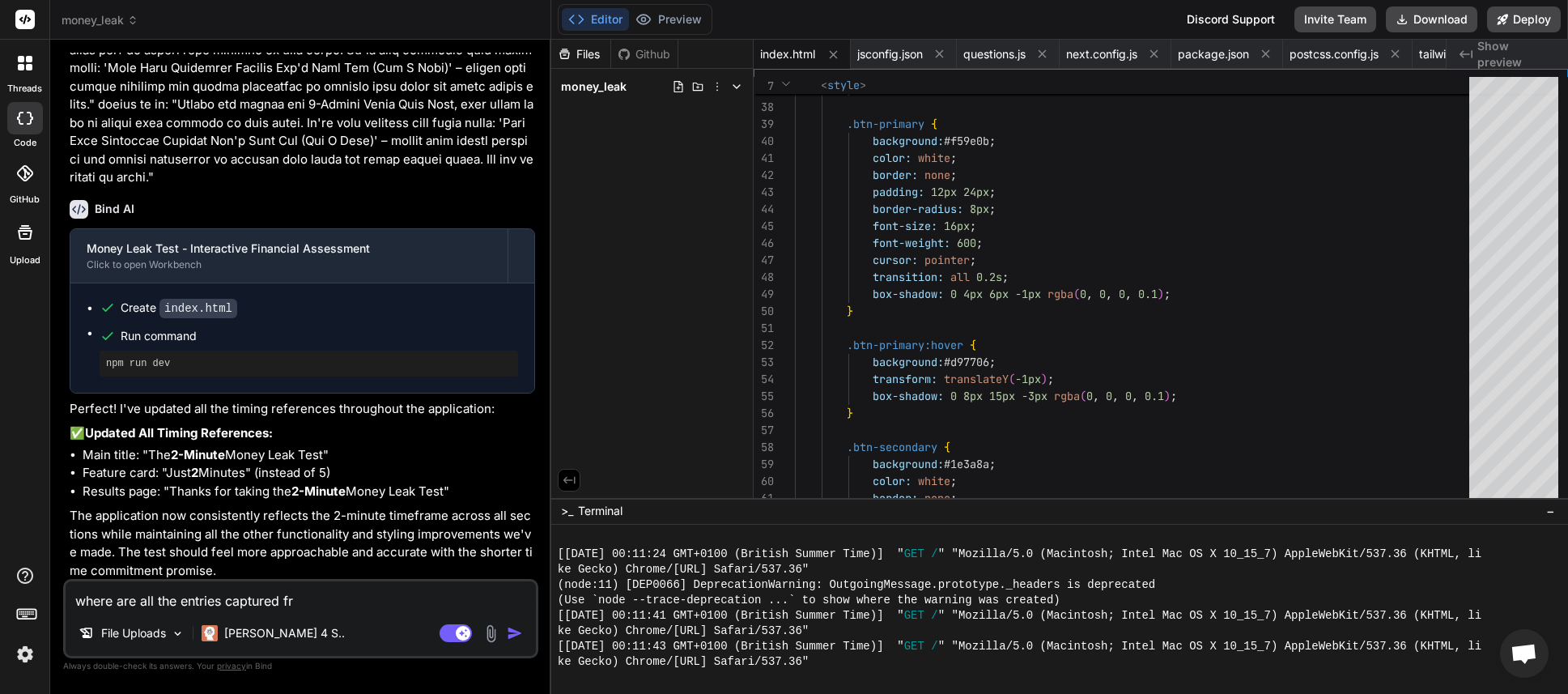
type textarea "where are all the entries captured fro"
type textarea "x"
type textarea "where are all the entries captured from"
type textarea "x"
type textarea "where are all the entries captured from"
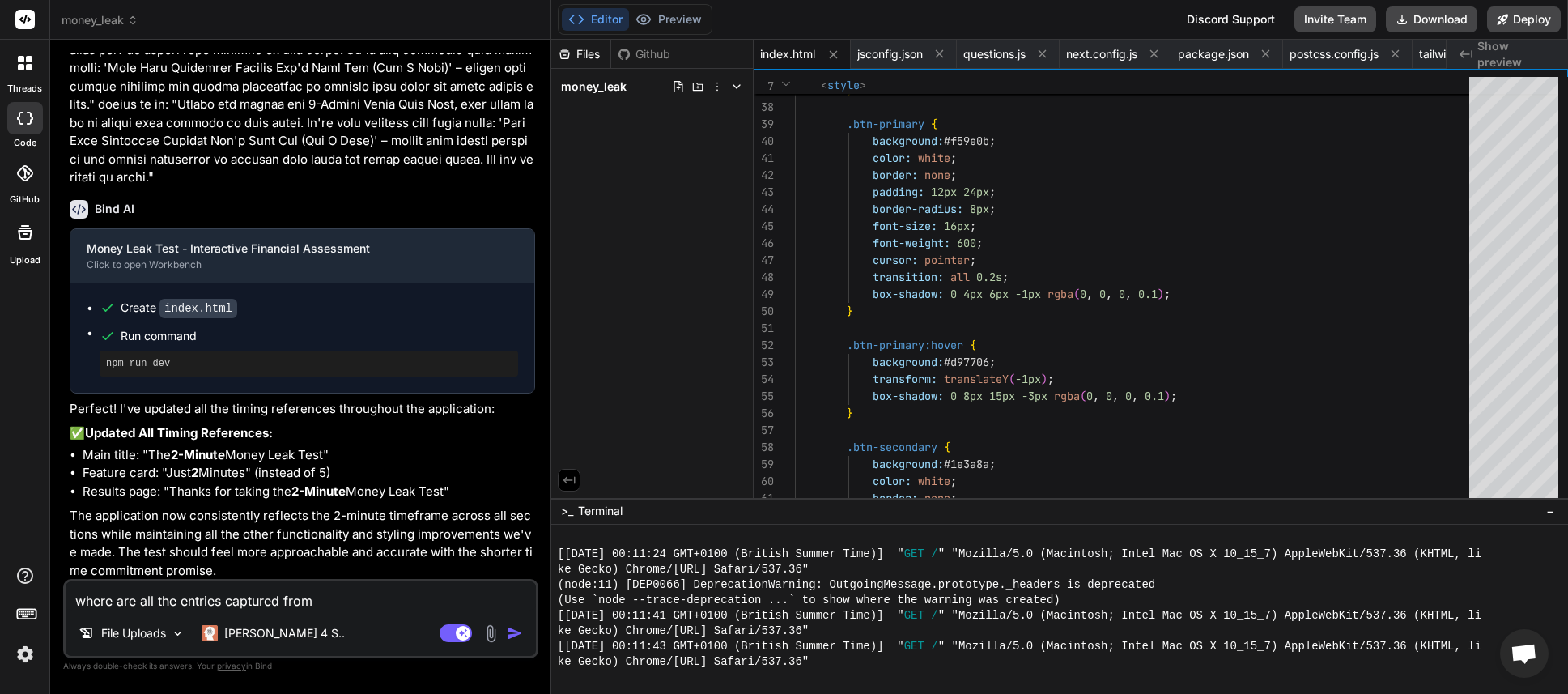
type textarea "x"
type textarea "where are all the entries captured from t"
type textarea "x"
type textarea "where are all the entries captured from th"
type textarea "x"
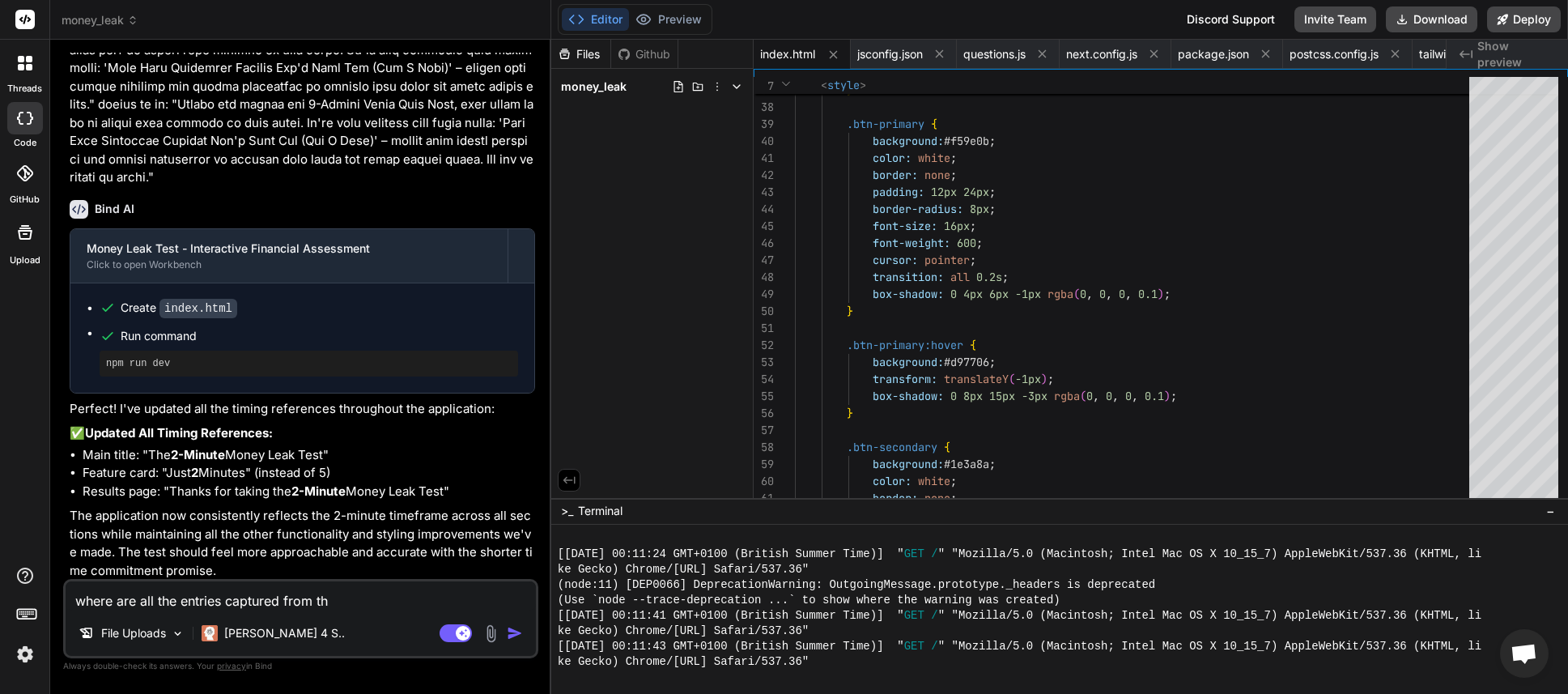
type textarea "where are all the entries captured from the"
type textarea "x"
type textarea "where are all the entries captured from the"
type textarea "x"
type textarea "where are all the entries captured from the a"
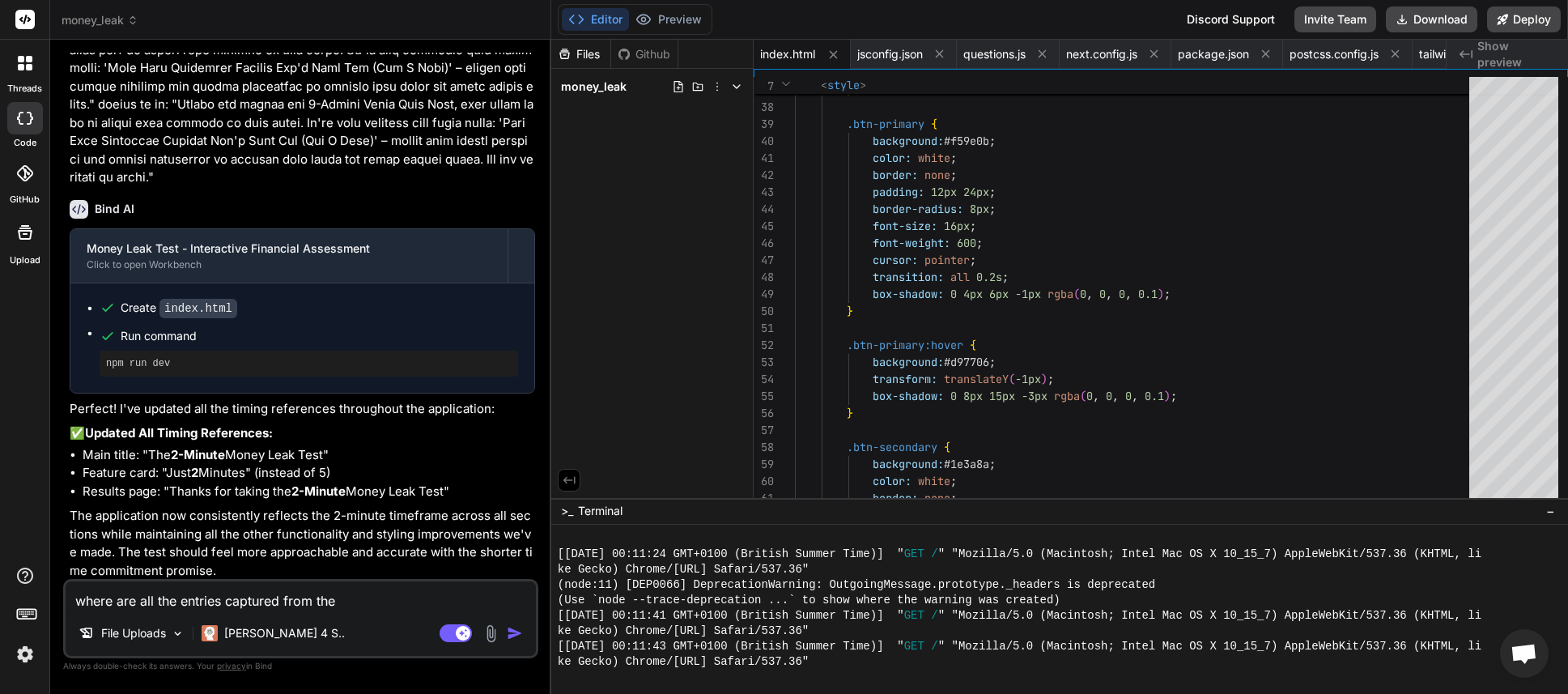
type textarea "x"
type textarea "where are all the entries captured from the ap"
type textarea "x"
type textarea "where are all the entries captured from the app"
type textarea "x"
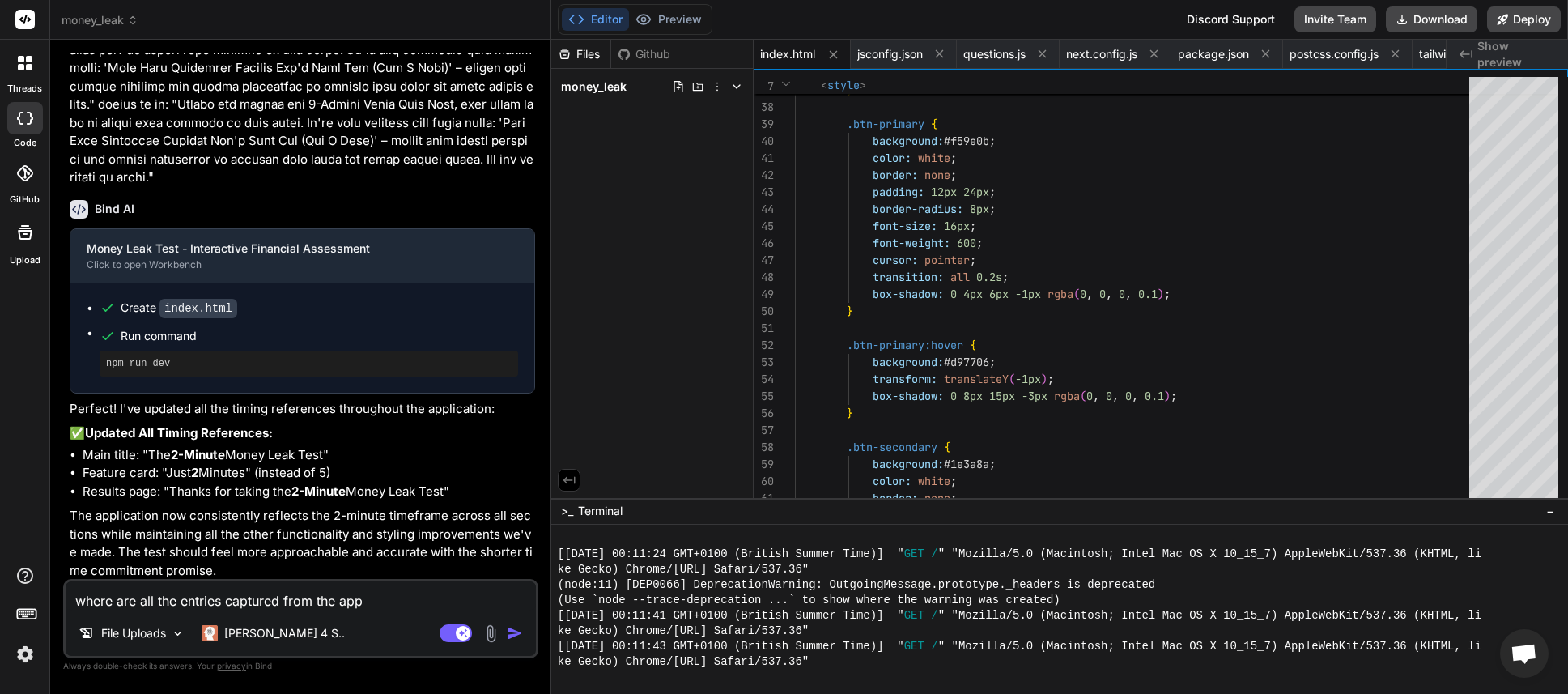
type textarea "where are all the entries captured from the app?"
type textarea "x"
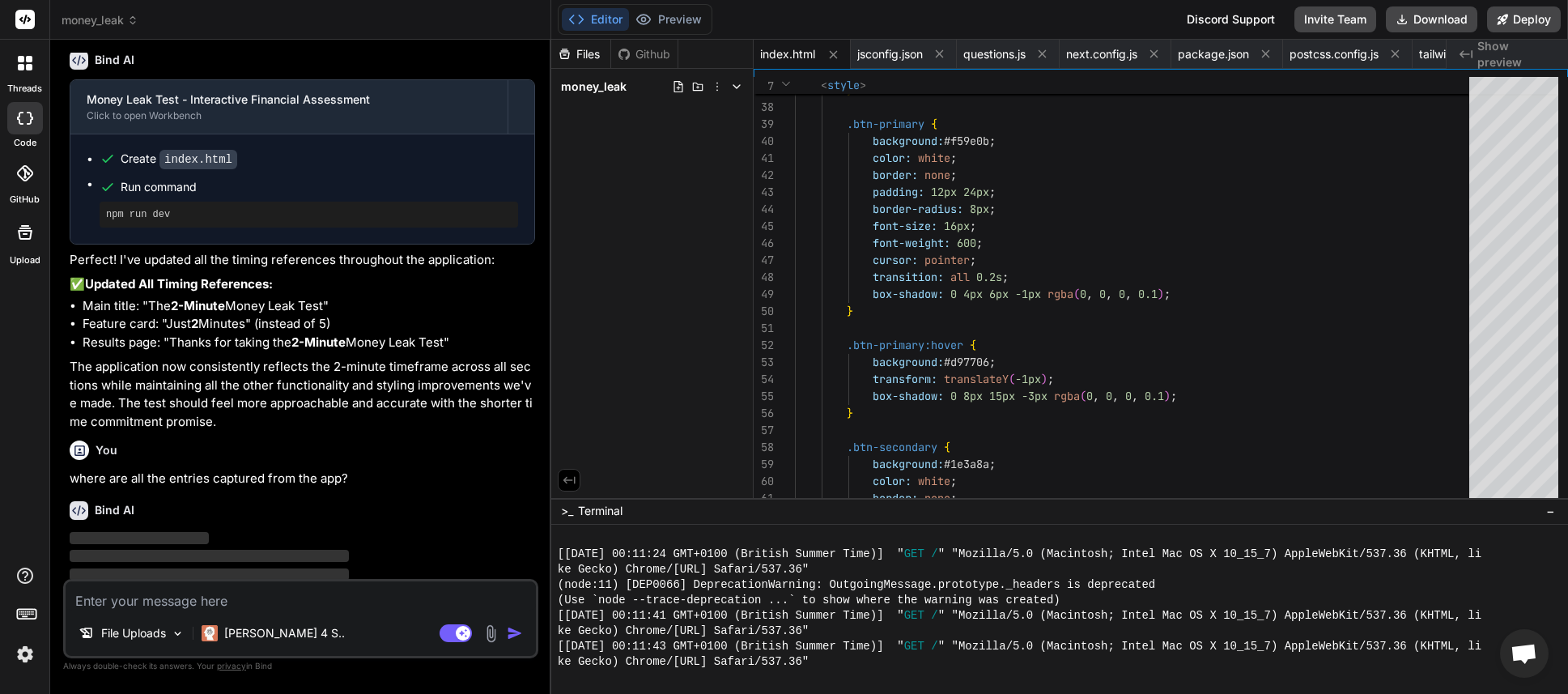
scroll to position [3014, 0]
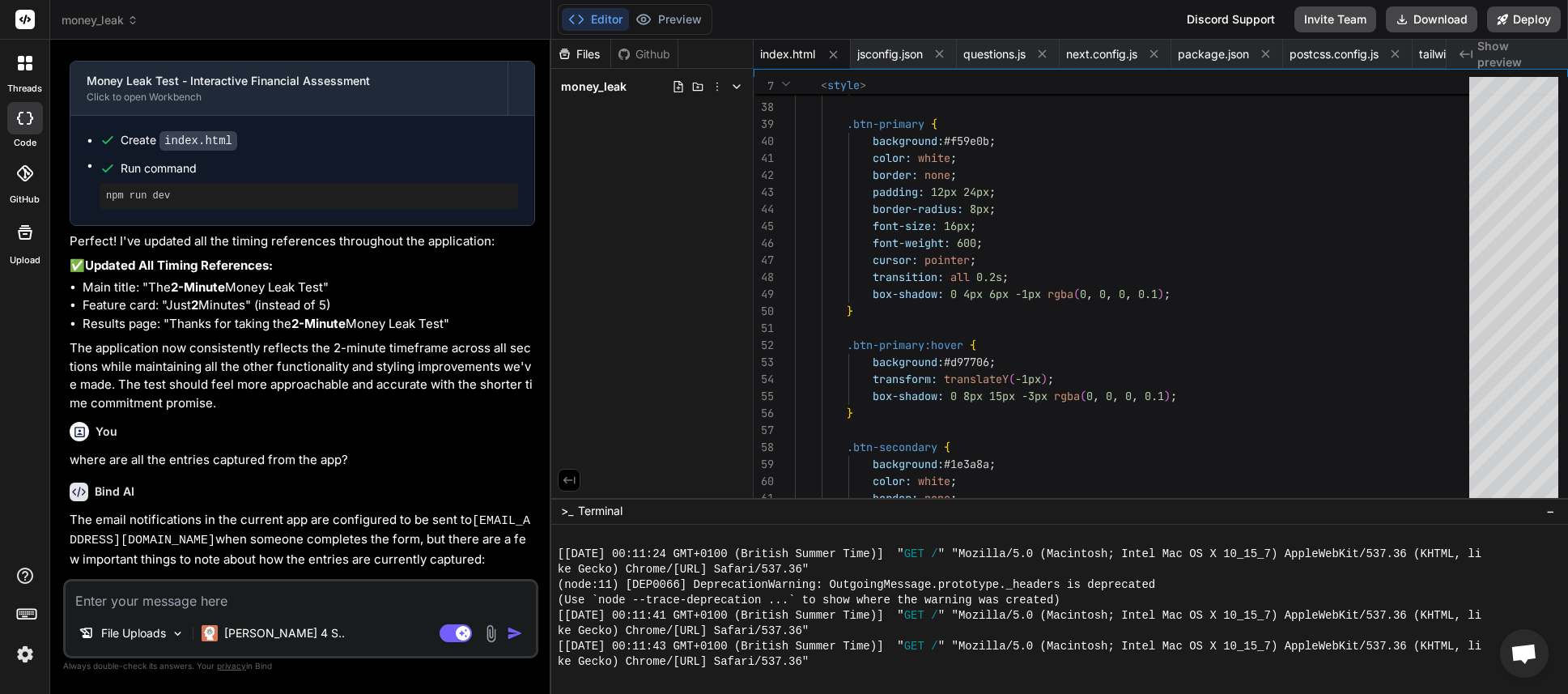
type textarea "x"
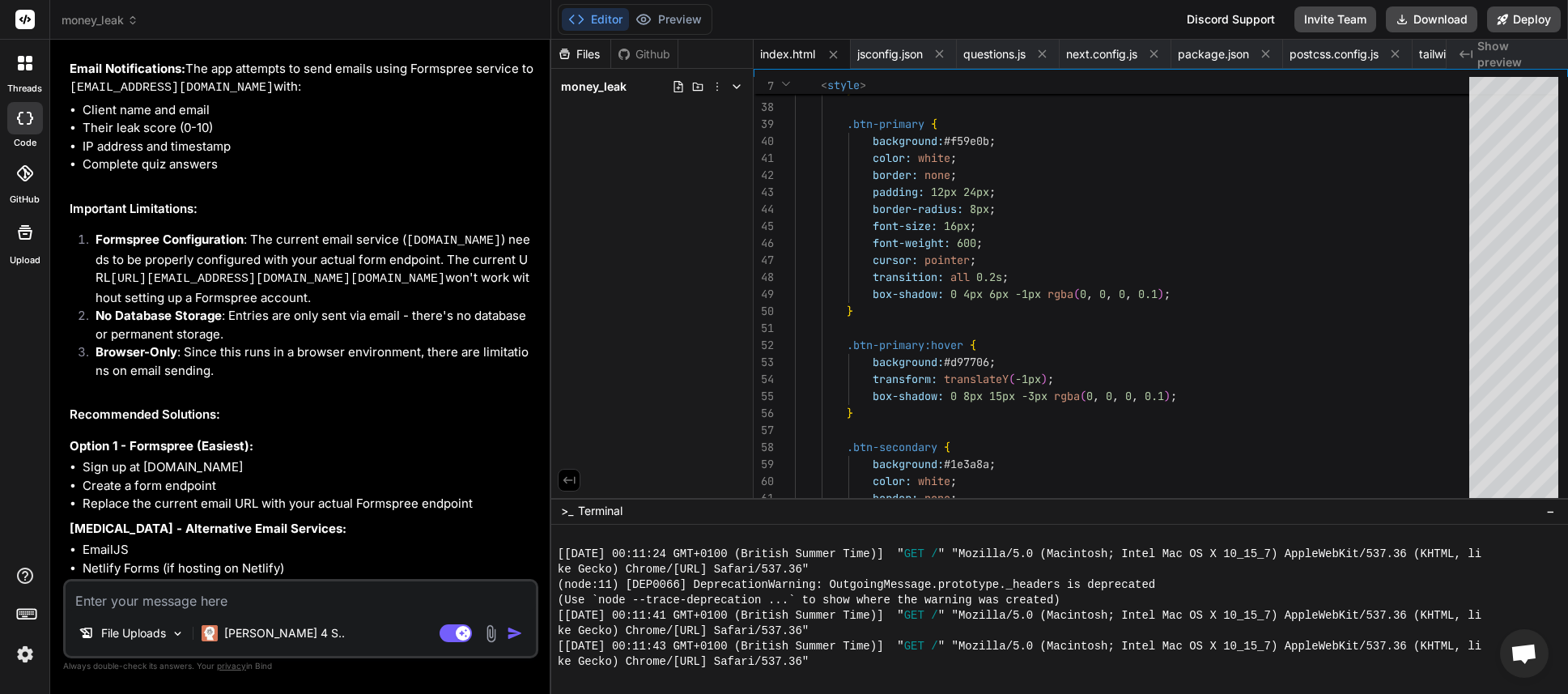
scroll to position [3696, 0]
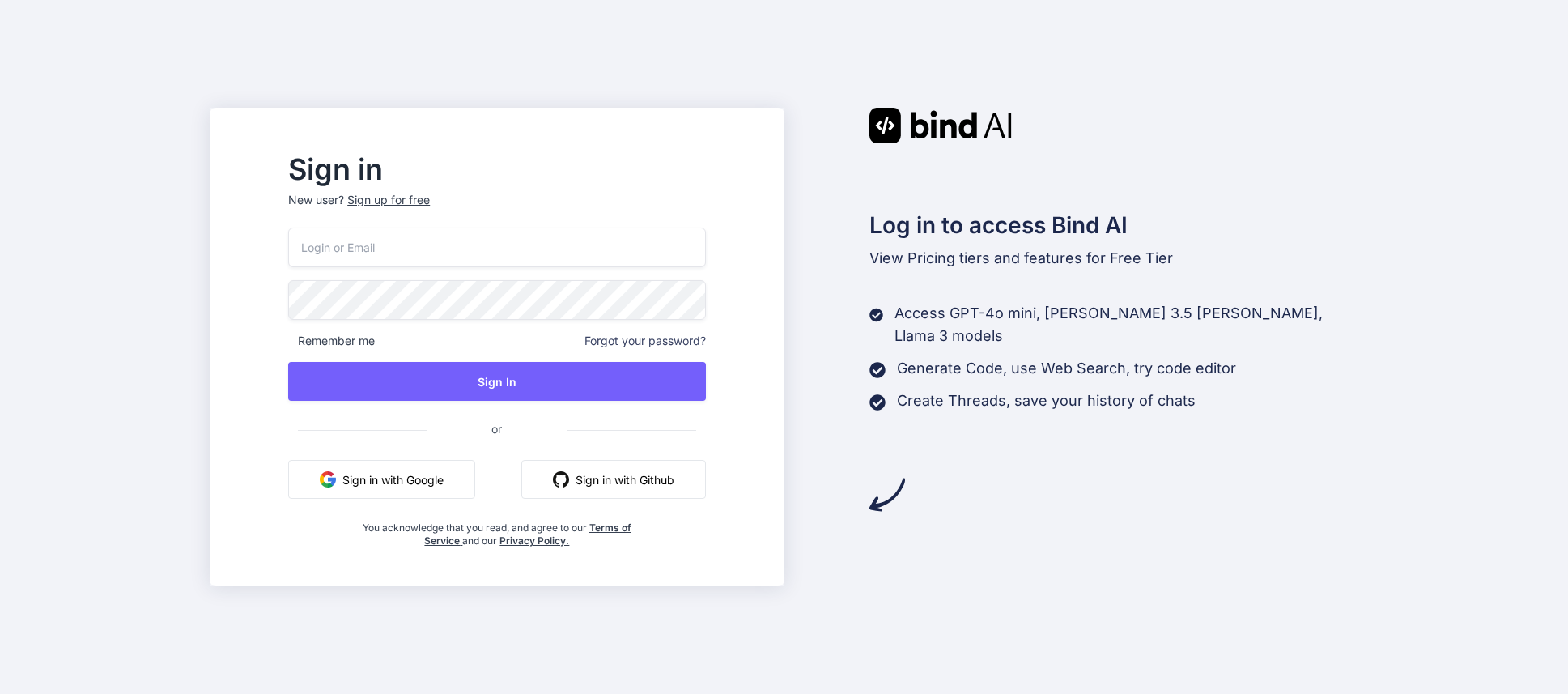
click at [424, 483] on button "Sign in with Google" at bounding box center [381, 479] width 187 height 39
